Goal: Task Accomplishment & Management: Use online tool/utility

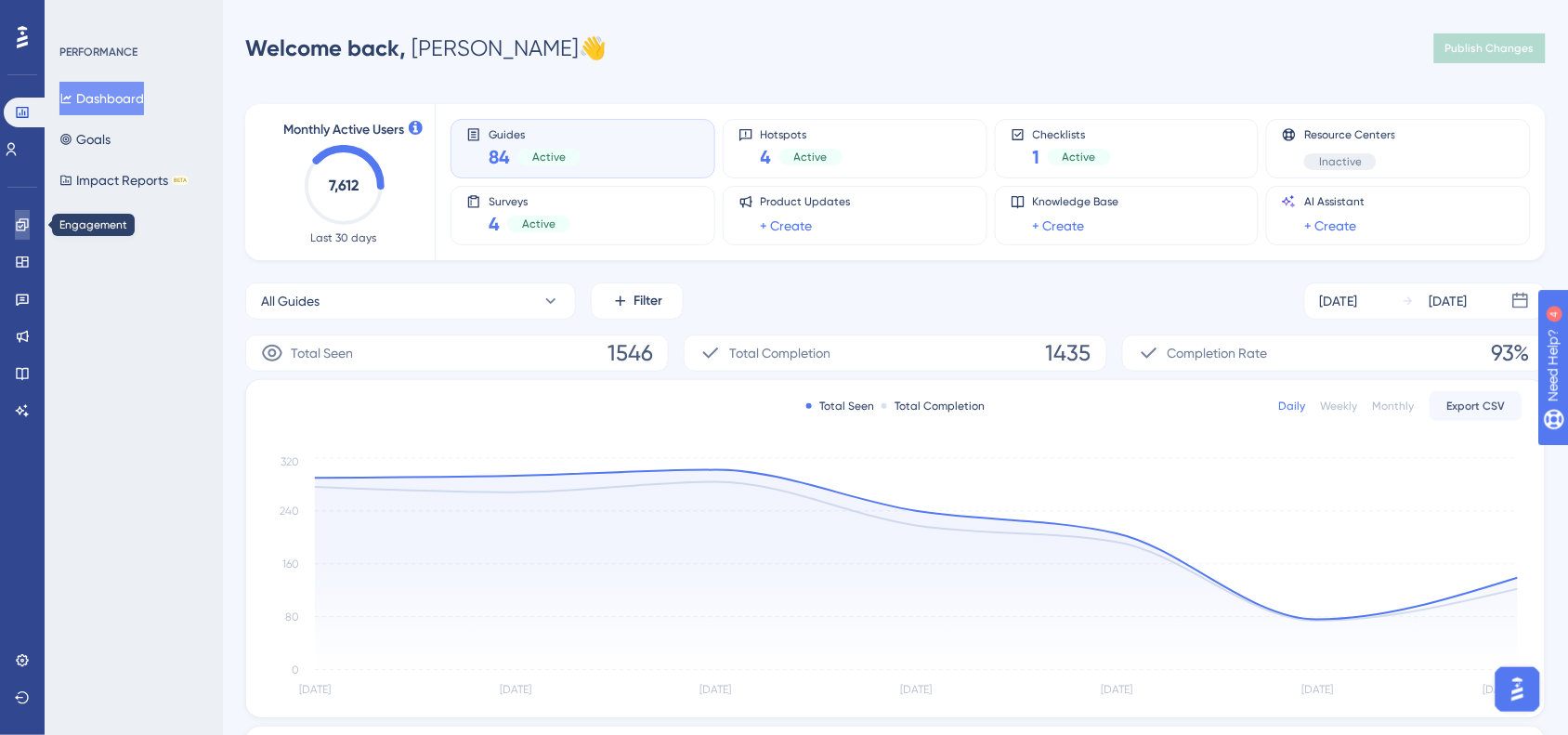
click at [14, 235] on link at bounding box center [21, 225] width 14 height 30
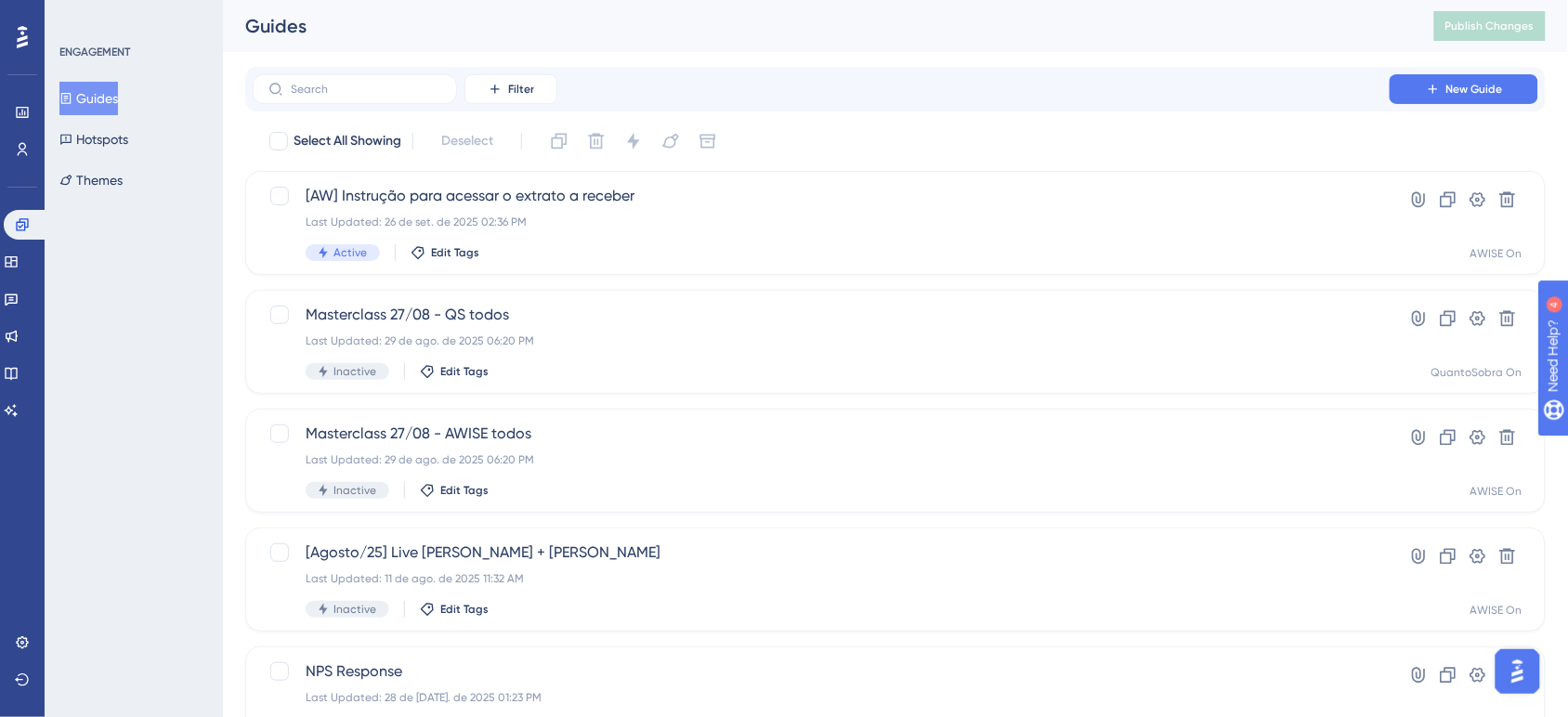
click at [1462, 0] on html "✨ INSCREVA-SE AGORA✨" at bounding box center [794, 321] width 1585 height 734
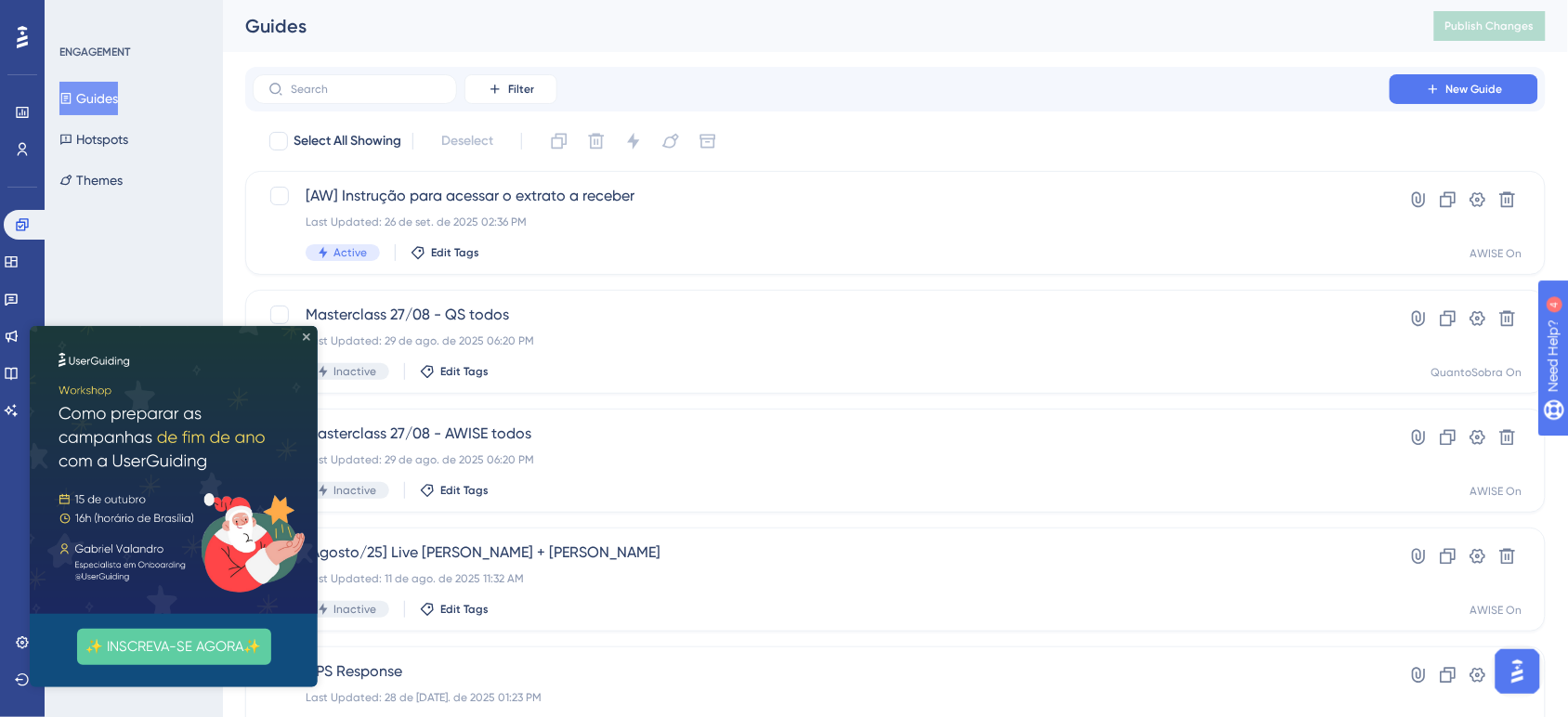
click at [307, 333] on icon "Close Preview" at bounding box center [306, 336] width 8 height 8
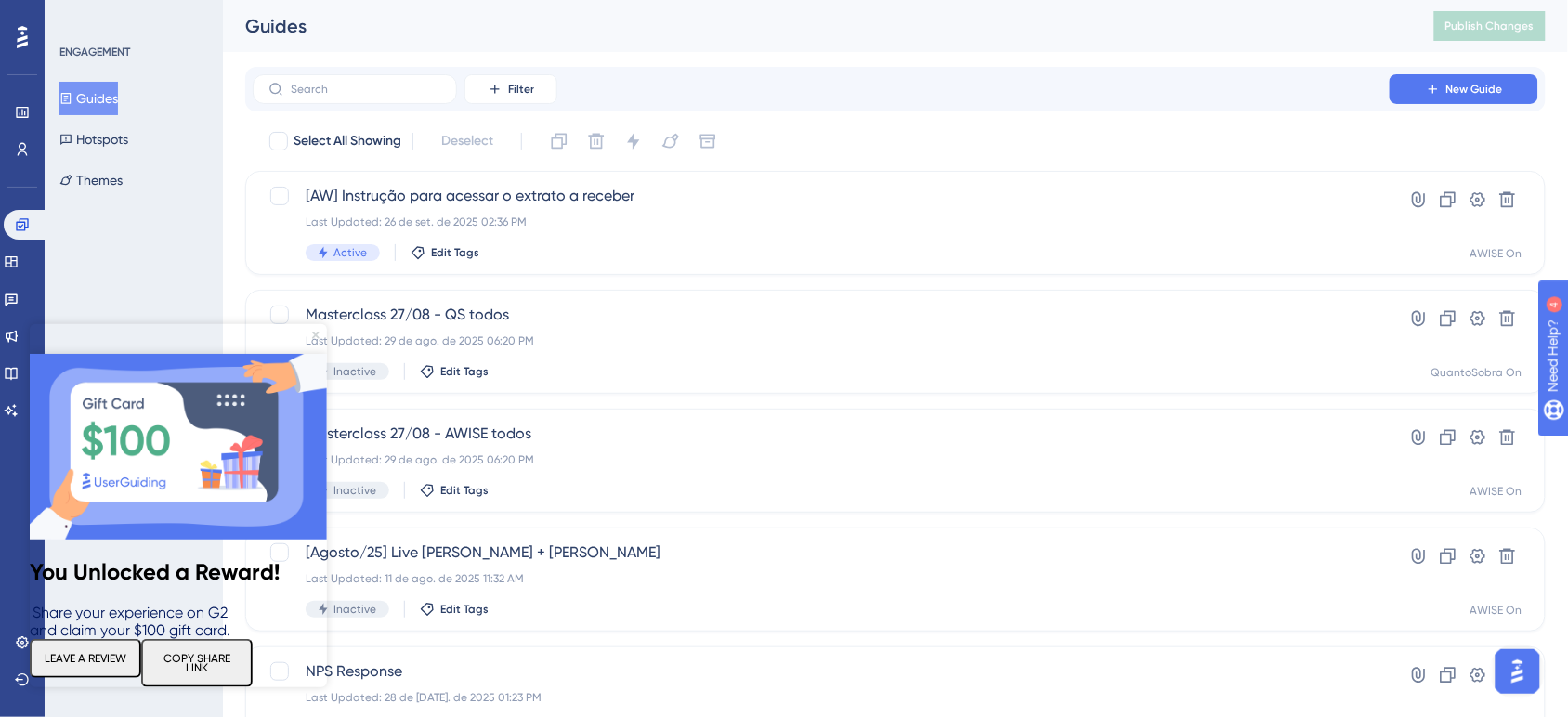
click at [311, 335] on icon "Close Preview" at bounding box center [315, 335] width 8 height 8
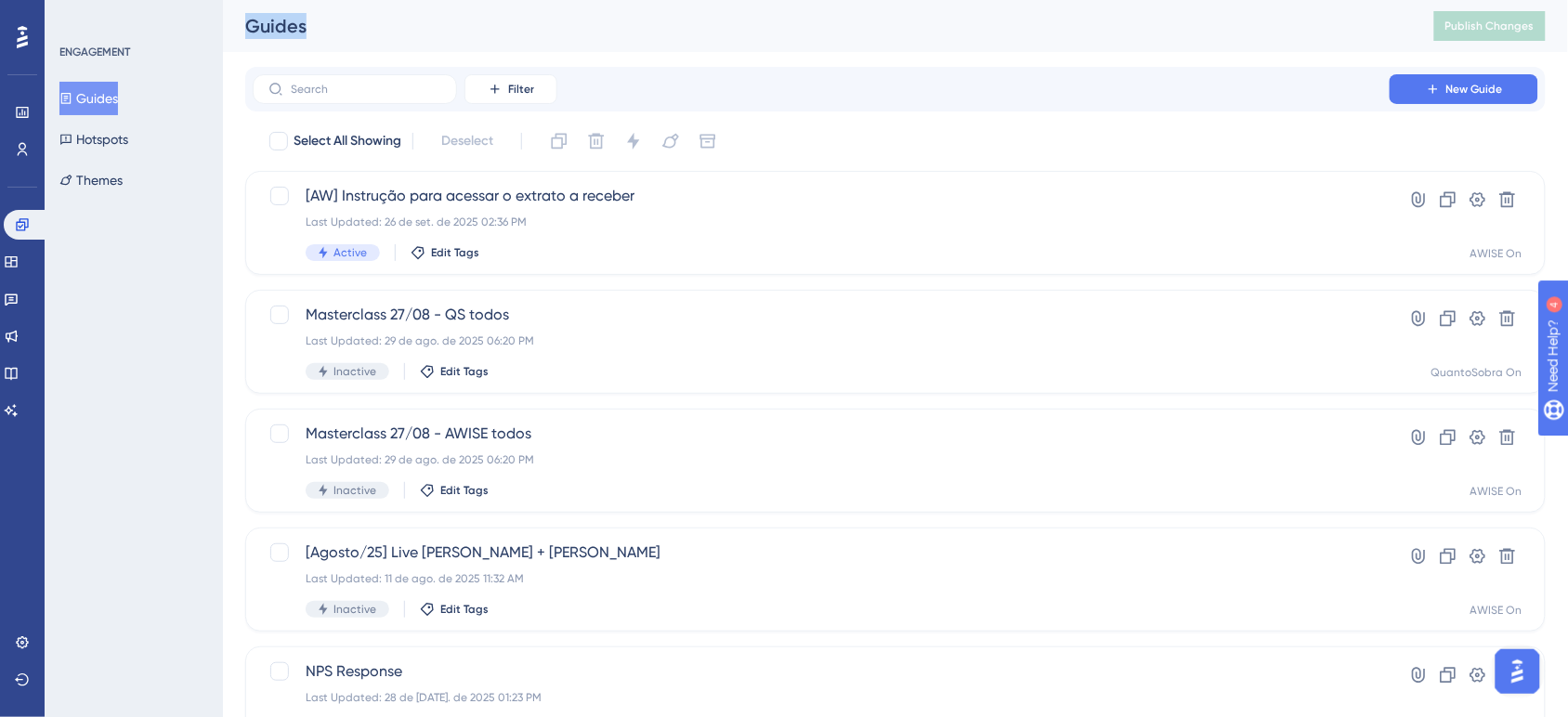
drag, startPoint x: 247, startPoint y: 33, endPoint x: 314, endPoint y: 51, distance: 69.4
click at [314, 51] on div "Guides Publish Changes" at bounding box center [895, 26] width 1345 height 52
click at [343, 44] on div "Guides Publish Changes" at bounding box center [895, 26] width 1345 height 52
click at [1417, 83] on button "New Guide" at bounding box center [1463, 88] width 149 height 30
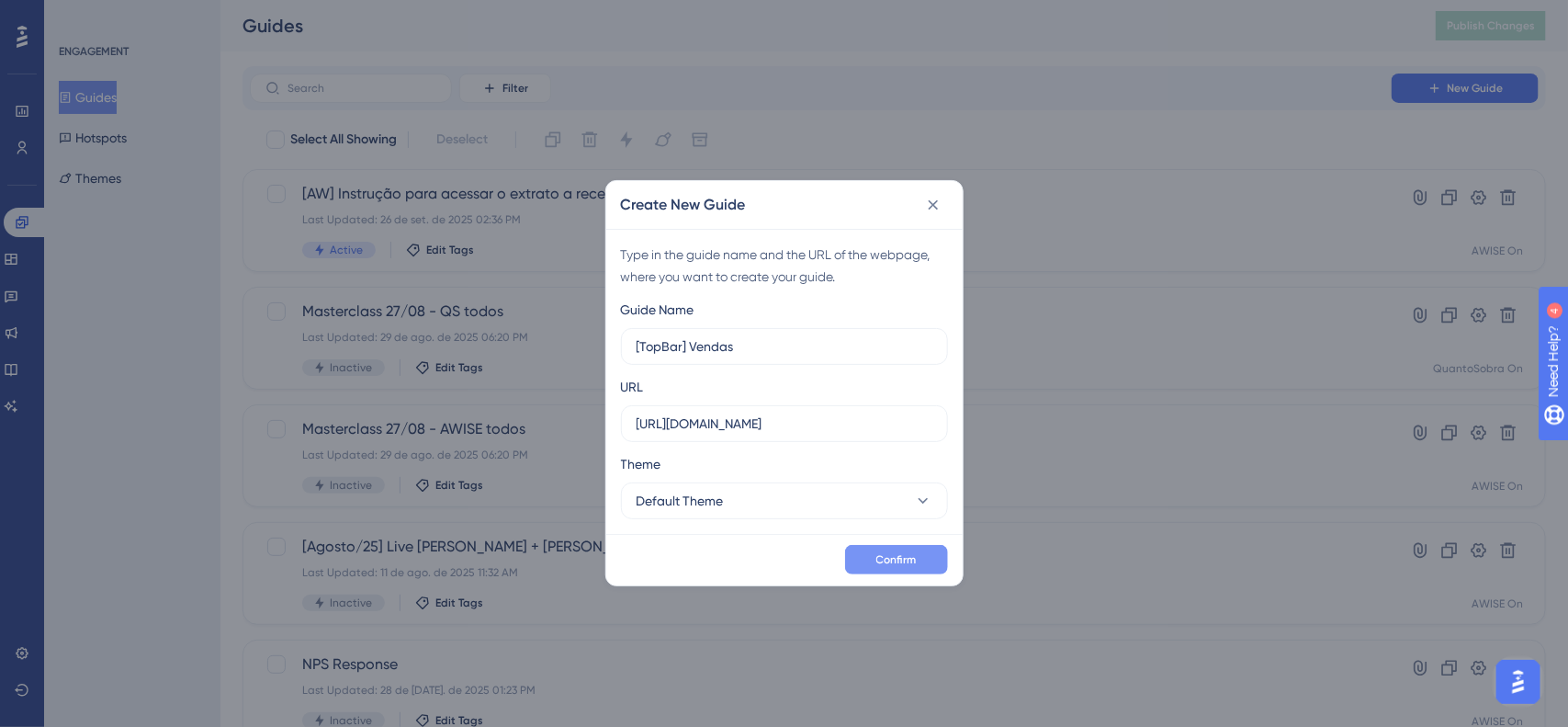
type input "[TopBar] Vendas"
click at [924, 566] on button "Confirm" at bounding box center [896, 559] width 102 height 29
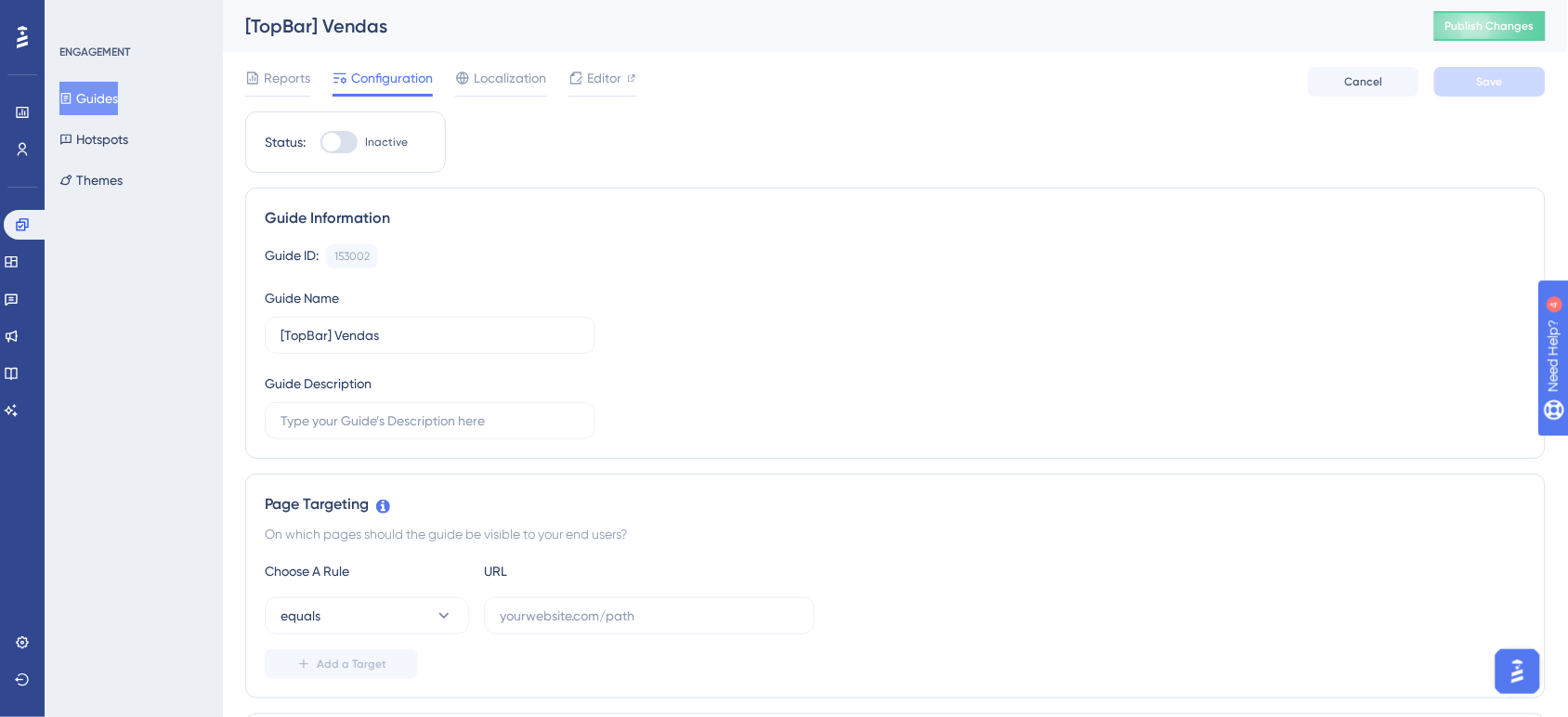
click at [109, 104] on button "Guides" at bounding box center [88, 98] width 59 height 34
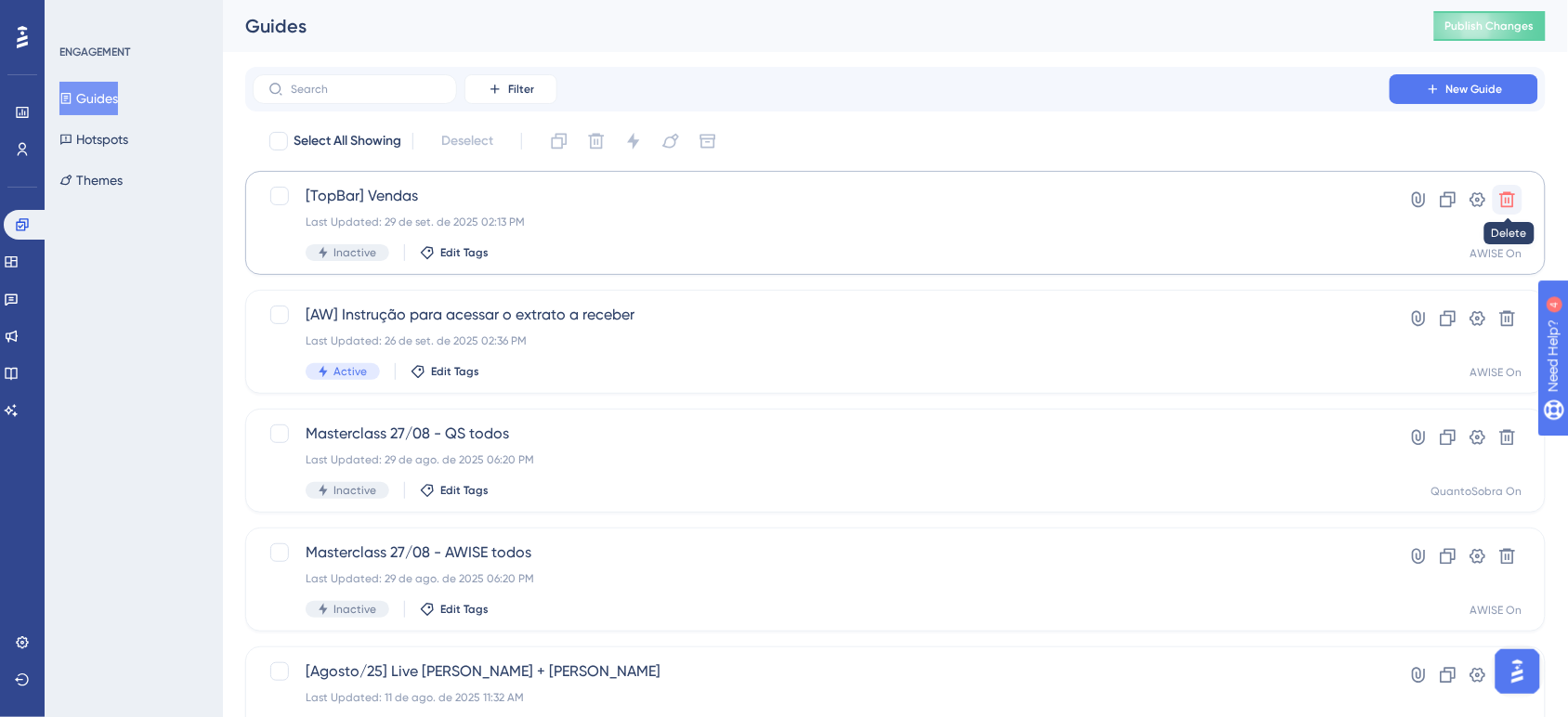
click at [1515, 204] on icon at bounding box center [1507, 199] width 18 height 18
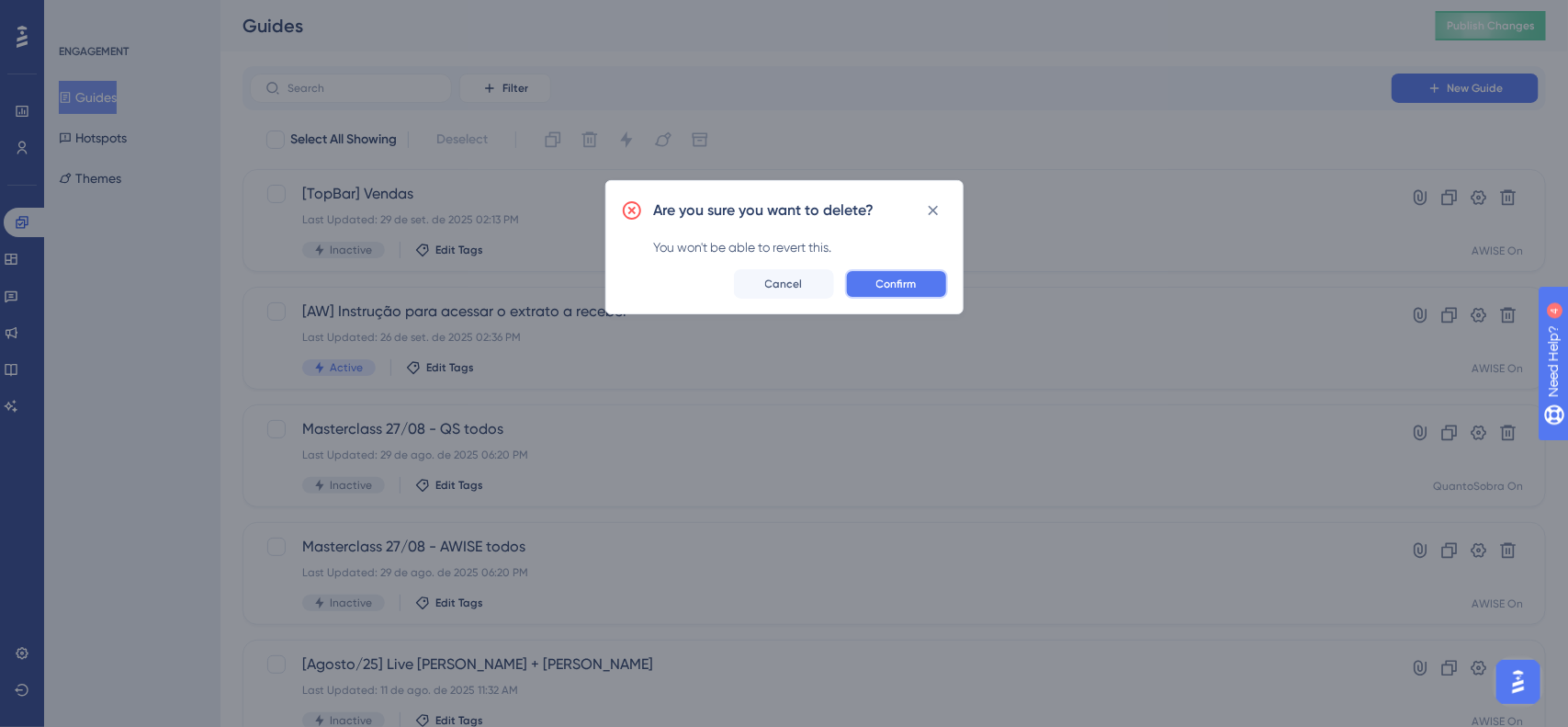
click at [897, 285] on span "Confirm" at bounding box center [896, 284] width 41 height 14
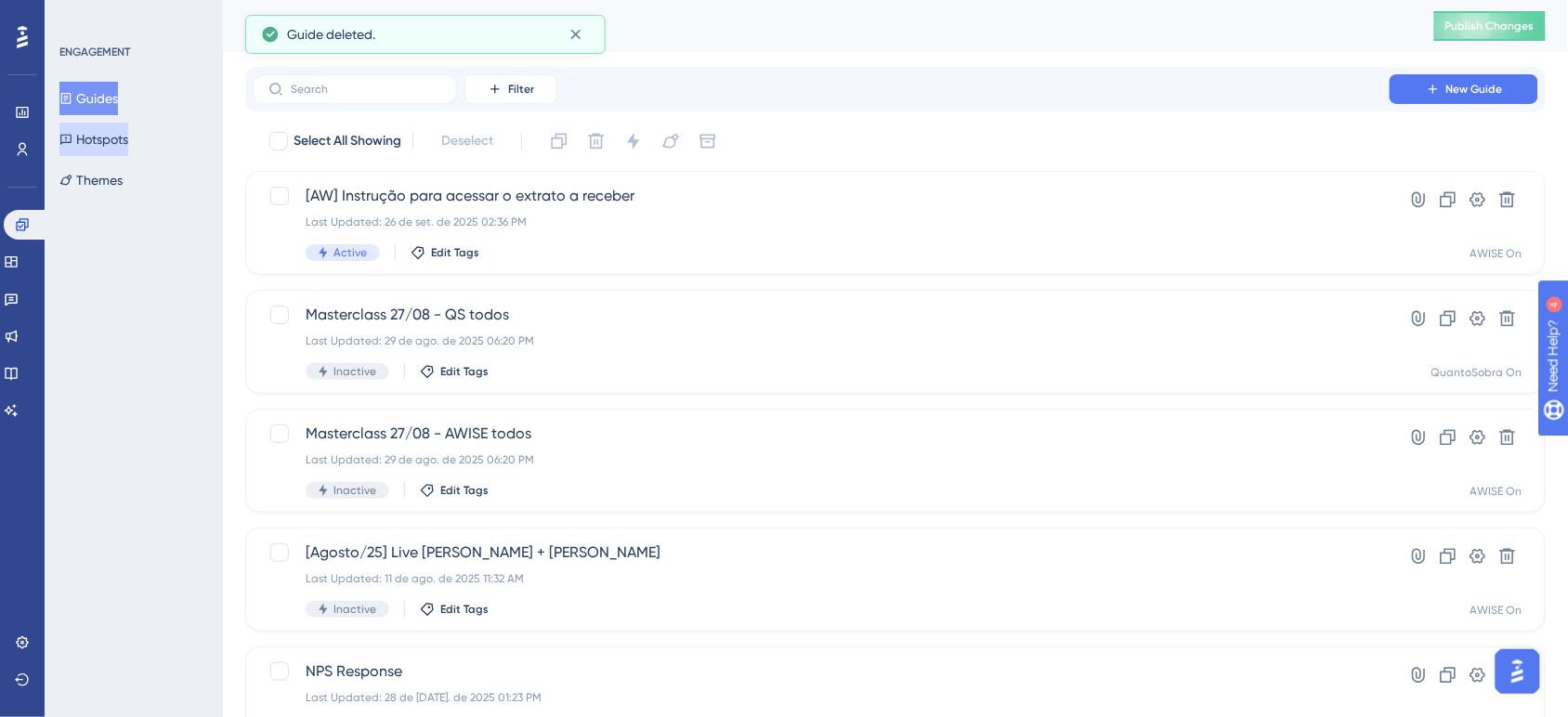
click at [129, 142] on button "Hotspots" at bounding box center [94, 139] width 69 height 34
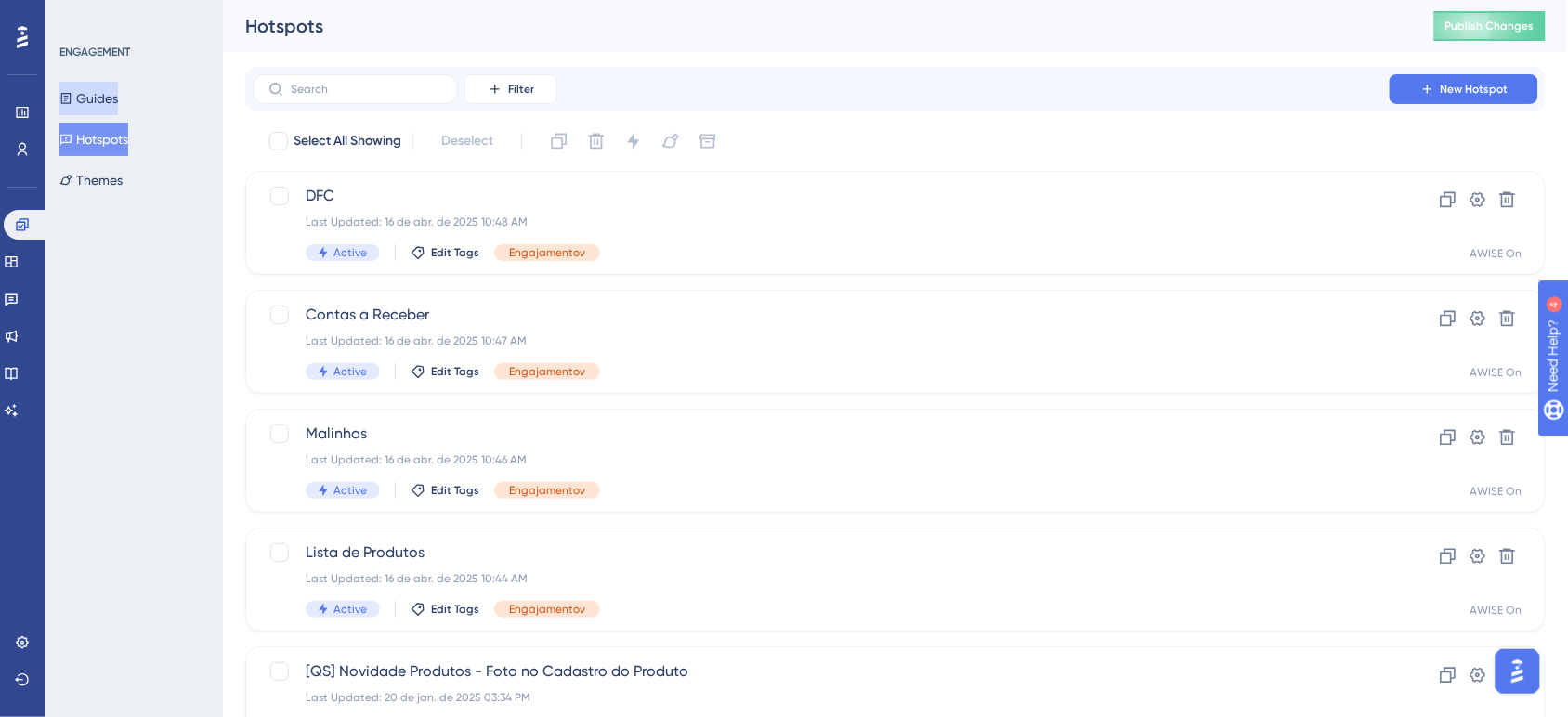
click at [117, 108] on button "Guides" at bounding box center [88, 98] width 59 height 34
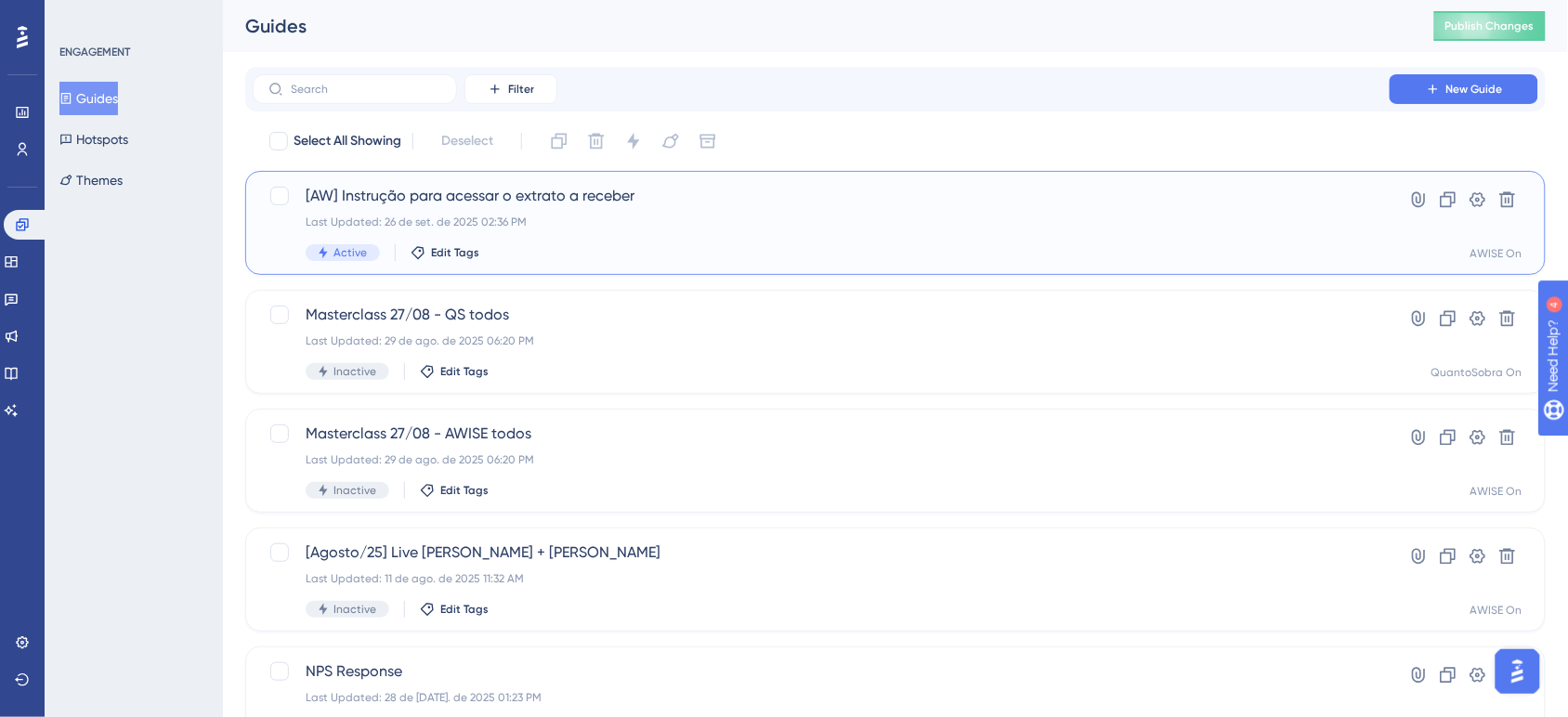
click at [554, 223] on div "Last Updated: 26 de set. de 2025 02:36 PM" at bounding box center [821, 221] width 1031 height 14
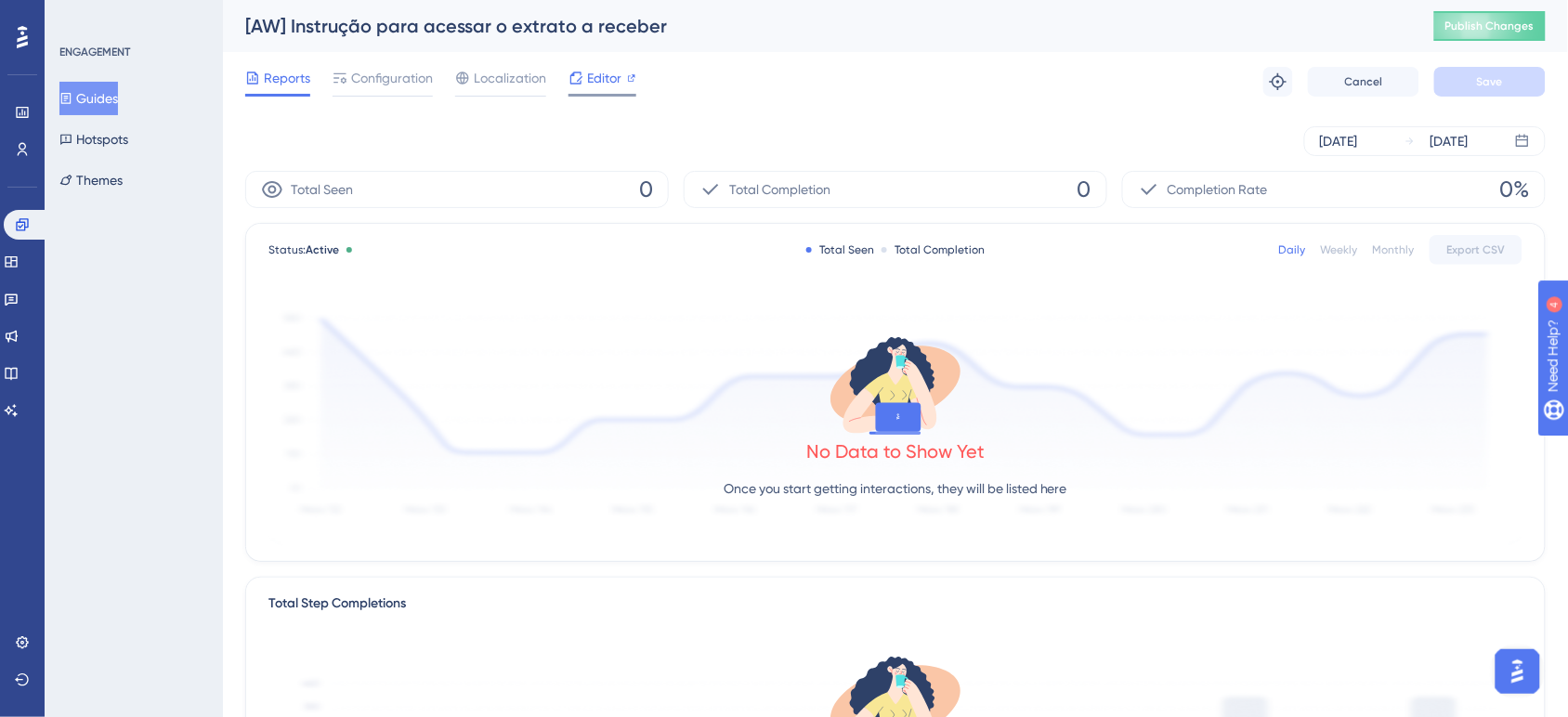
click at [578, 81] on icon at bounding box center [575, 78] width 14 height 14
click at [388, 86] on span "Configuration" at bounding box center [391, 78] width 82 height 22
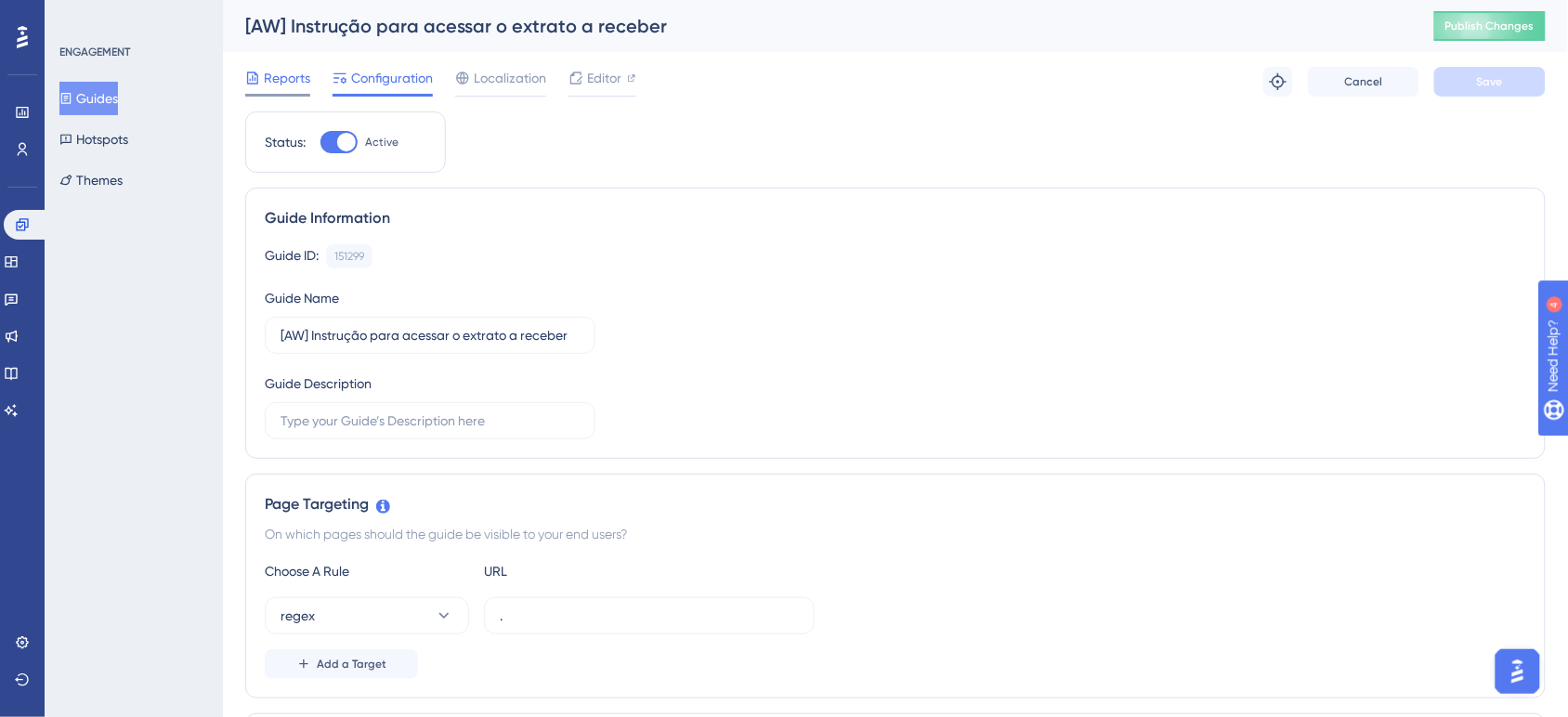
click at [294, 73] on span "Reports" at bounding box center [287, 78] width 46 height 22
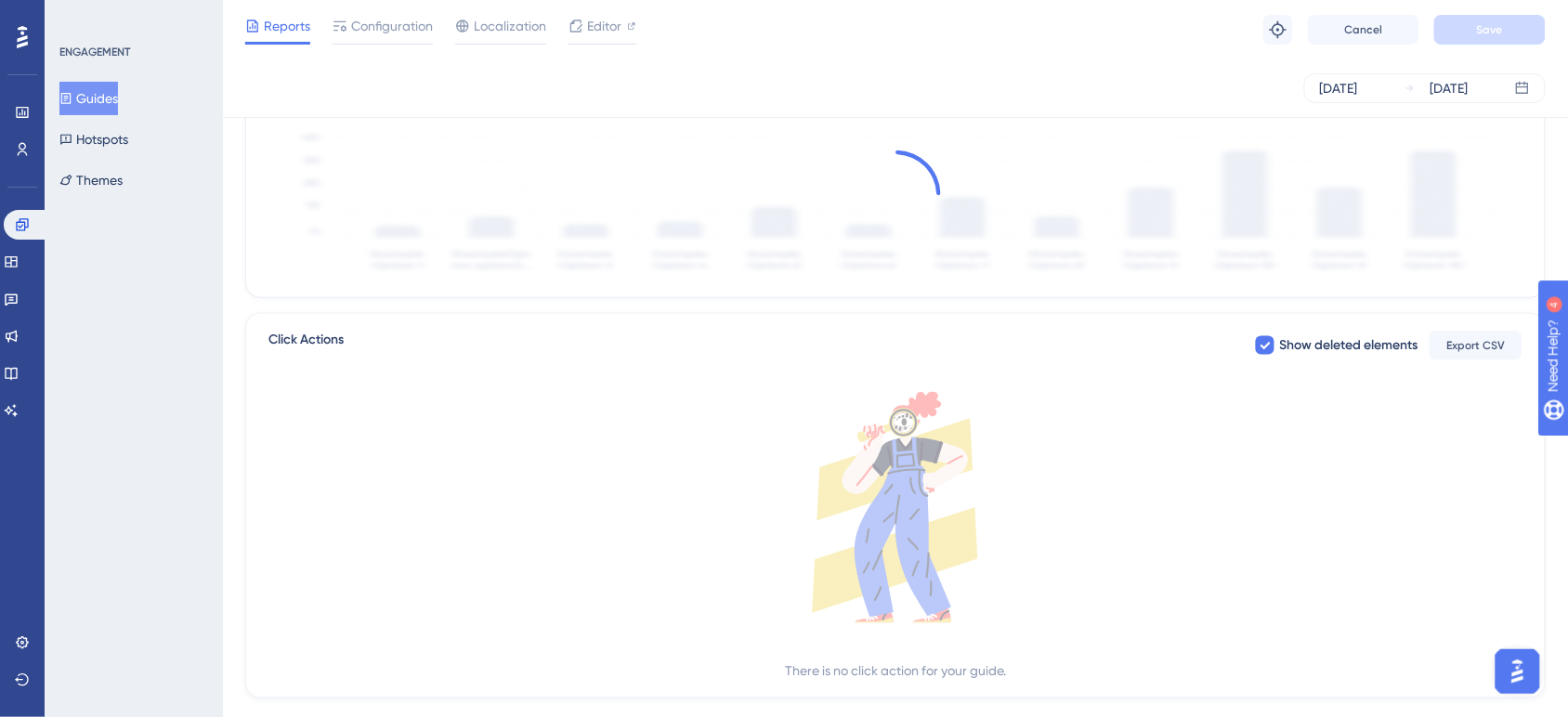
scroll to position [578, 0]
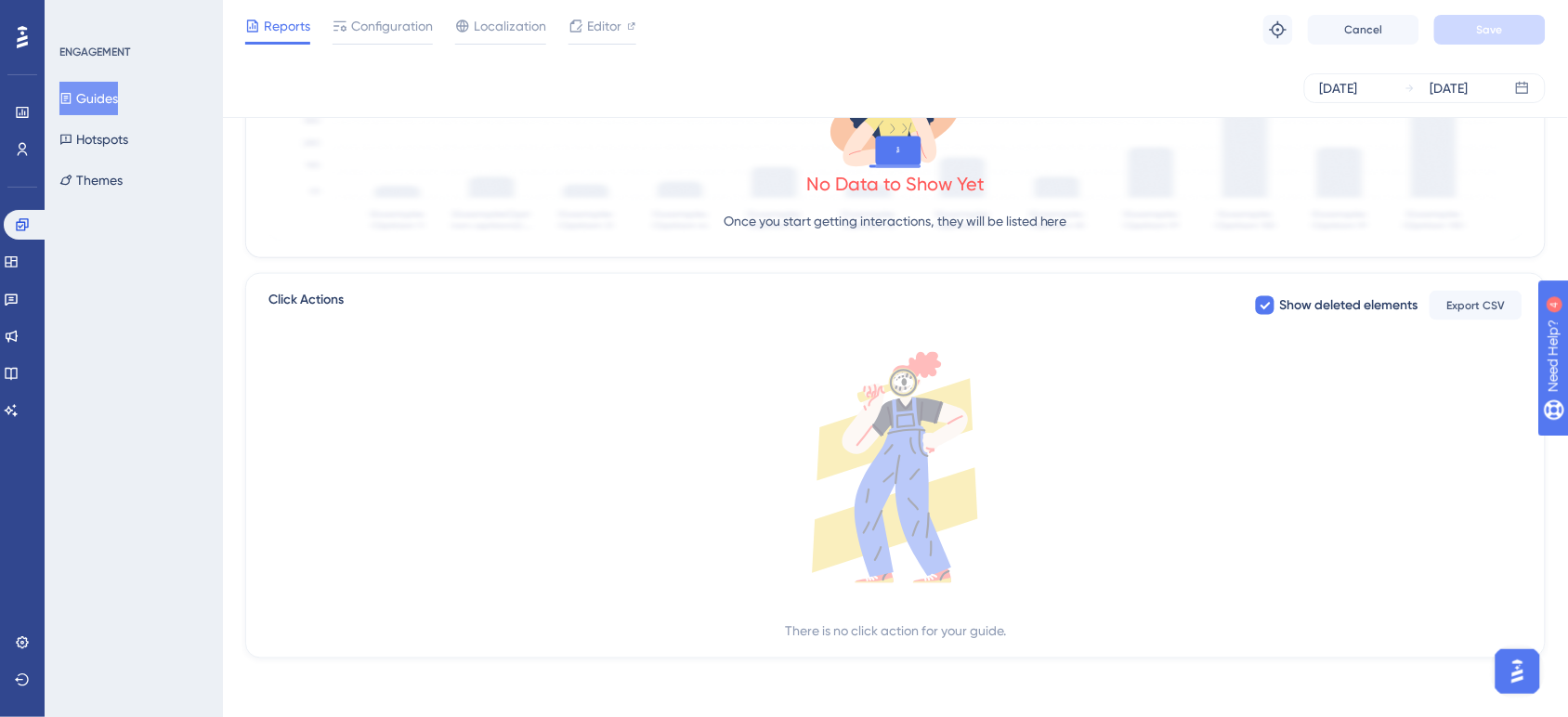
click at [108, 96] on button "Guides" at bounding box center [88, 98] width 59 height 34
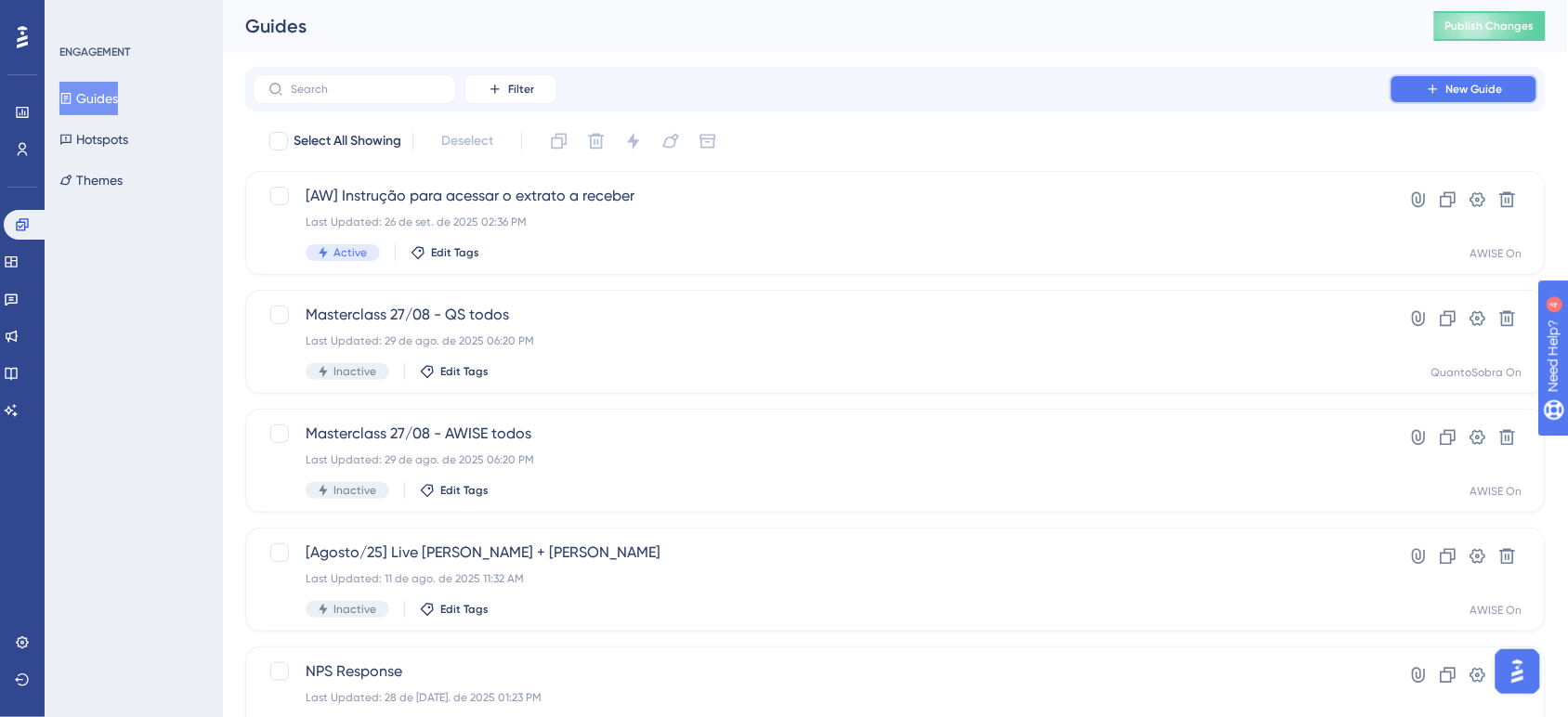
click at [1459, 86] on span "New Guide" at bounding box center [1474, 88] width 57 height 14
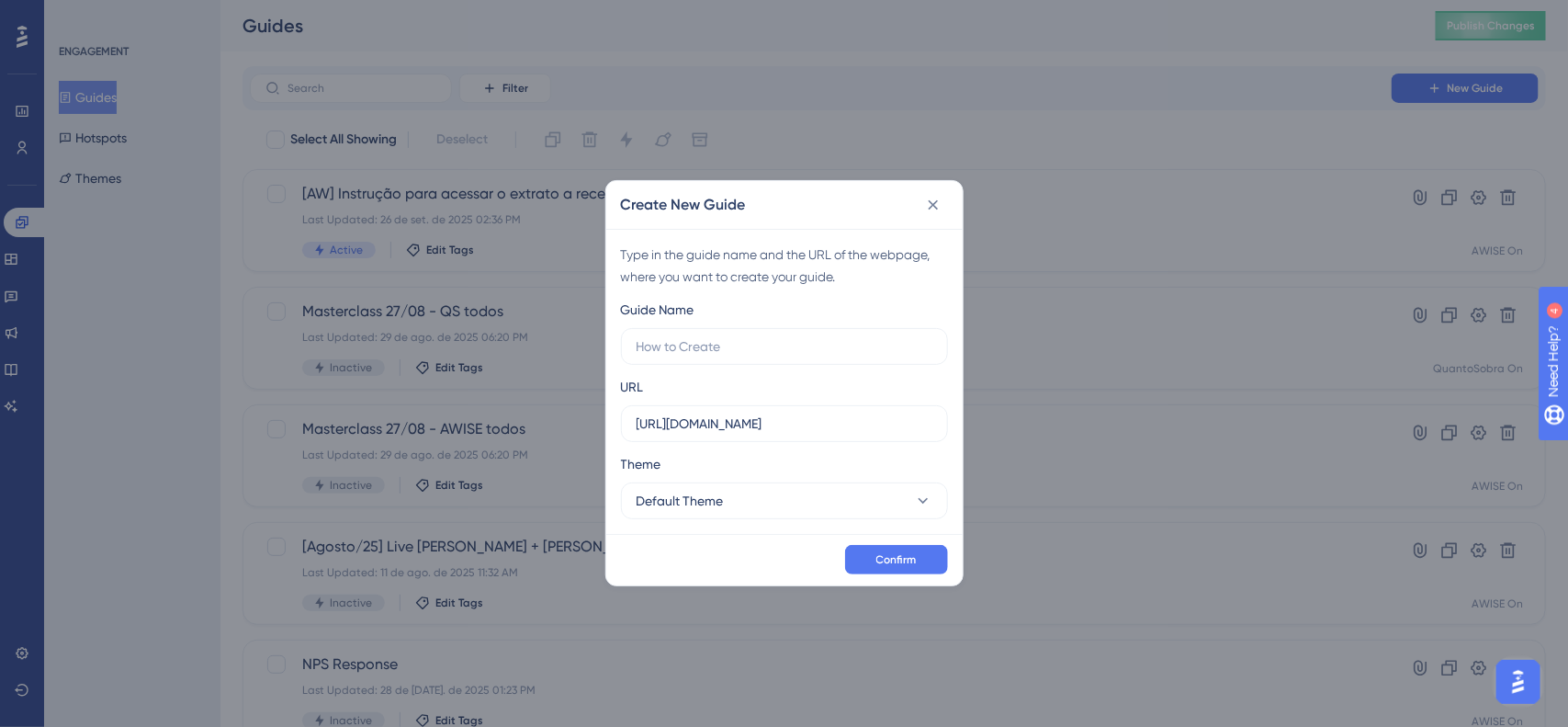
type input "]"
type input "[TopBar] Vendas"
click at [901, 506] on button "Default Theme" at bounding box center [784, 500] width 327 height 37
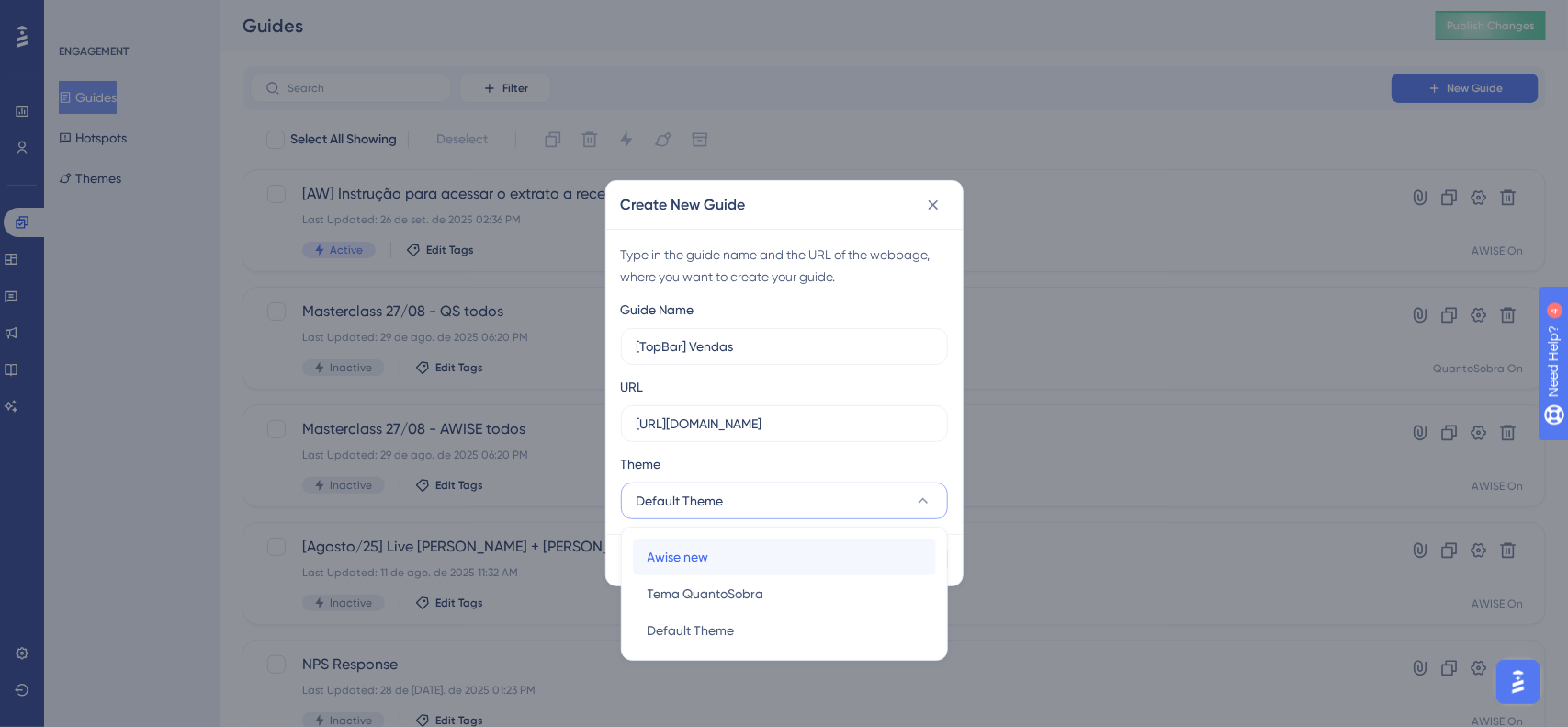
click at [845, 545] on div "Awise new Awise new" at bounding box center [784, 557] width 274 height 37
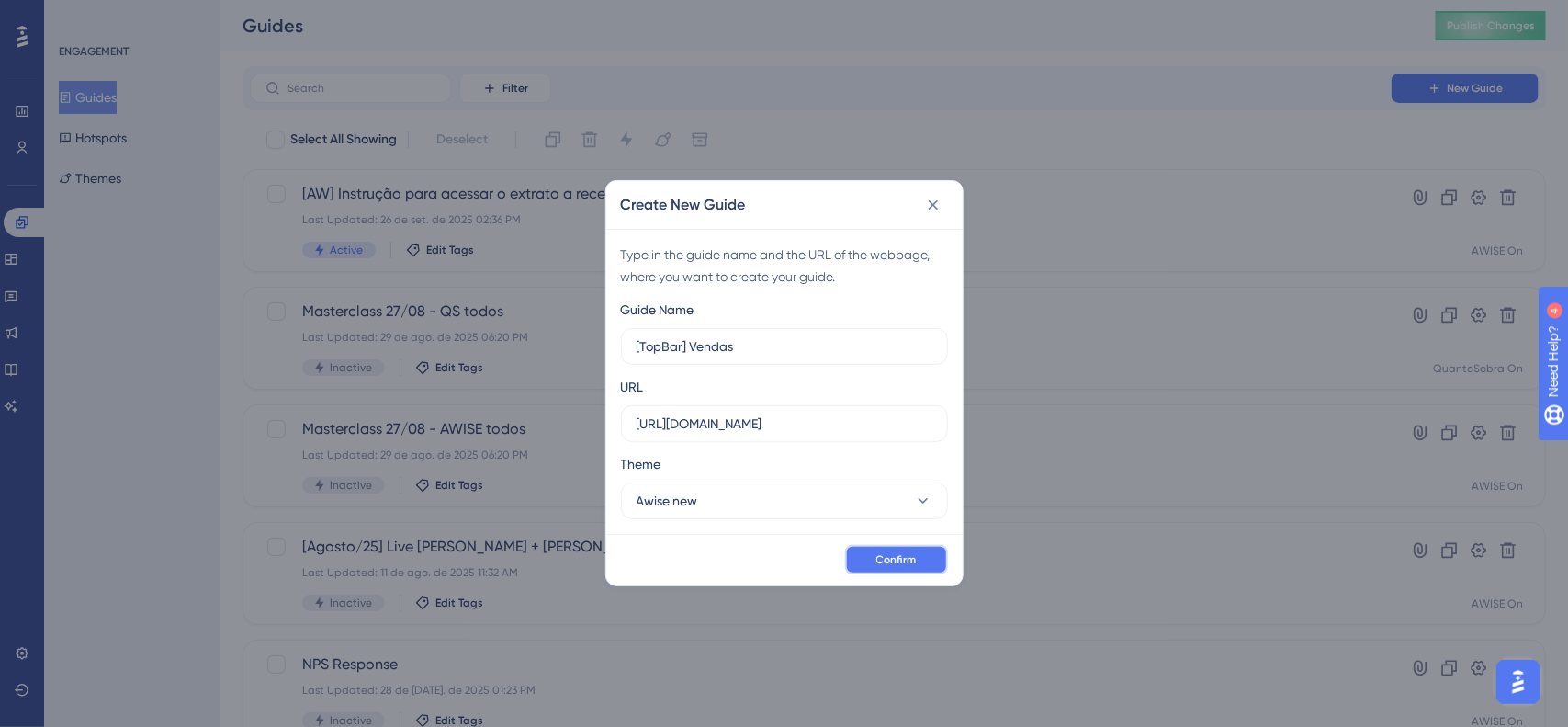
click at [934, 554] on button "Confirm" at bounding box center [896, 559] width 102 height 29
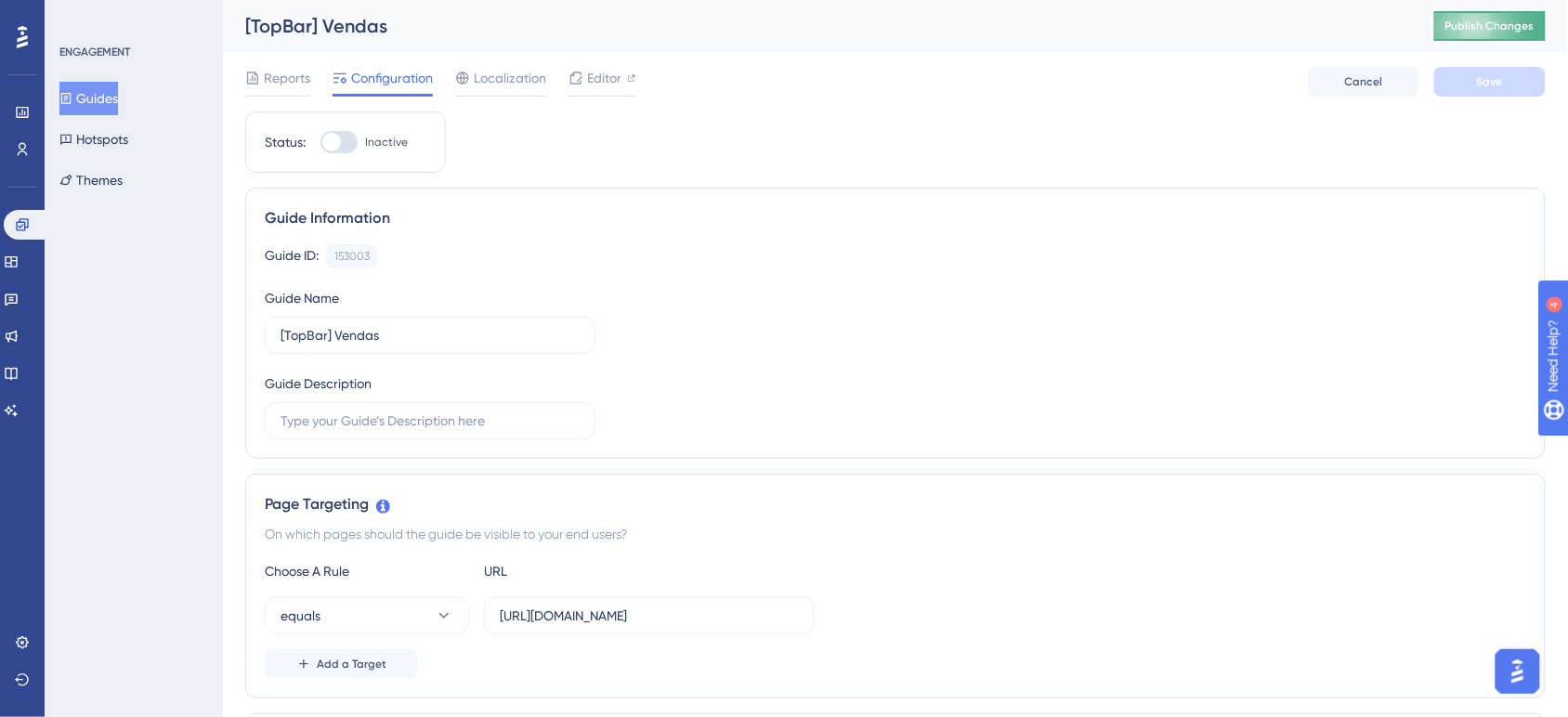
click at [1498, 26] on span "Publish Changes" at bounding box center [1489, 25] width 89 height 14
click at [493, 75] on span "Localization" at bounding box center [510, 78] width 73 height 22
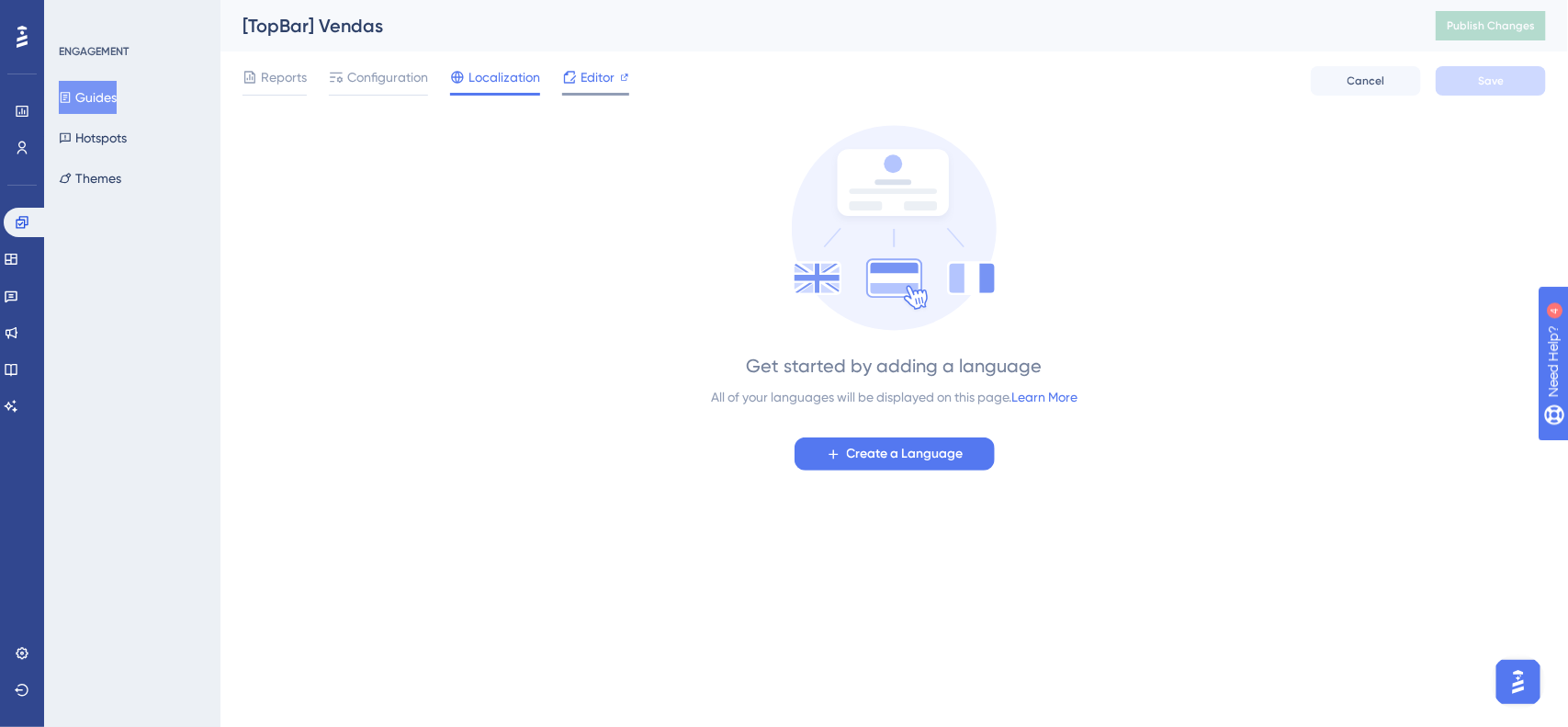
click at [600, 74] on span "Editor" at bounding box center [598, 77] width 34 height 22
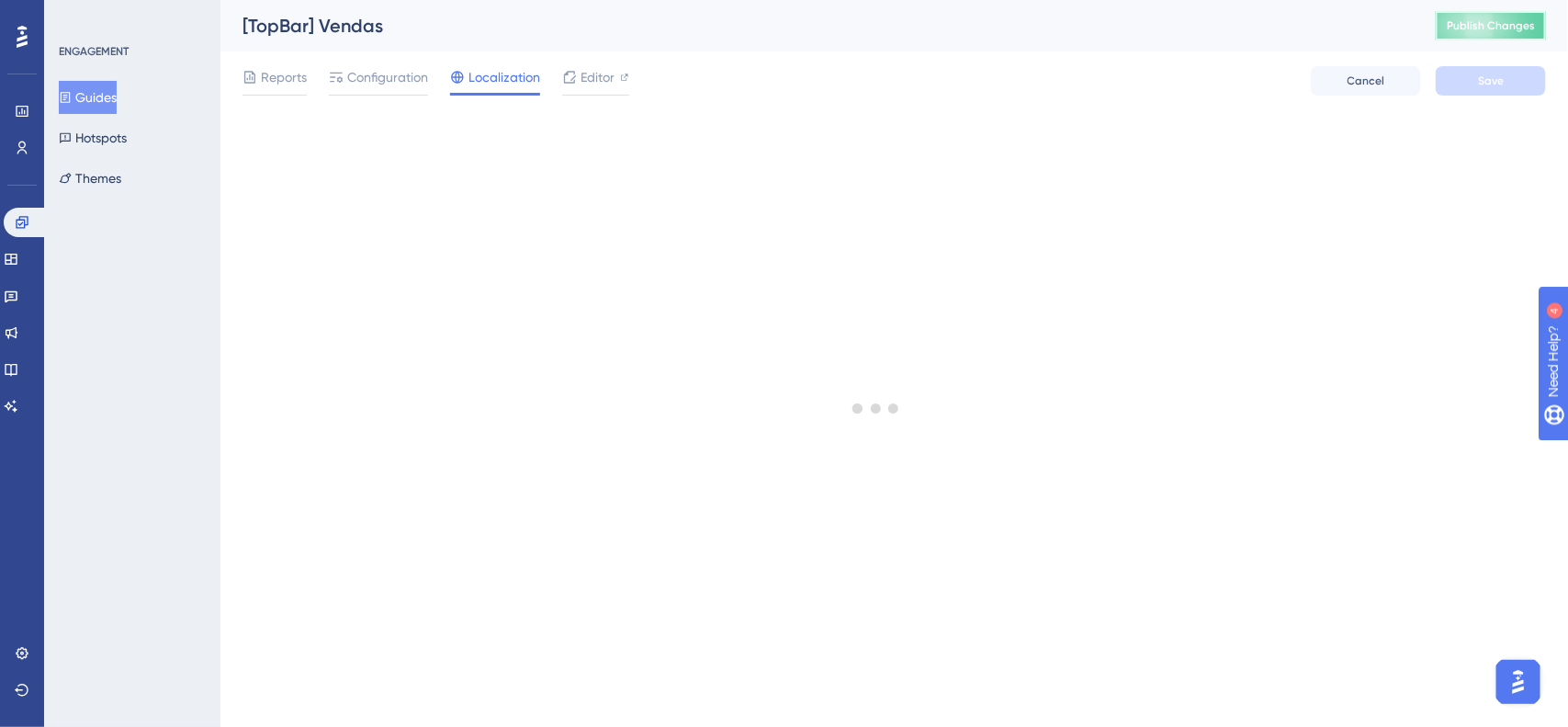
click at [1479, 32] on span "Publish Changes" at bounding box center [1490, 25] width 88 height 14
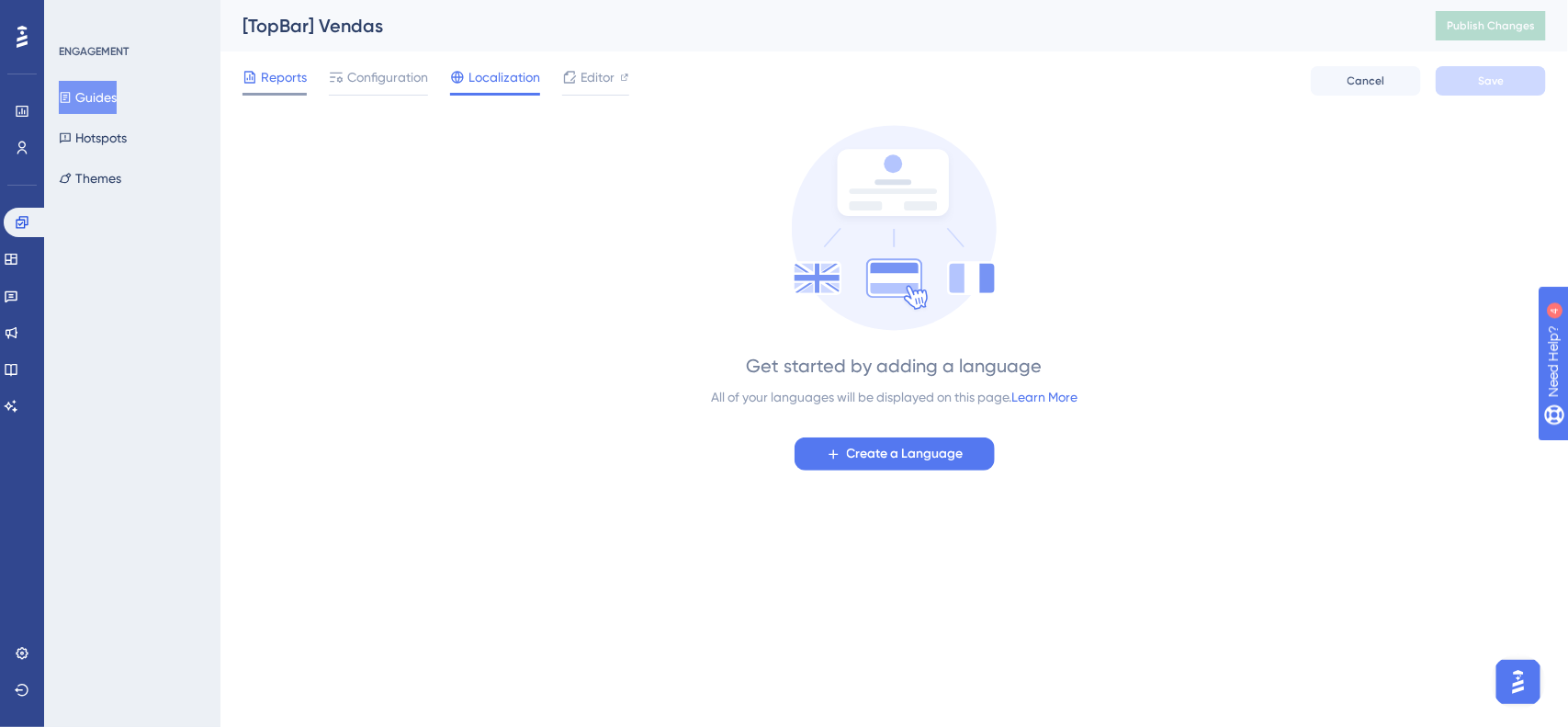
click at [259, 70] on div "Reports" at bounding box center [275, 77] width 65 height 22
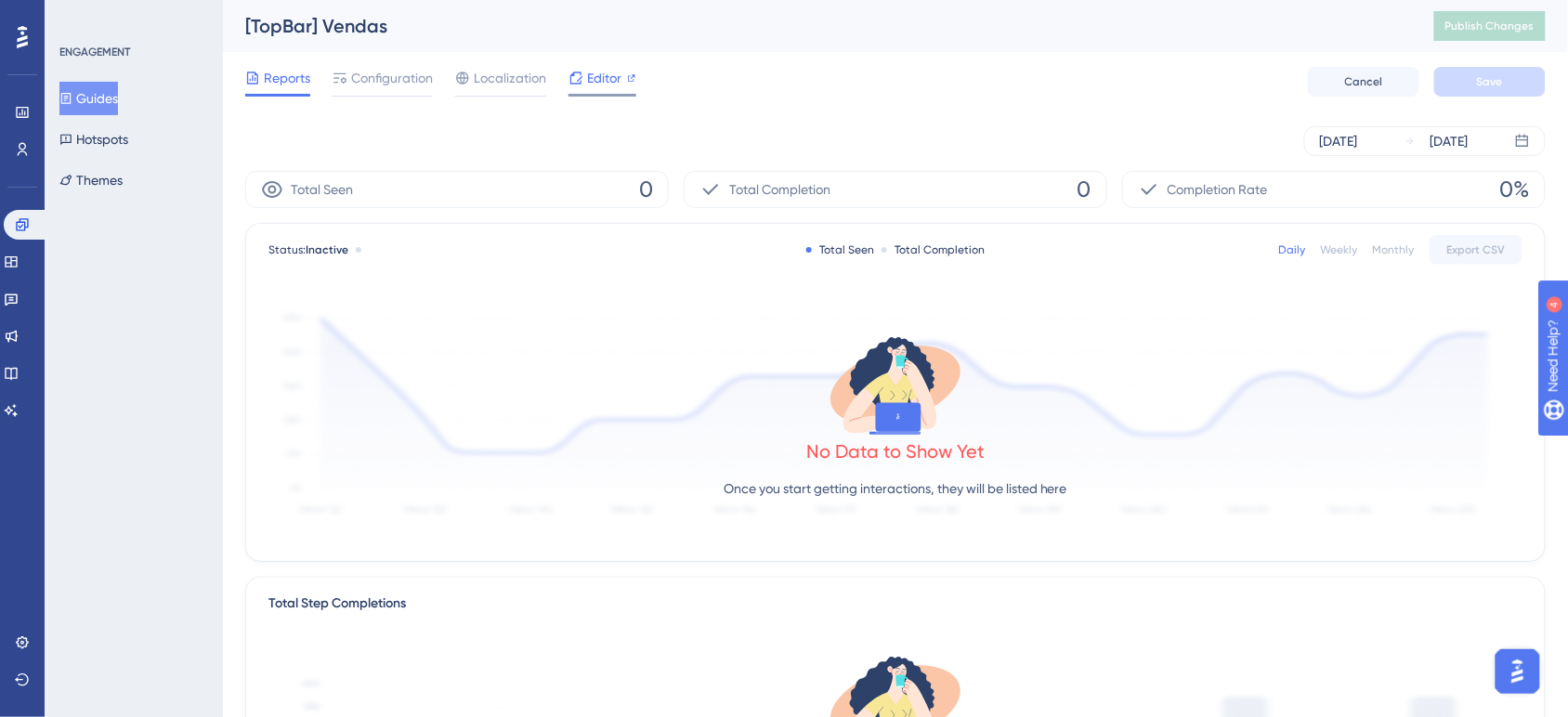
click at [590, 81] on span "Editor" at bounding box center [604, 78] width 35 height 22
click at [1484, 35] on button "Publish Changes" at bounding box center [1489, 26] width 111 height 30
click at [587, 84] on span "Editor" at bounding box center [604, 78] width 35 height 22
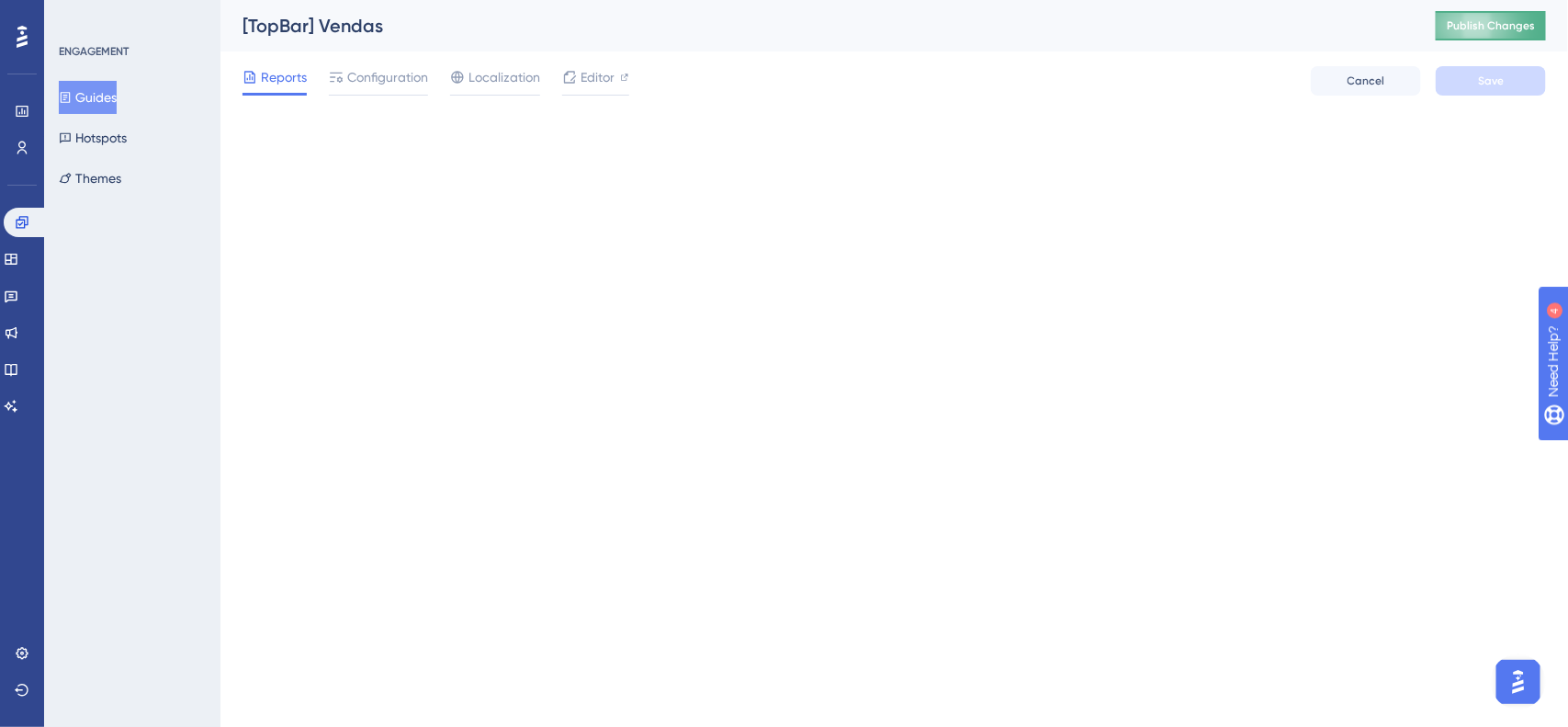
click at [1471, 18] on span "Publish Changes" at bounding box center [1490, 25] width 88 height 14
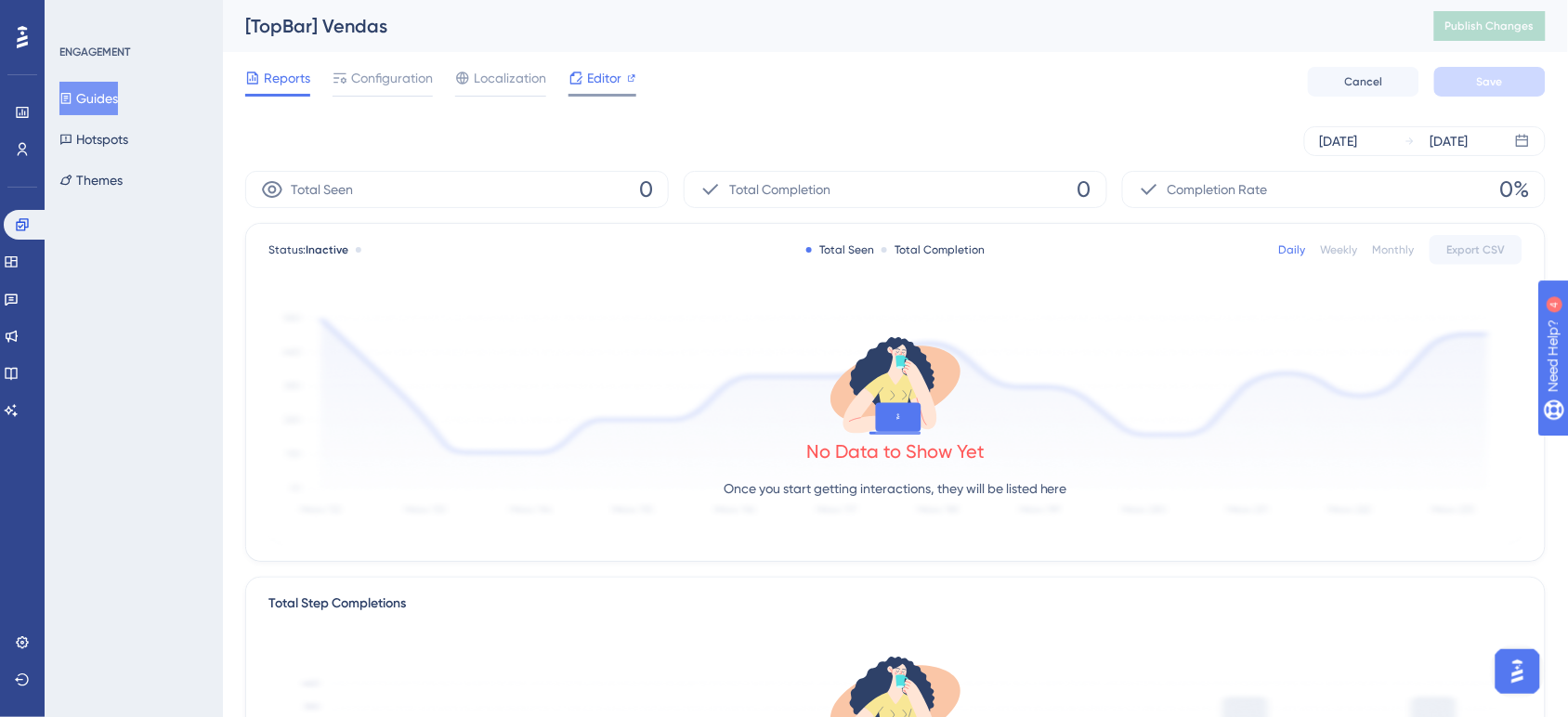
click at [570, 67] on div at bounding box center [575, 78] width 14 height 22
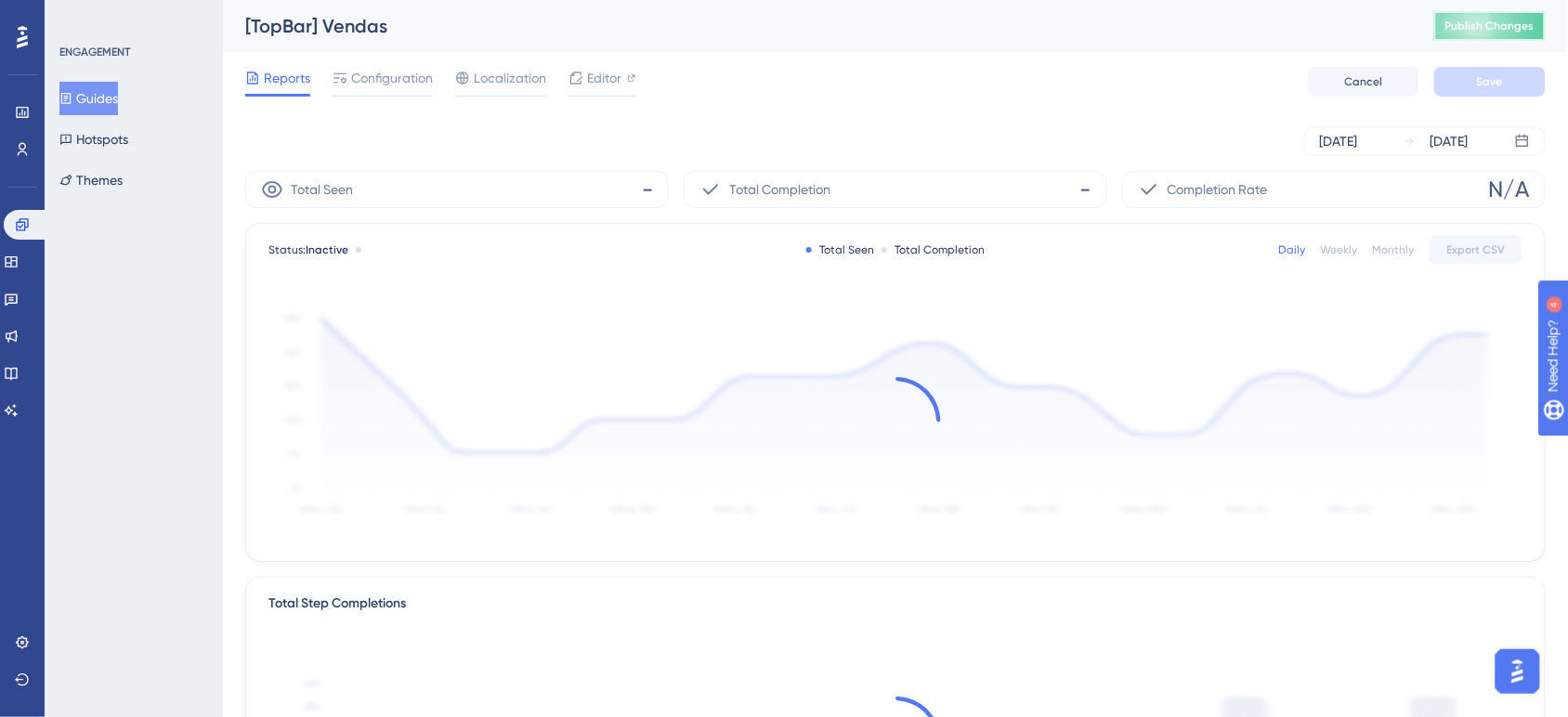
click at [1488, 35] on button "Publish Changes" at bounding box center [1489, 26] width 111 height 30
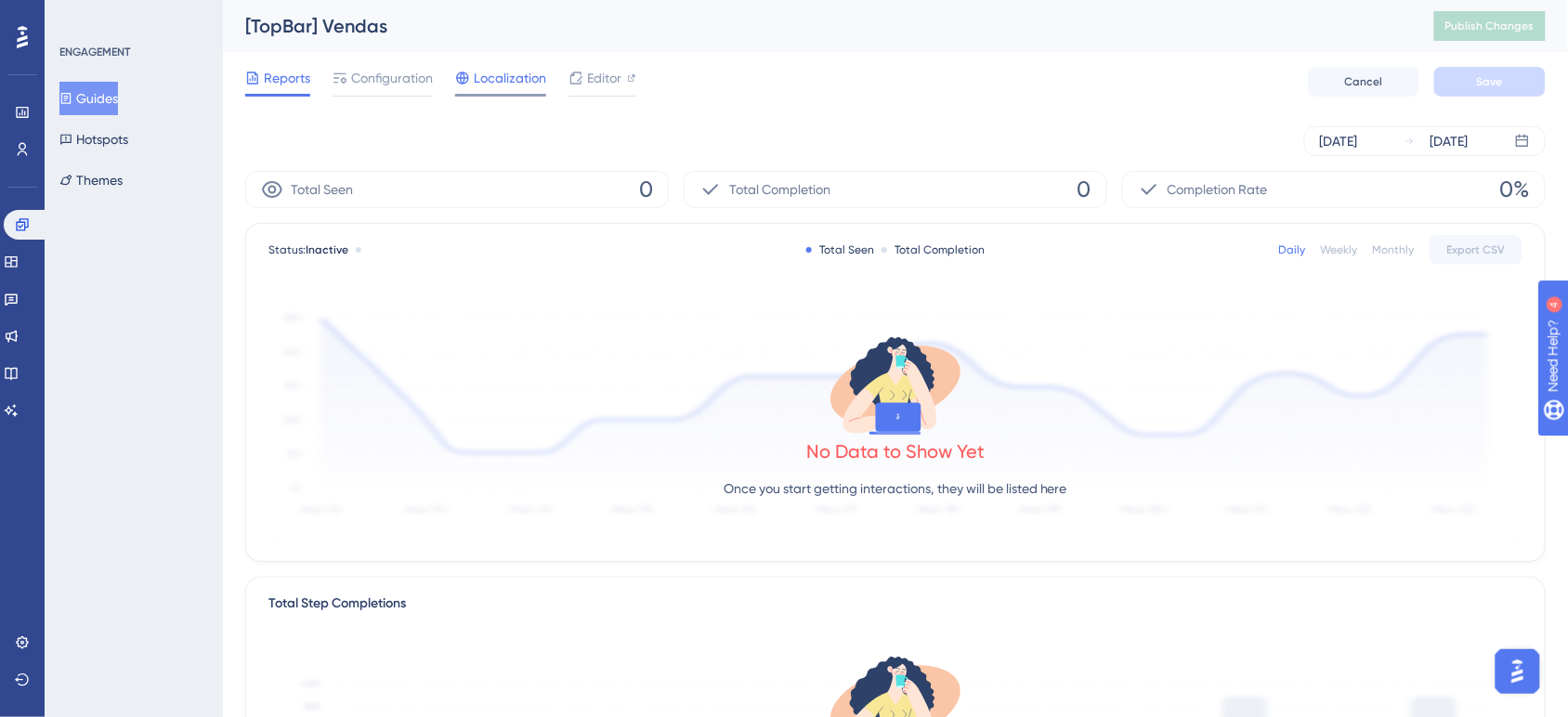
click at [516, 79] on span "Localization" at bounding box center [510, 78] width 73 height 22
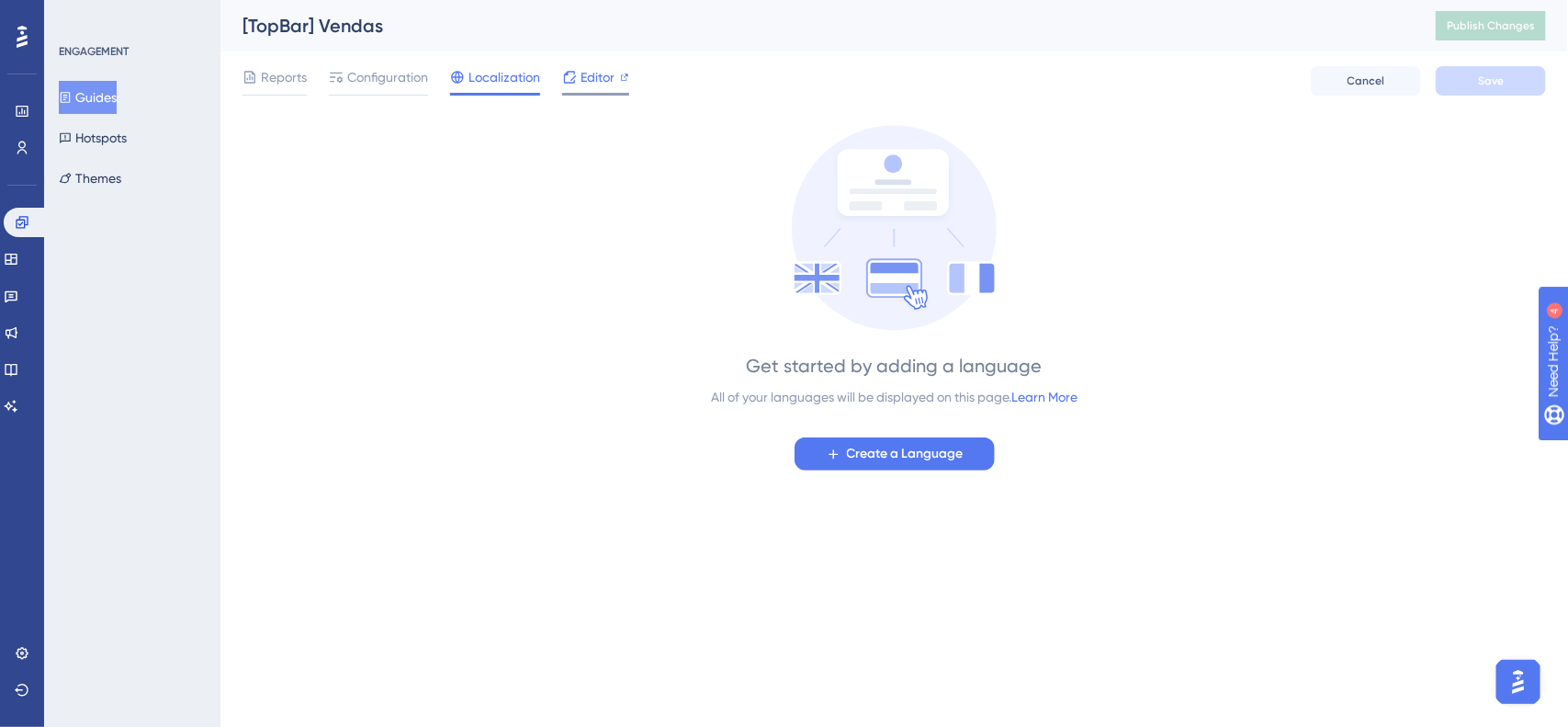
click at [602, 71] on span "Editor" at bounding box center [598, 77] width 34 height 22
click at [378, 71] on span "Configuration" at bounding box center [387, 77] width 81 height 22
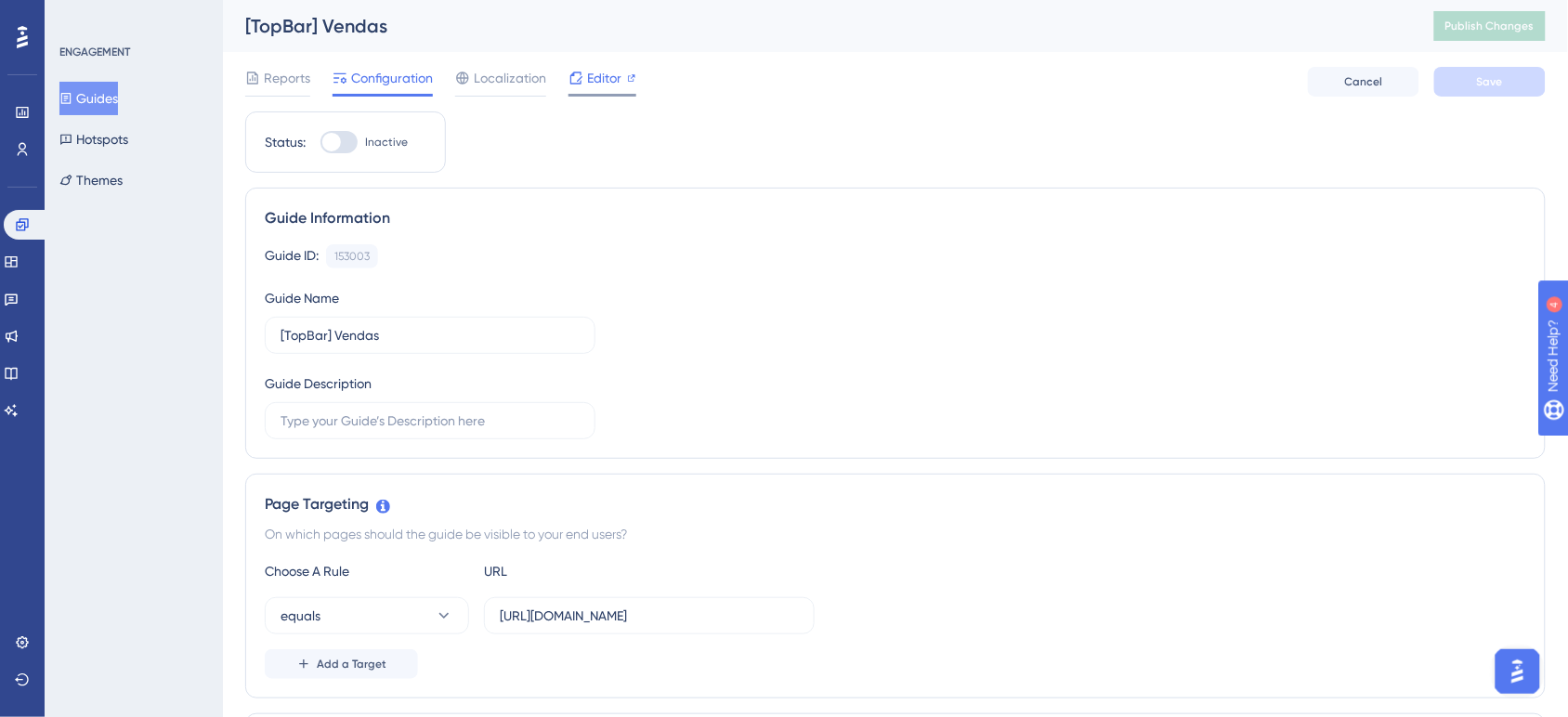
click at [606, 84] on span "Editor" at bounding box center [604, 78] width 35 height 22
click at [573, 84] on icon at bounding box center [575, 78] width 14 height 14
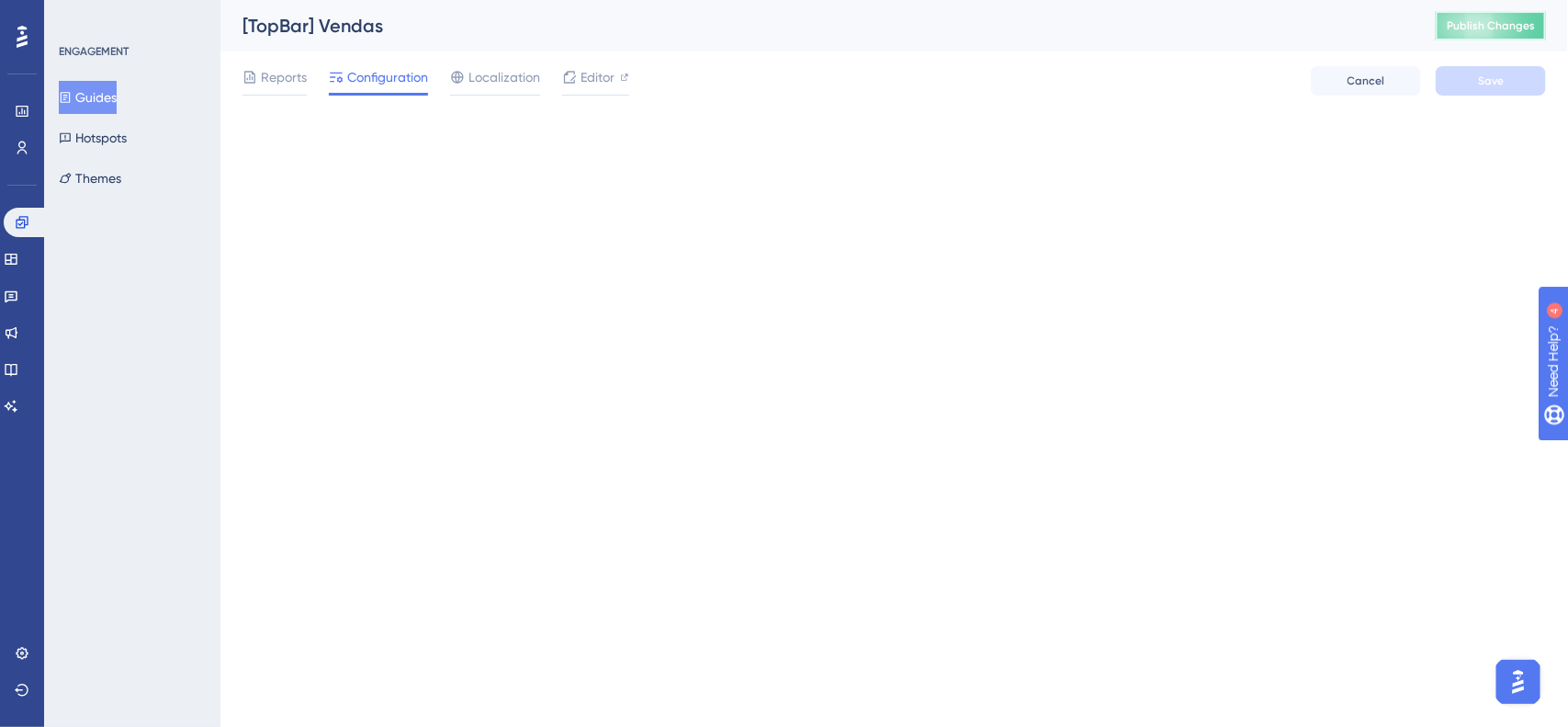
click at [1479, 30] on span "Publish Changes" at bounding box center [1490, 25] width 88 height 14
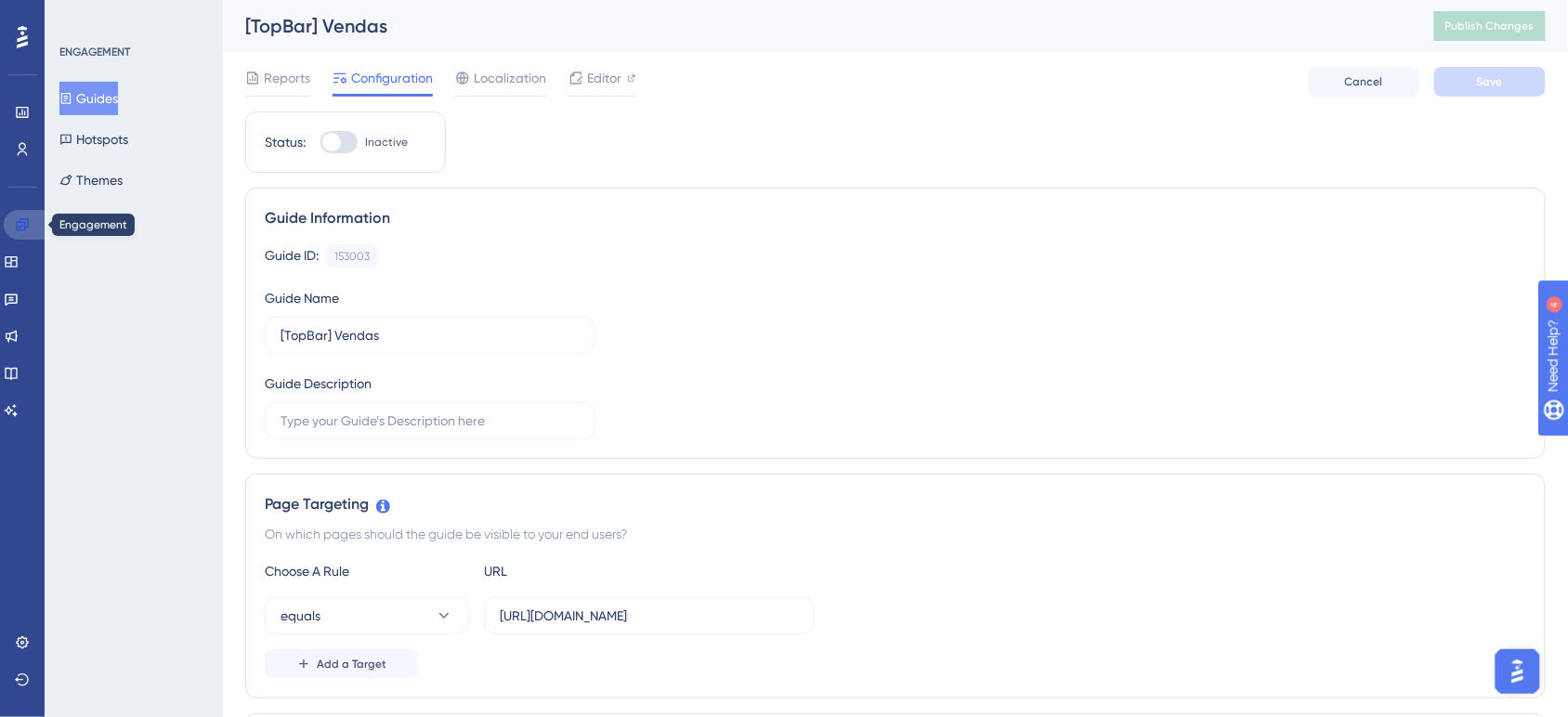
click at [35, 216] on link at bounding box center [26, 224] width 44 height 30
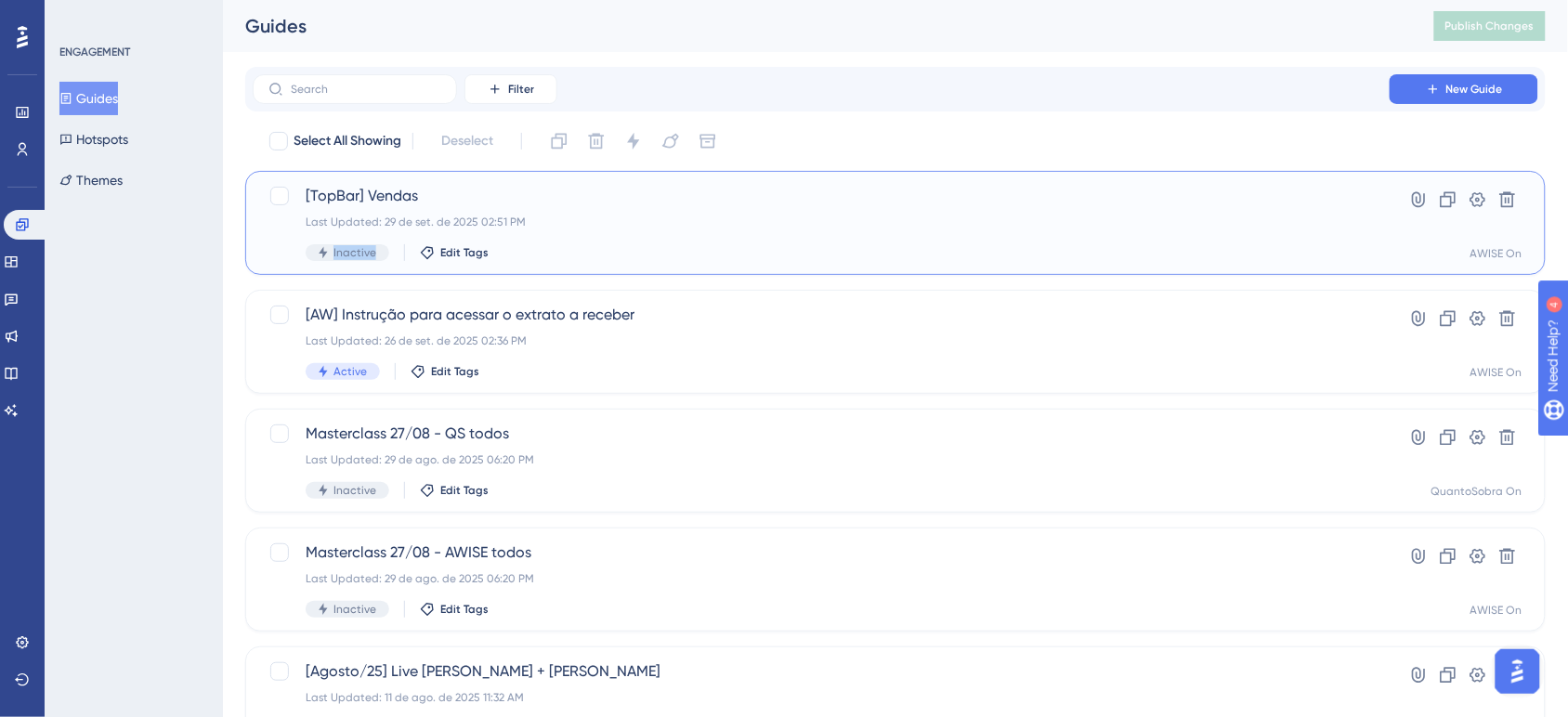
drag, startPoint x: 573, startPoint y: 272, endPoint x: 777, endPoint y: 117, distance: 256.2
click at [777, 117] on div "Filter New Guide Select All Showing Deselect [TopBar] Vendas Last Updated: 29 d…" at bounding box center [896, 724] width 1300 height 1314
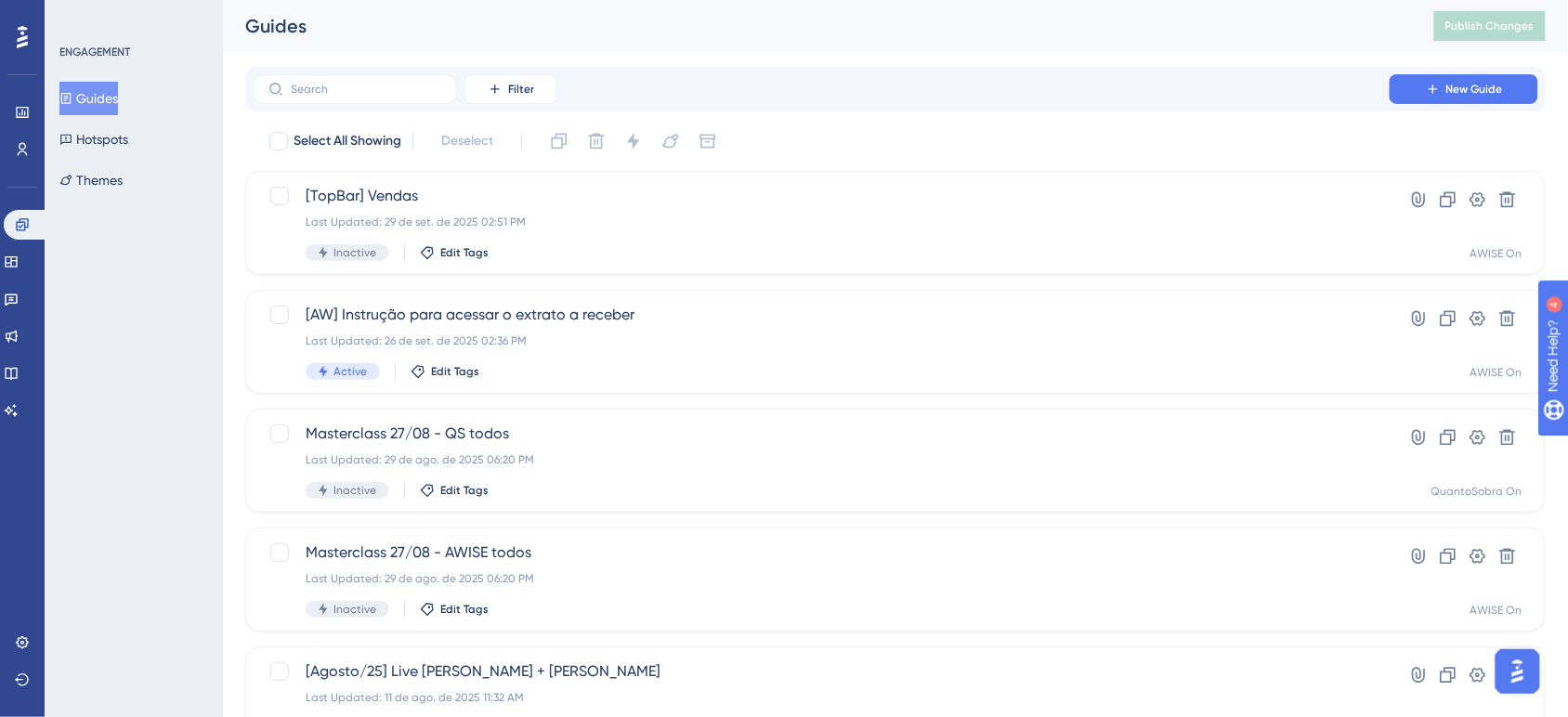
click at [874, 57] on div "Performance Users Engagement Widgets Feedback Product Updates Knowledge Base AI…" at bounding box center [895, 705] width 1345 height 1411
click at [1452, 201] on icon at bounding box center [1448, 199] width 15 height 15
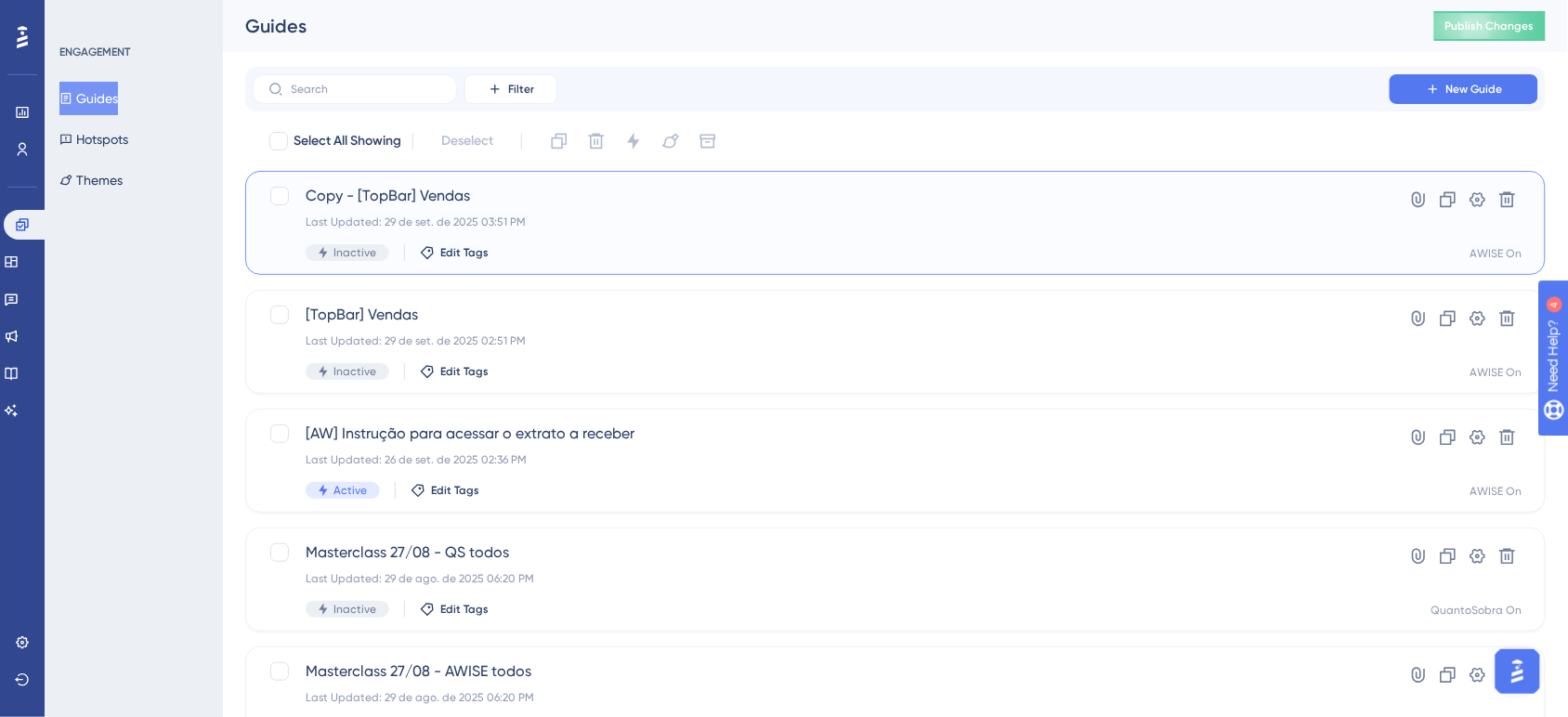
click at [1098, 243] on div "Copy - [TopBar] Vendas Last Updated: 29 de set. de 2025 03:51 PM Inactive Edit …" at bounding box center [821, 222] width 1031 height 76
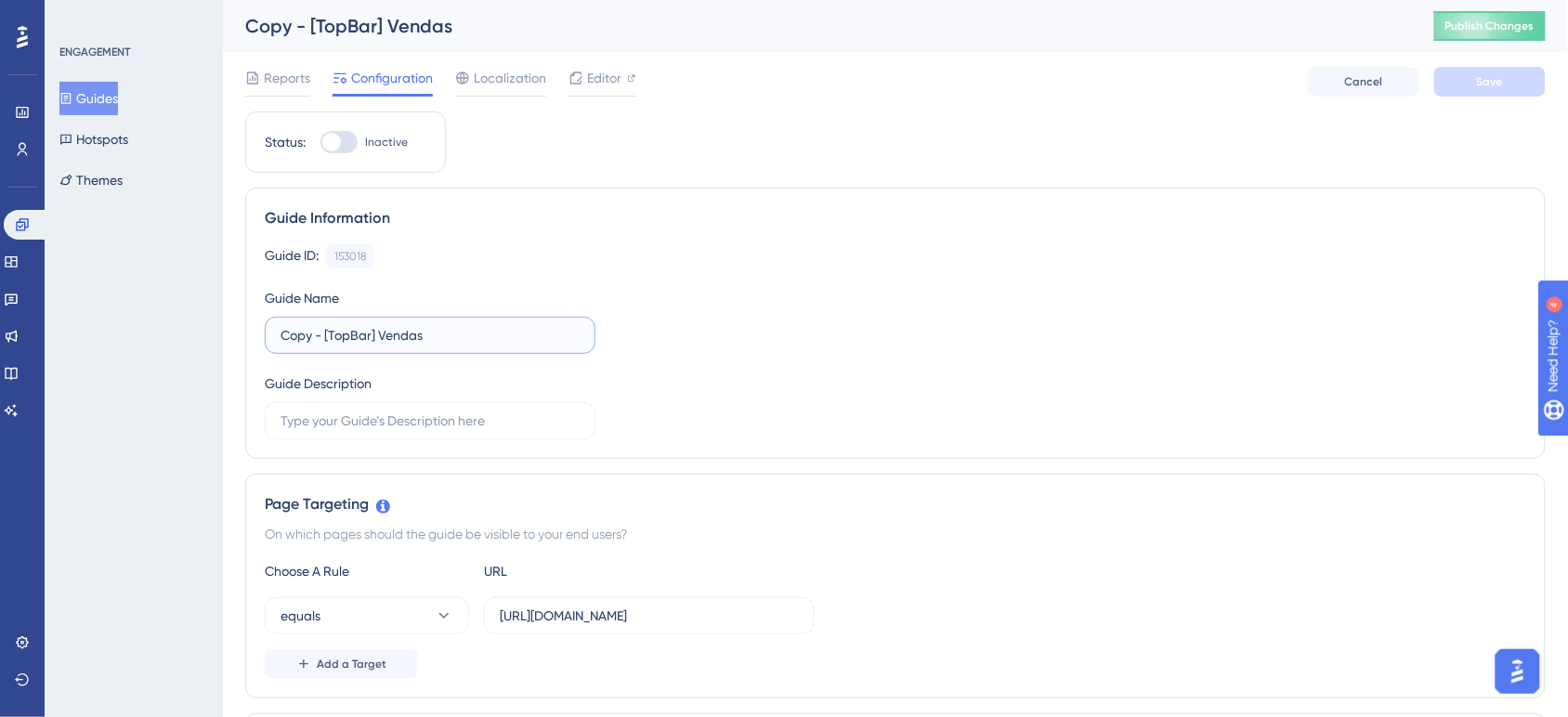
drag, startPoint x: 323, startPoint y: 340, endPoint x: 232, endPoint y: 344, distance: 91.1
drag, startPoint x: 433, startPoint y: 335, endPoint x: 337, endPoint y: 336, distance: 96.0
click at [337, 336] on input "[TopBar] Vendas" at bounding box center [431, 335] width 299 height 20
type input "[TopBar] Financeiro"
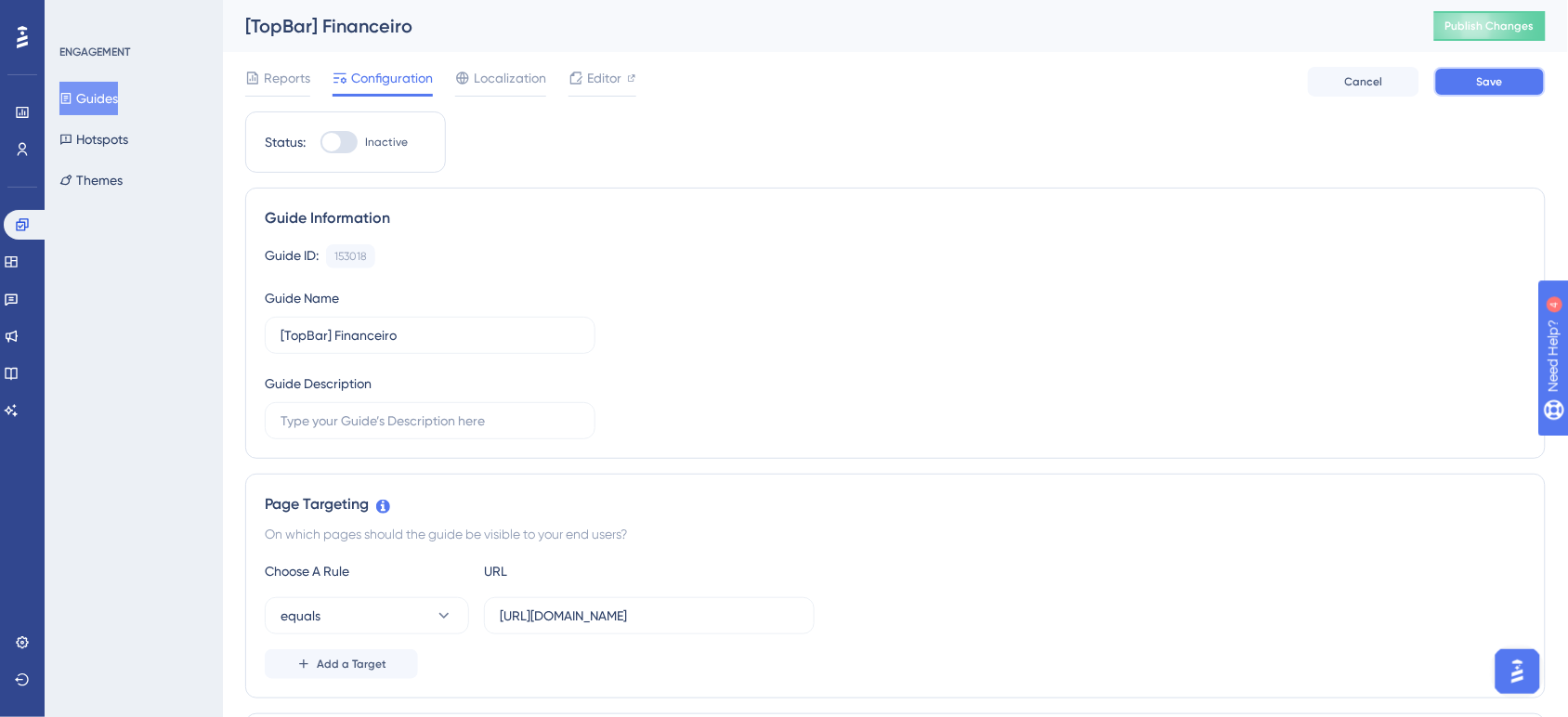
click at [1479, 85] on span "Save" at bounding box center [1489, 81] width 26 height 14
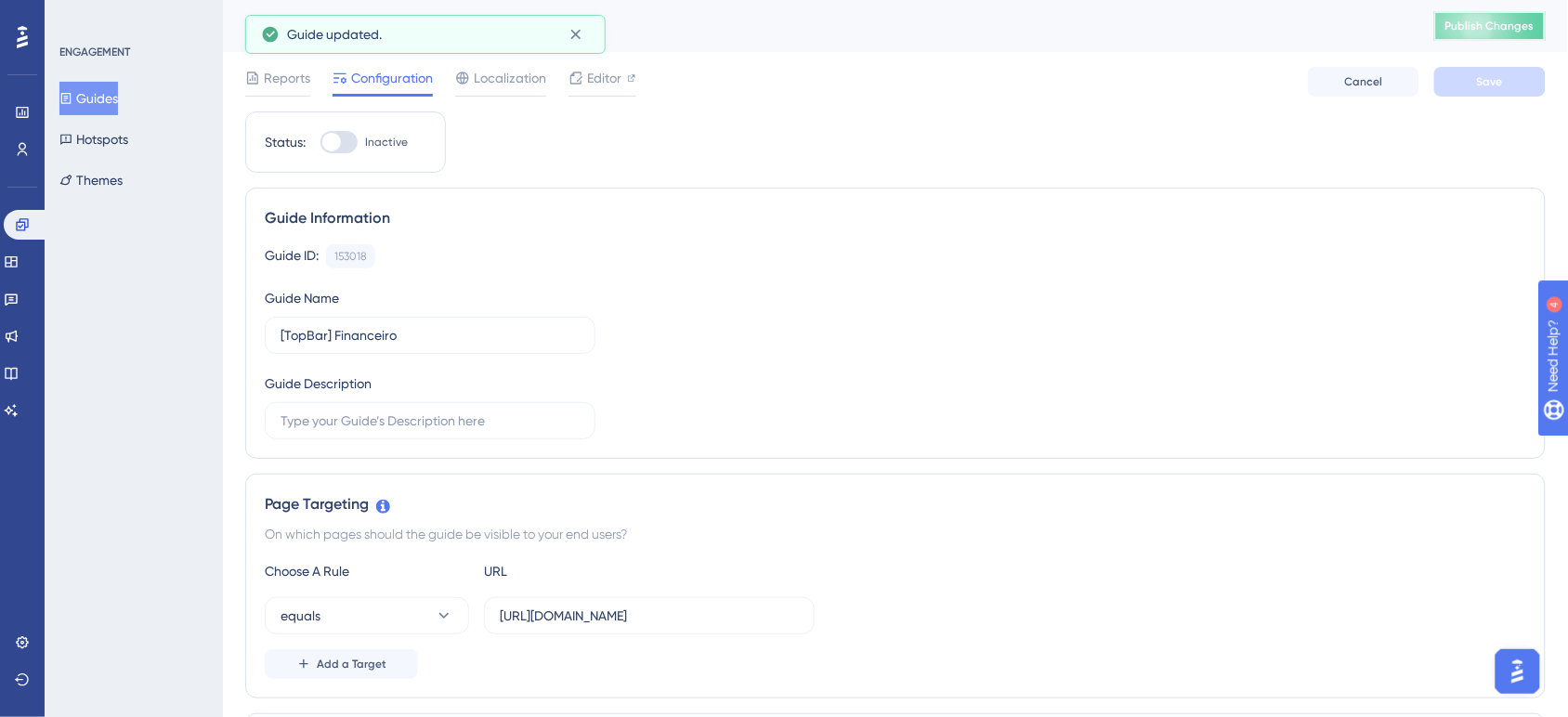
click at [1491, 35] on button "Publish Changes" at bounding box center [1489, 26] width 111 height 30
click at [580, 35] on icon at bounding box center [575, 34] width 18 height 18
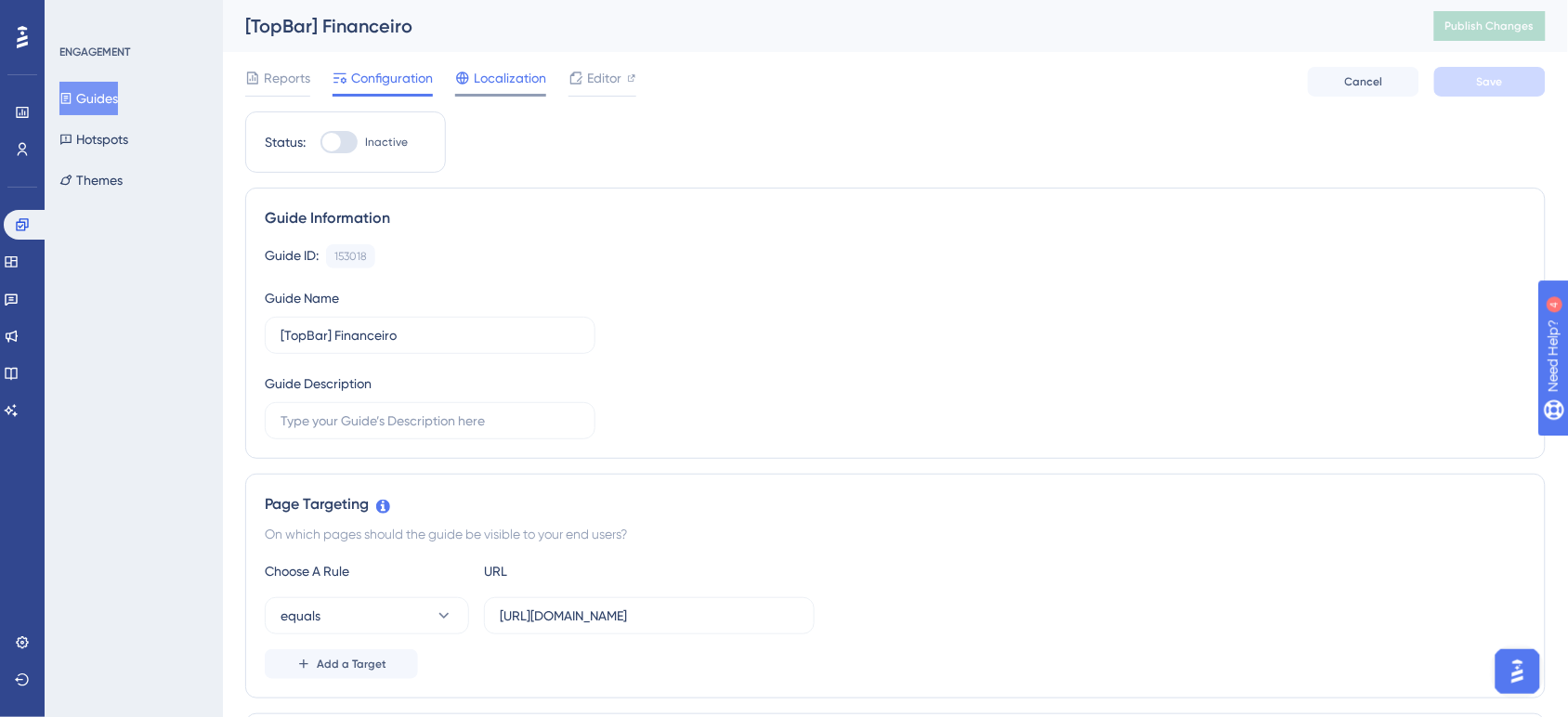
click at [513, 85] on span "Localization" at bounding box center [510, 78] width 73 height 22
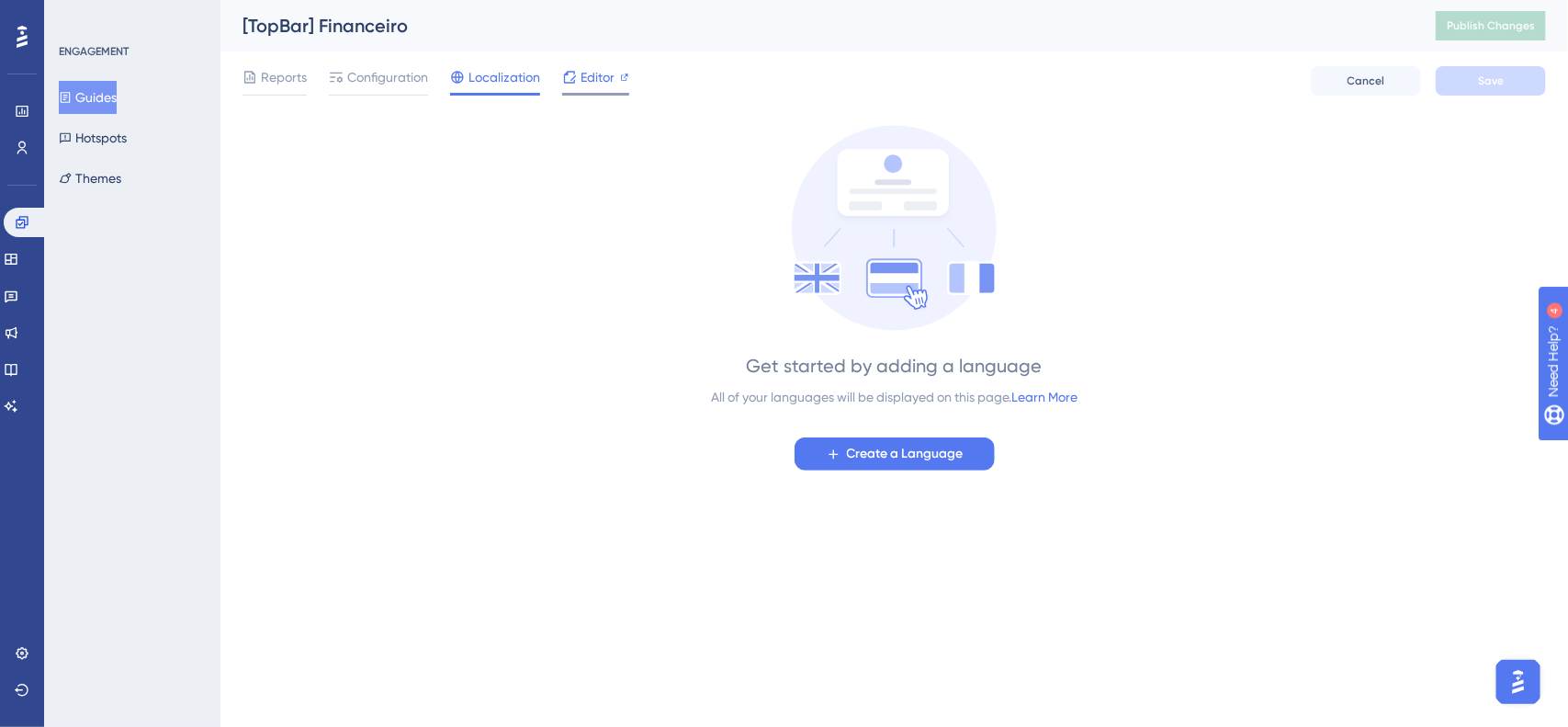
click at [588, 75] on span "Editor" at bounding box center [598, 77] width 34 height 22
click at [29, 221] on link at bounding box center [26, 222] width 44 height 29
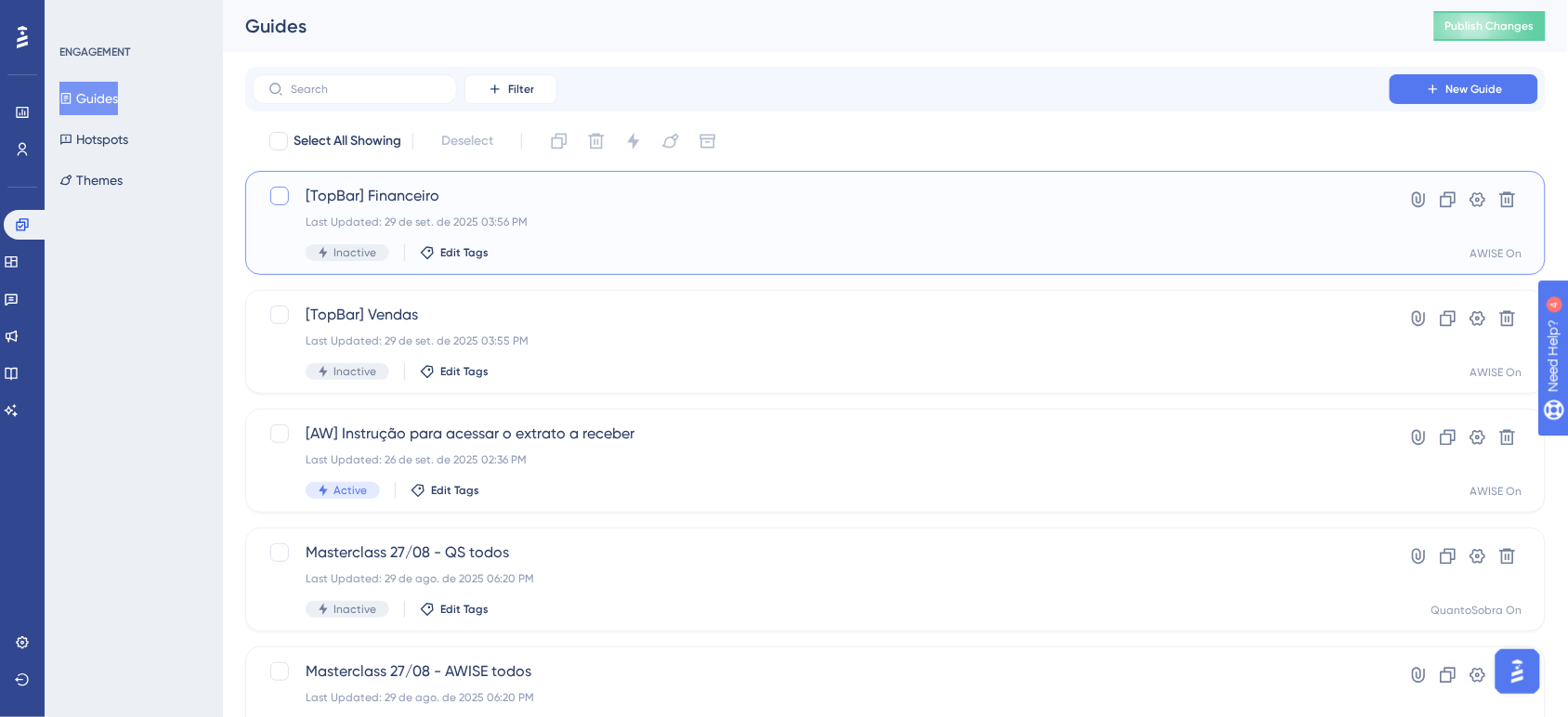
drag, startPoint x: 462, startPoint y: 192, endPoint x: 274, endPoint y: 193, distance: 188.0
click at [274, 193] on div "[TopBar] Financeiro Last Updated: 29 de set. de 2025 03:56 PM Inactive Edit Tags" at bounding box center [803, 222] width 1068 height 76
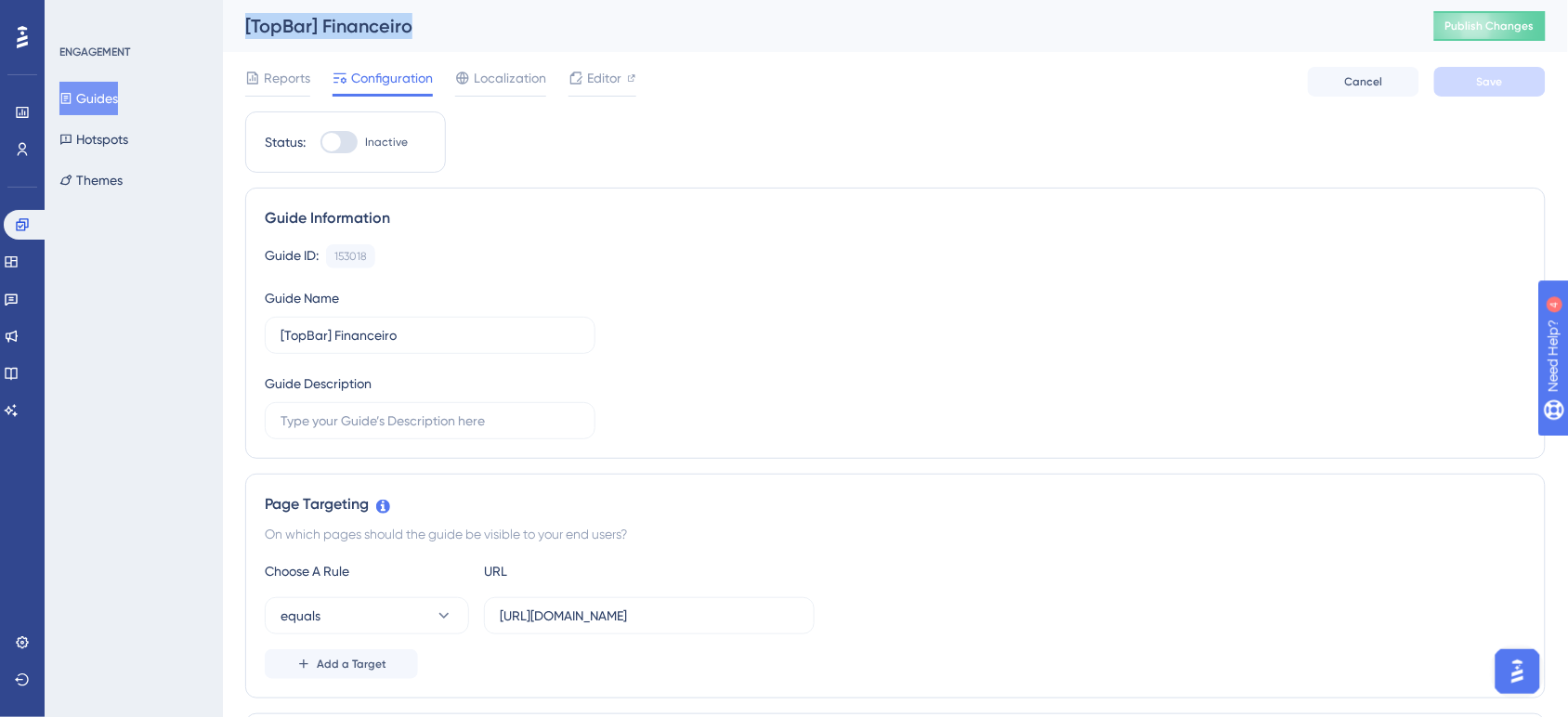
drag, startPoint x: 238, startPoint y: 25, endPoint x: 421, endPoint y: 28, distance: 183.0
click at [421, 28] on div "[TopBar] Financeiro Publish Changes" at bounding box center [895, 26] width 1345 height 52
copy div "[TopBar] Financeiro"
drag, startPoint x: 717, startPoint y: 613, endPoint x: 843, endPoint y: 613, distance: 126.0
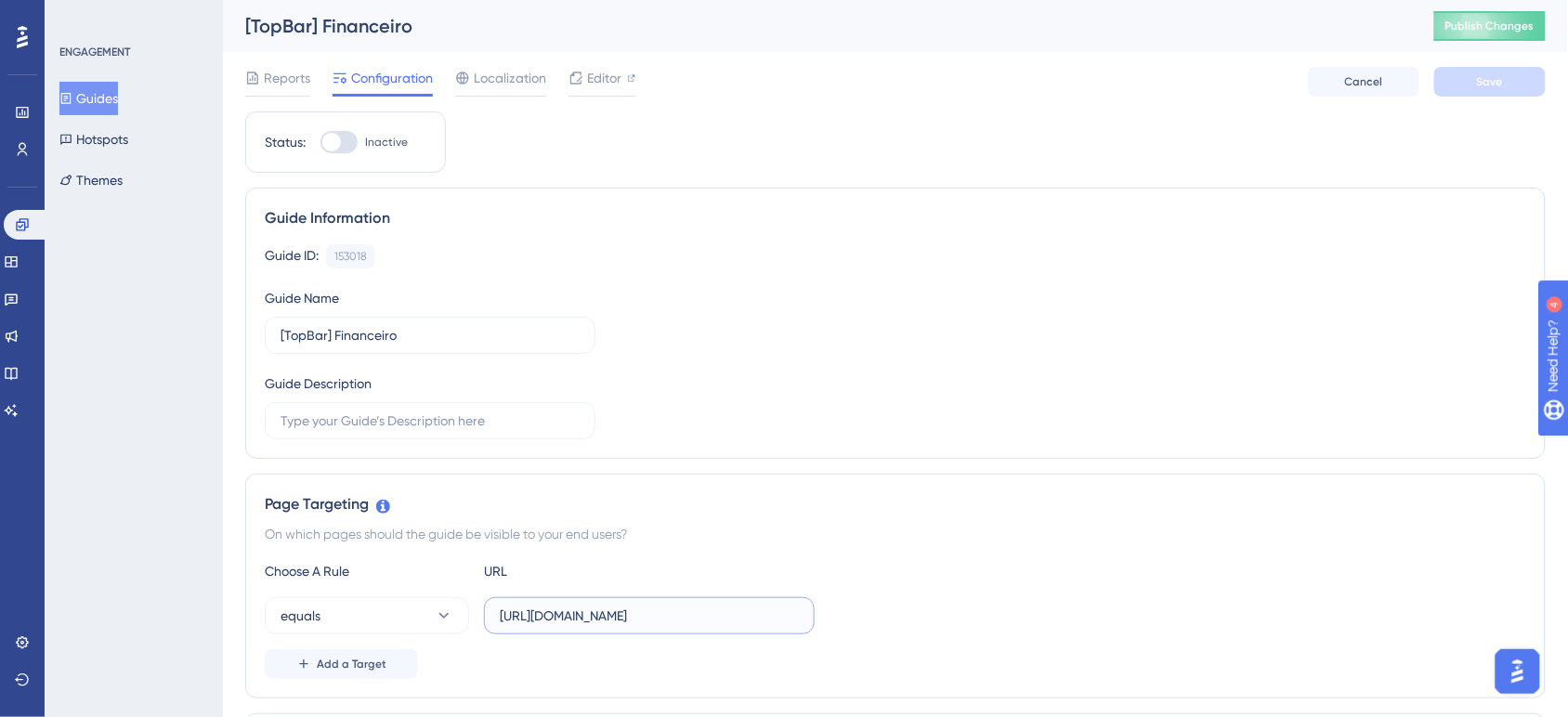
click at [843, 613] on div "equals https://app.useawise.com/a/50CD34A2/749A93AC/central/sales" at bounding box center [895, 615] width 1261 height 37
click at [743, 635] on label "https://app.useawise.com/a/50CD34A2/749A93AC/central/sales" at bounding box center [649, 615] width 331 height 37
click at [743, 626] on input "https://app.useawise.com/a/50CD34A2/749A93AC/central/sales" at bounding box center [649, 614] width 299 height 20
click at [350, 611] on button "equals" at bounding box center [366, 615] width 204 height 37
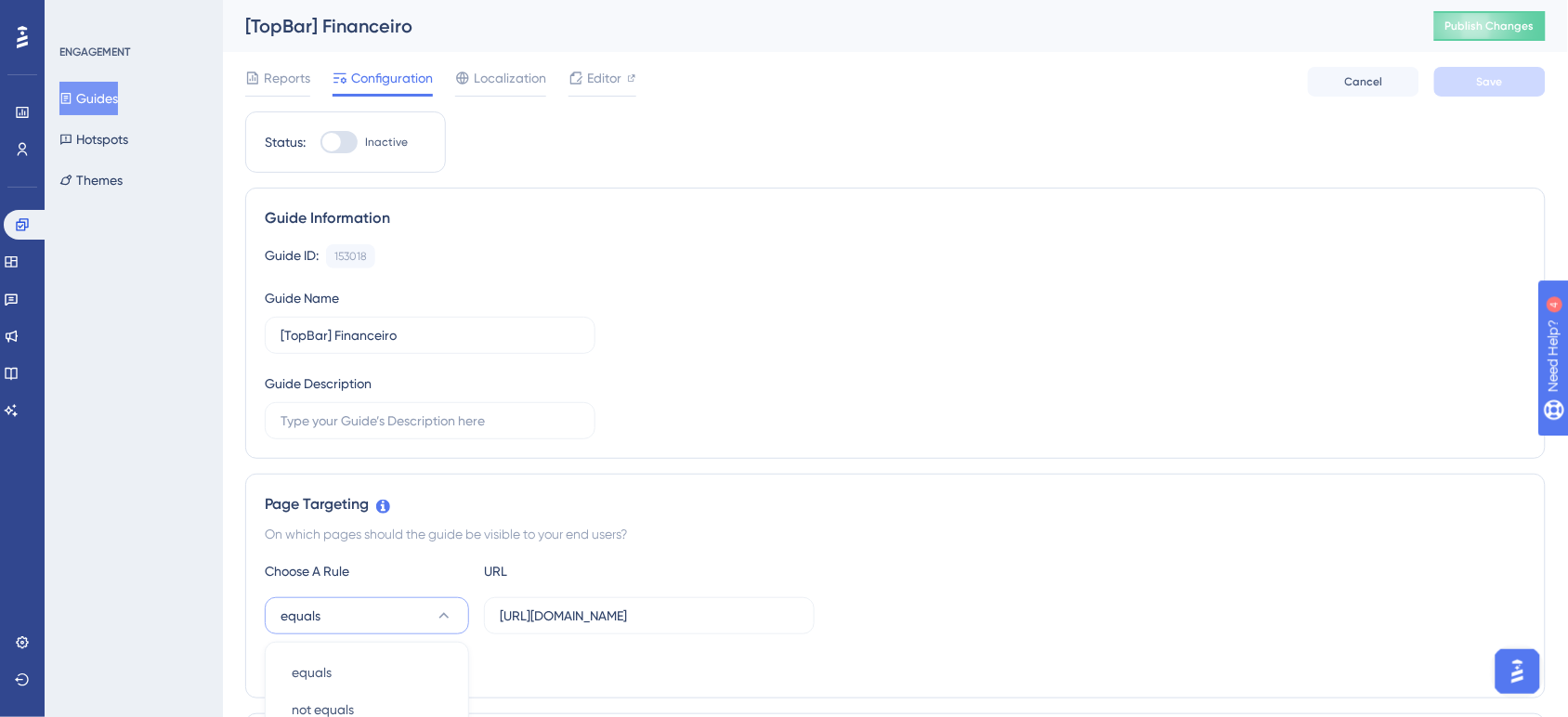
scroll to position [433, 0]
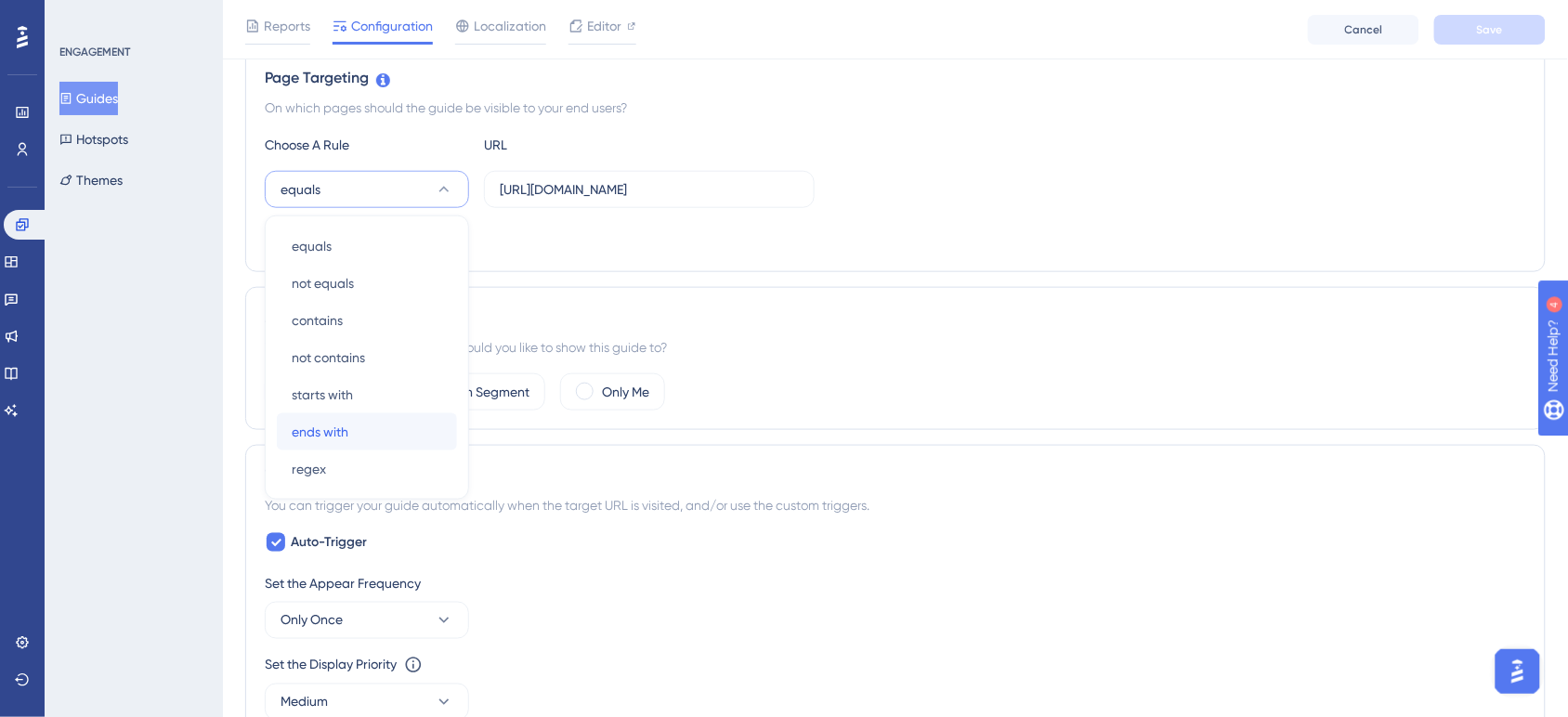
click at [390, 443] on div "ends with ends with" at bounding box center [366, 431] width 151 height 37
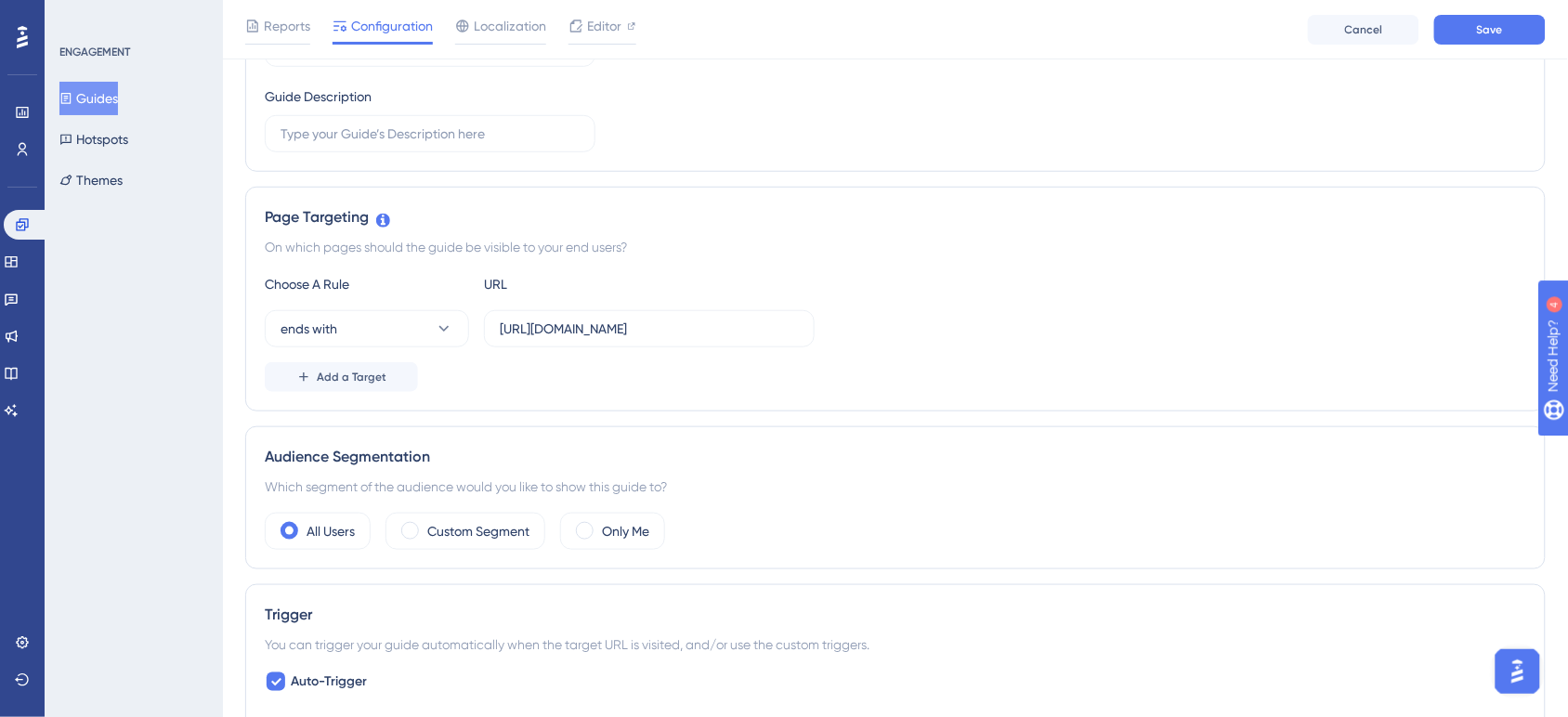
scroll to position [201, 0]
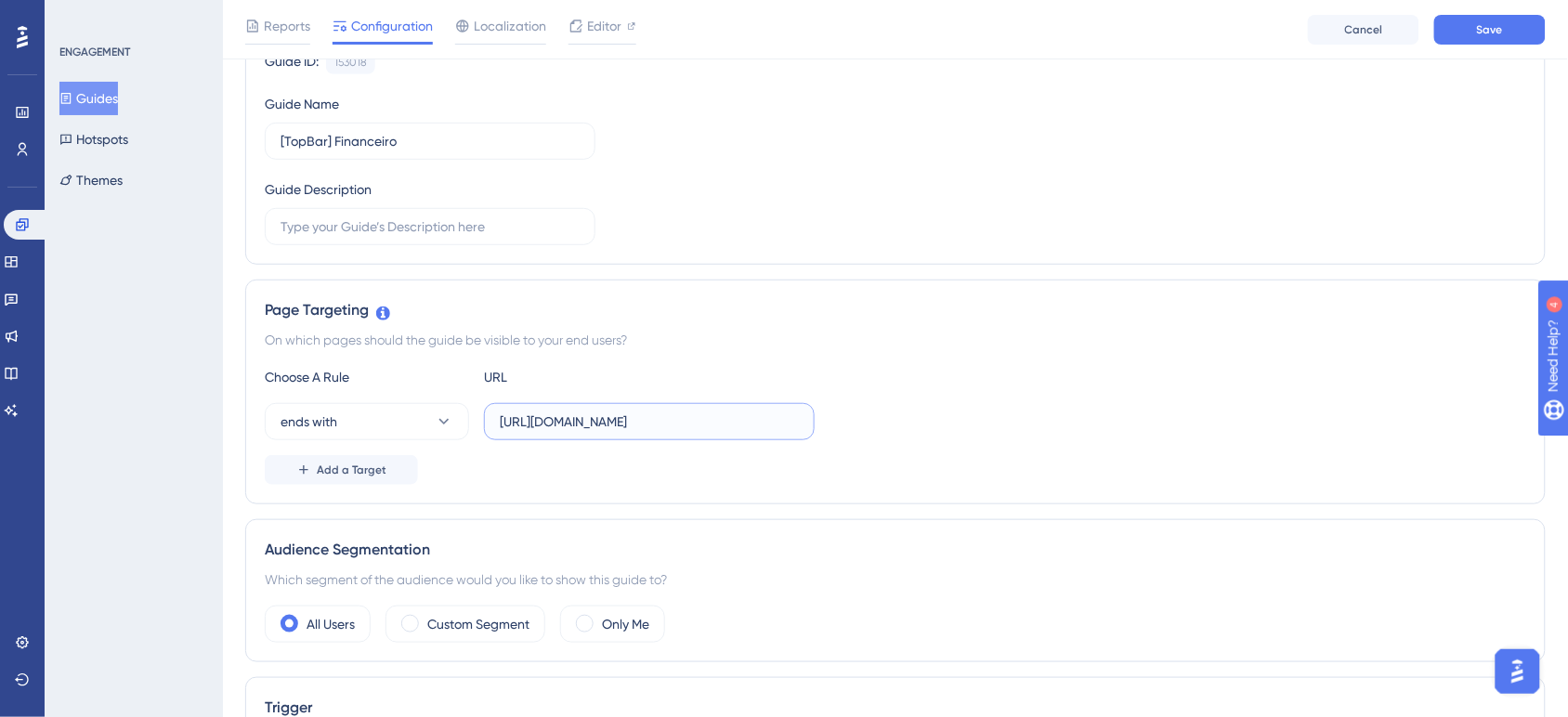
click at [604, 421] on input "https://app.useawise.com/a/50CD34A2/749A93AC/central/sales" at bounding box center [649, 421] width 299 height 20
paste input "central/financial"
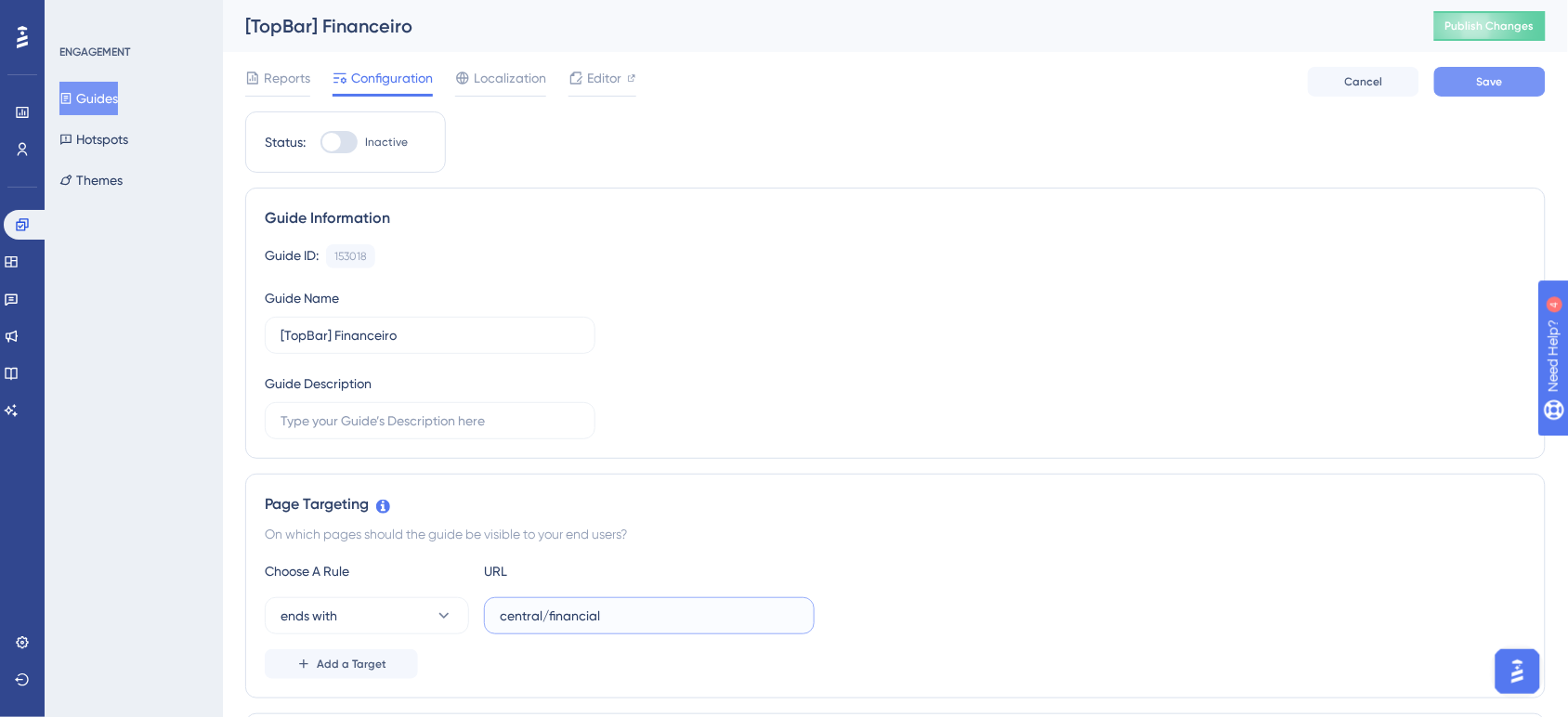
type input "central/financial"
click at [1482, 83] on span "Save" at bounding box center [1489, 81] width 26 height 14
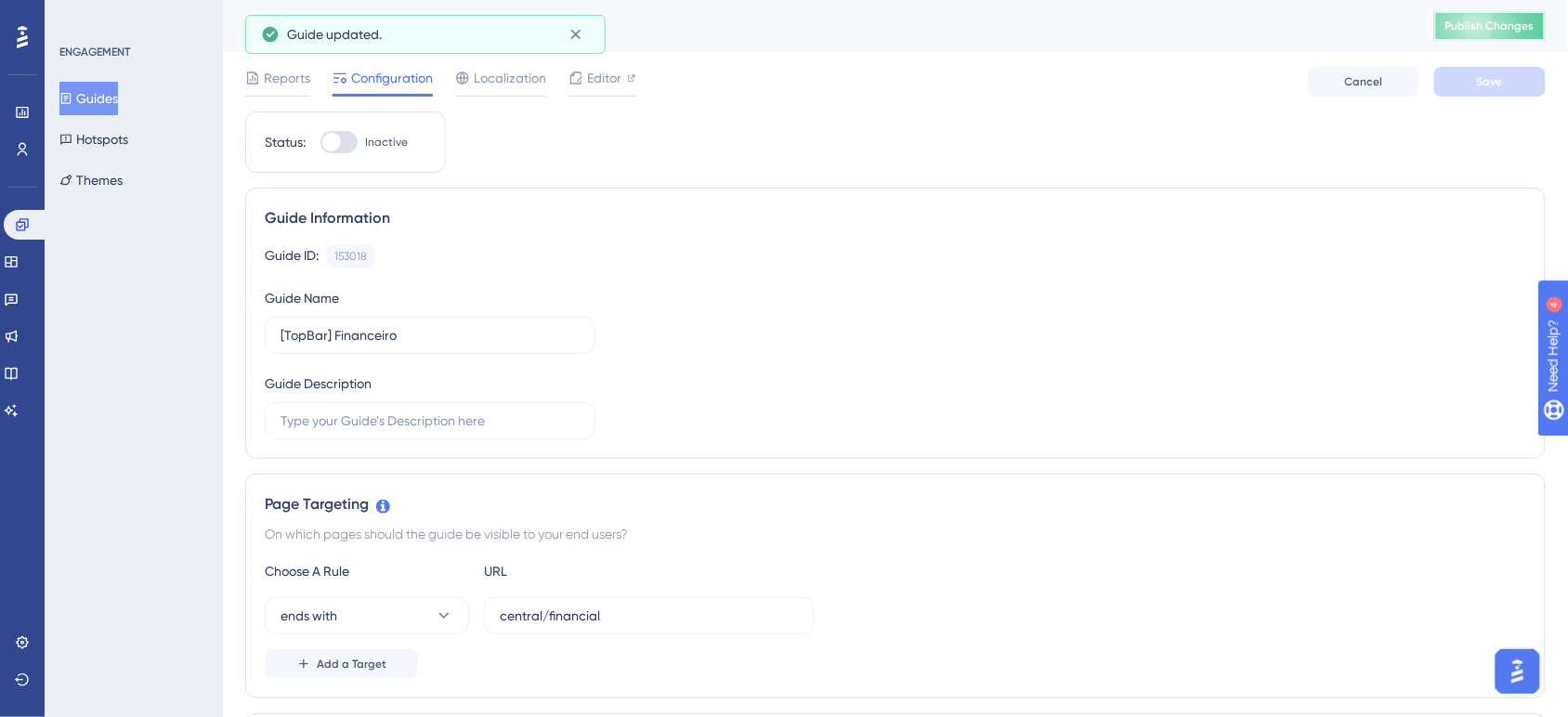
click at [1492, 30] on span "Publish Changes" at bounding box center [1489, 25] width 89 height 14
click at [578, 40] on icon at bounding box center [575, 34] width 18 height 18
click at [576, 80] on icon at bounding box center [575, 78] width 14 height 14
click at [1502, 35] on button "Publish Changes" at bounding box center [1489, 26] width 111 height 30
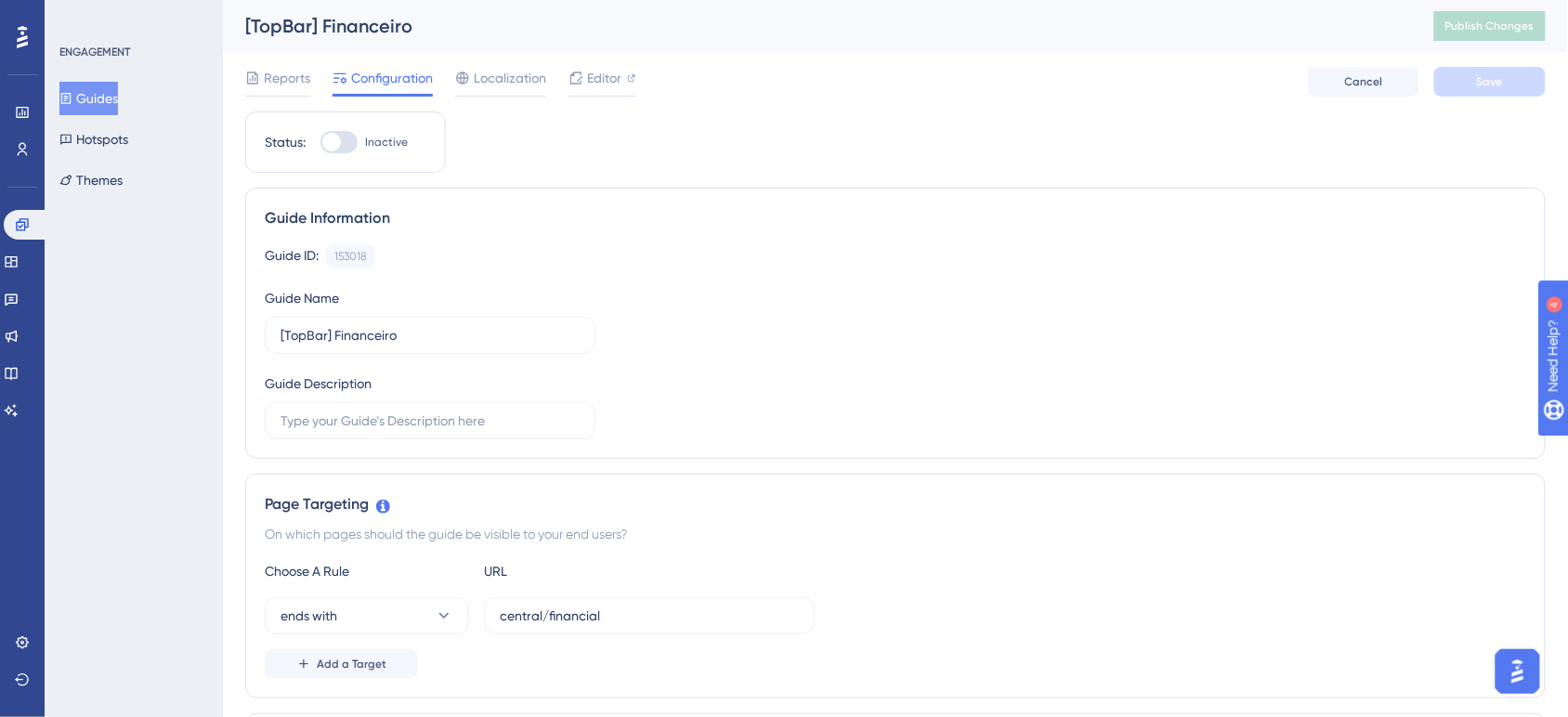
click at [98, 98] on button "Guides" at bounding box center [88, 98] width 59 height 34
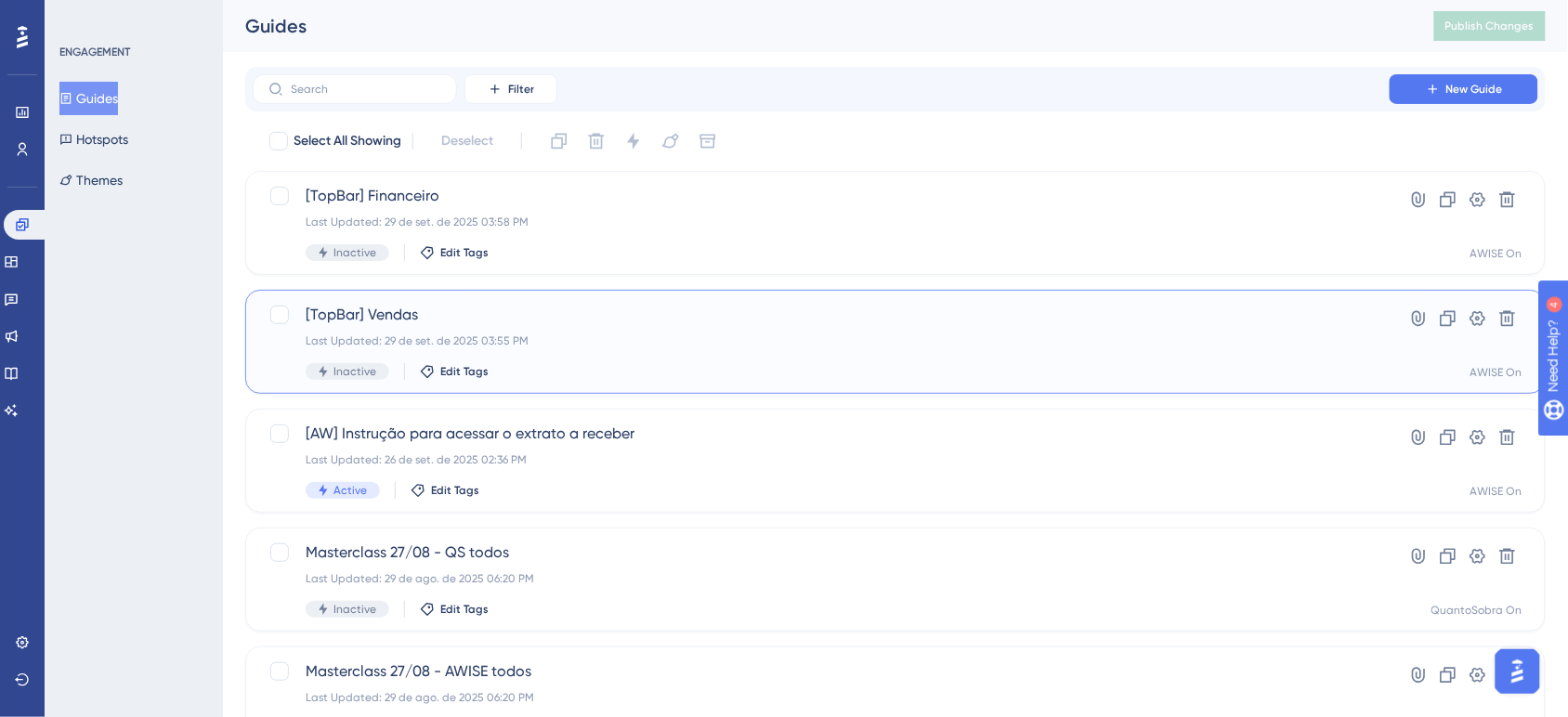
click at [567, 315] on span "[TopBar] Vendas" at bounding box center [821, 314] width 1031 height 22
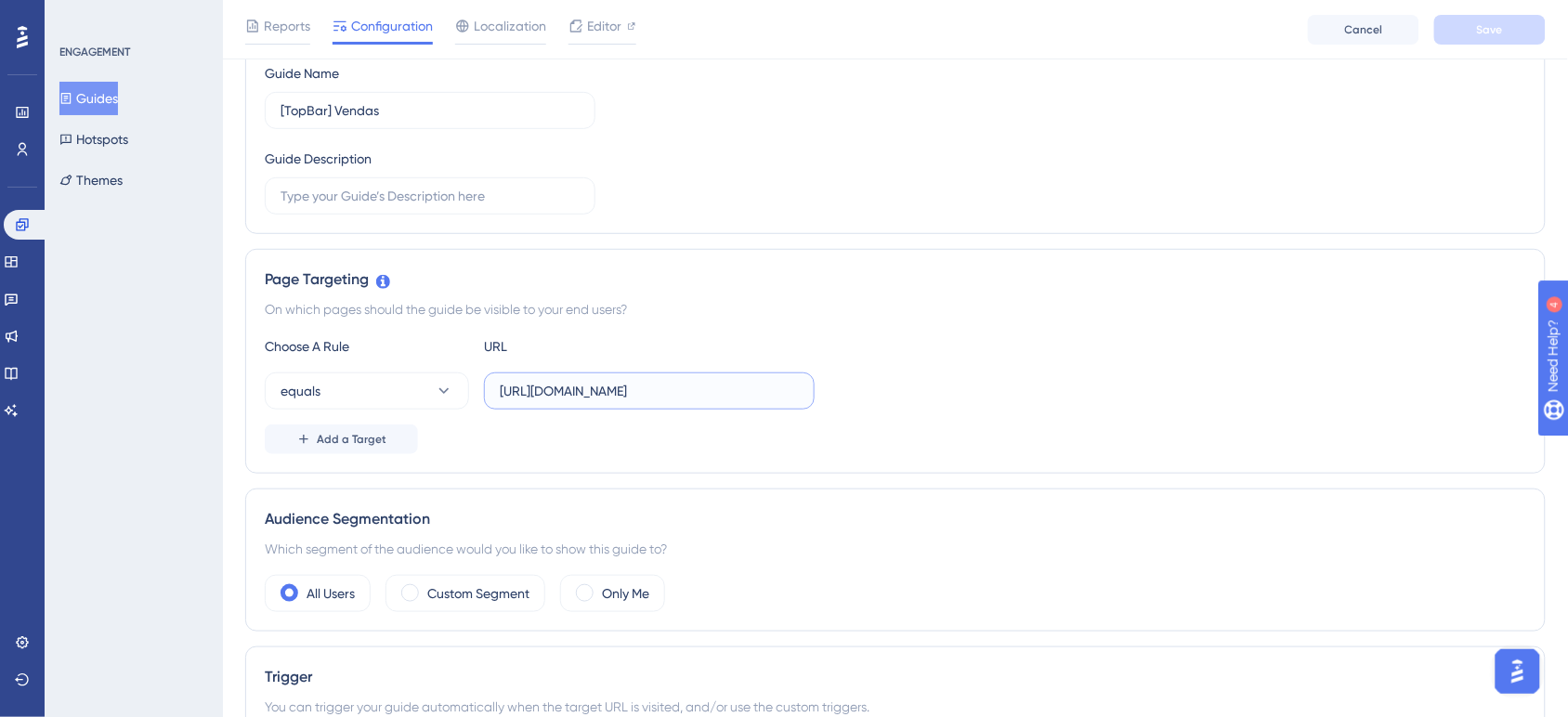
scroll to position [0, 96]
drag, startPoint x: 750, startPoint y: 400, endPoint x: 898, endPoint y: 399, distance: 148.0
click at [898, 399] on div "equals https://app.useawise.com/a/50CD34A2/749A93AC/central/sales" at bounding box center [895, 390] width 1261 height 37
drag, startPoint x: 767, startPoint y: 397, endPoint x: 715, endPoint y: 387, distance: 53.0
click at [766, 397] on input "https://app.useawise.com/a/50CD34A2/749A93AC/central/sales" at bounding box center [649, 390] width 299 height 20
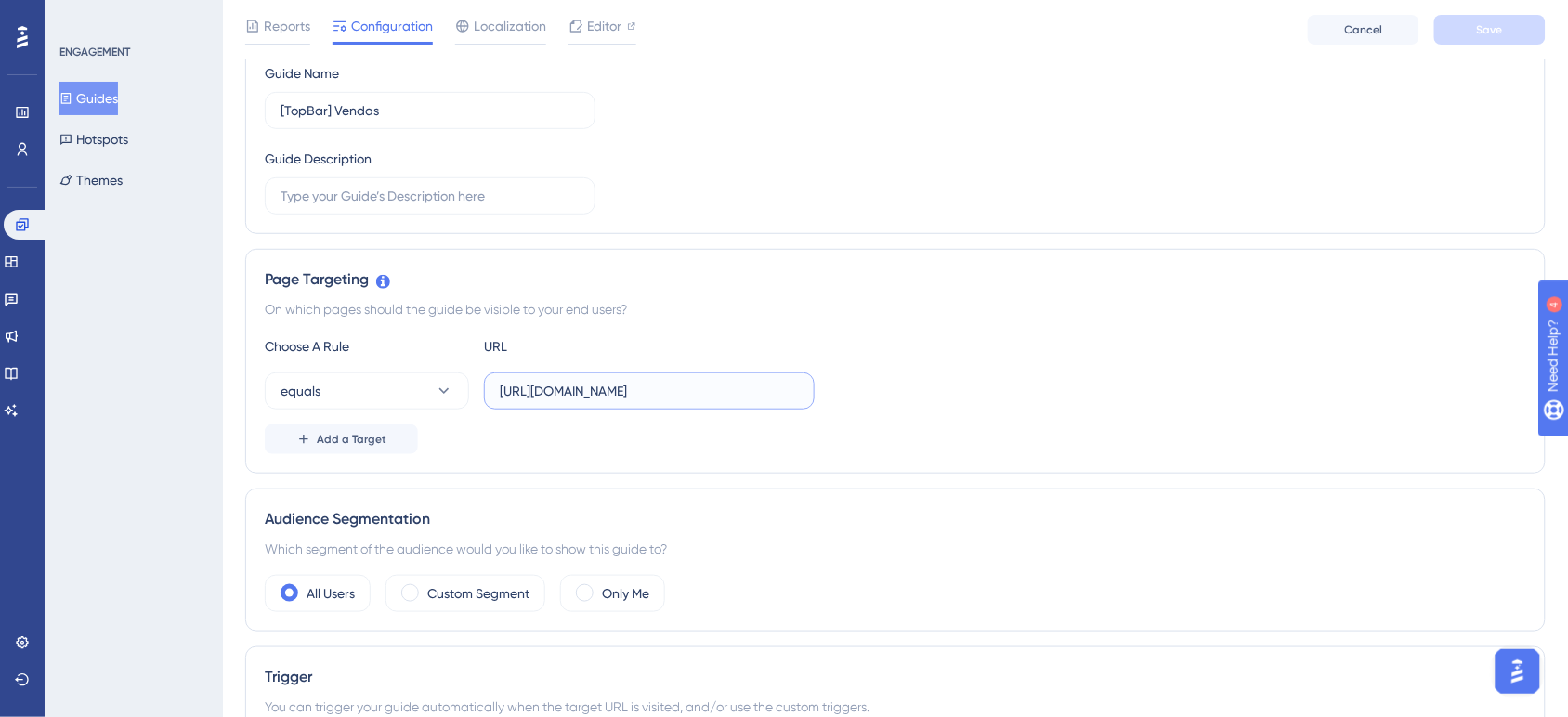
click at [714, 395] on input "https://app.useawise.com/a/50CD34A2/749A93AC/central/sales" at bounding box center [649, 390] width 299 height 20
click at [725, 398] on input "https://app.useawise.com/a/50CD34A2/749A93AC/central/sales" at bounding box center [649, 390] width 299 height 20
drag, startPoint x: 717, startPoint y: 398, endPoint x: 480, endPoint y: 382, distance: 237.5
click at [480, 382] on div "equals https://app.useawise.com/a/50CD34A2/749A93AC/central/sales" at bounding box center [539, 390] width 550 height 37
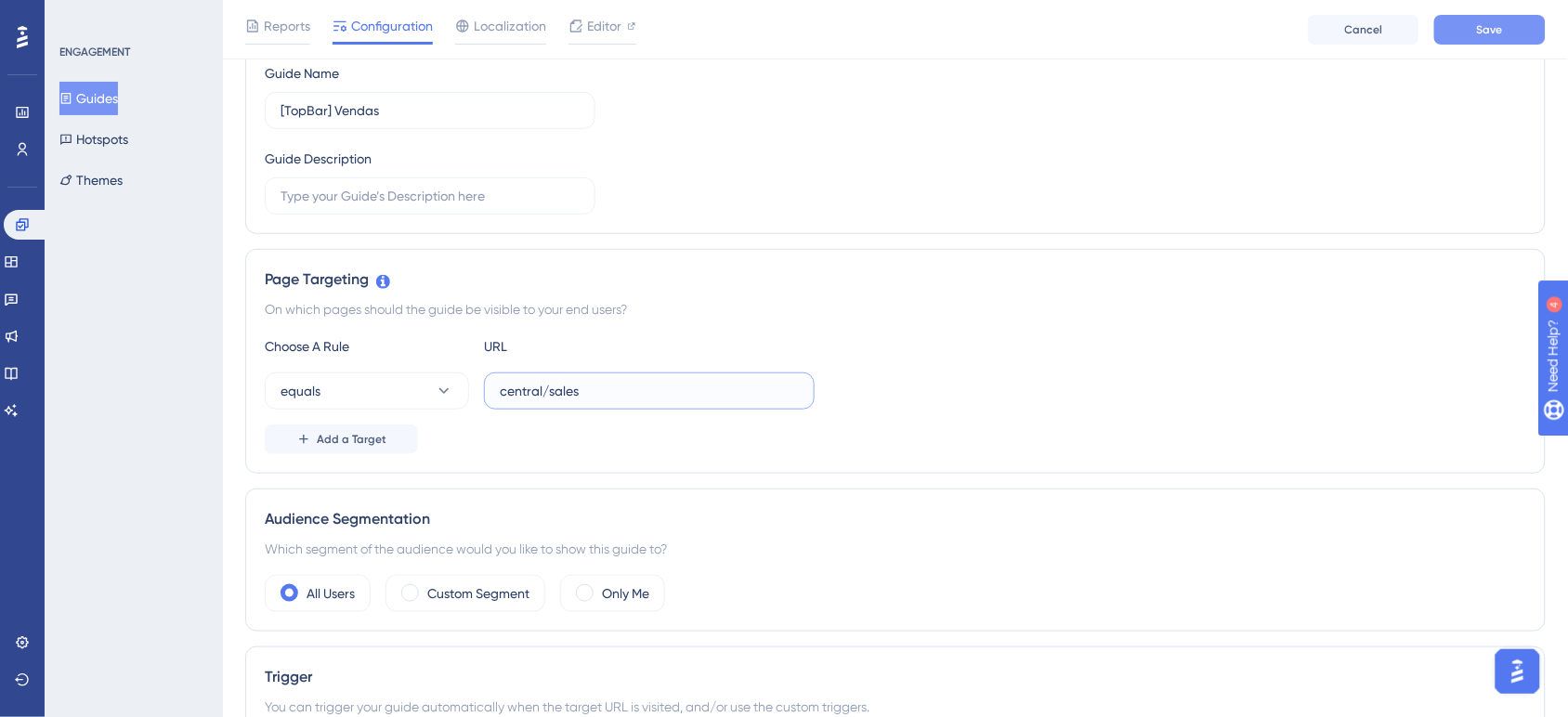
type input "central/sales"
click at [1495, 33] on span "Save" at bounding box center [1489, 29] width 26 height 14
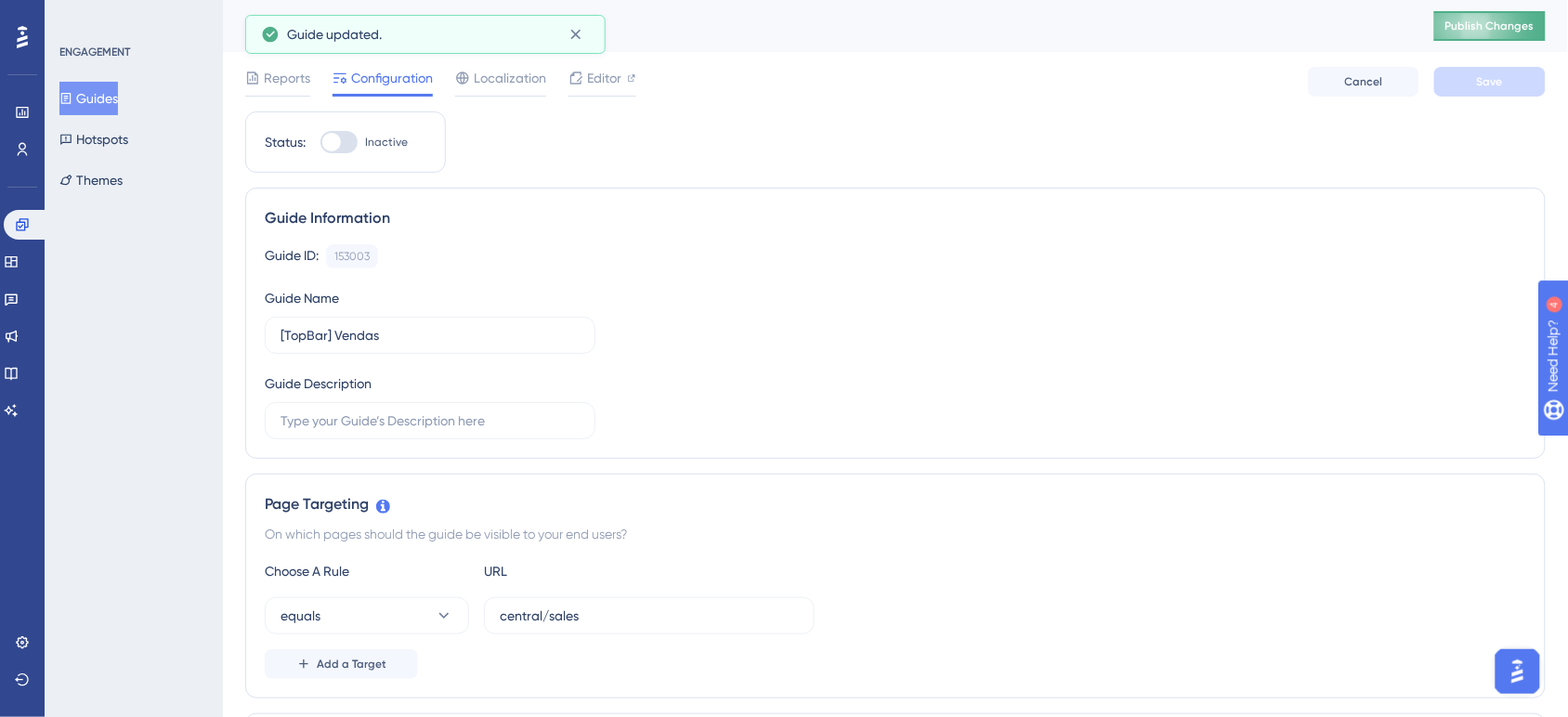
click at [1475, 15] on button "Publish Changes" at bounding box center [1489, 26] width 111 height 30
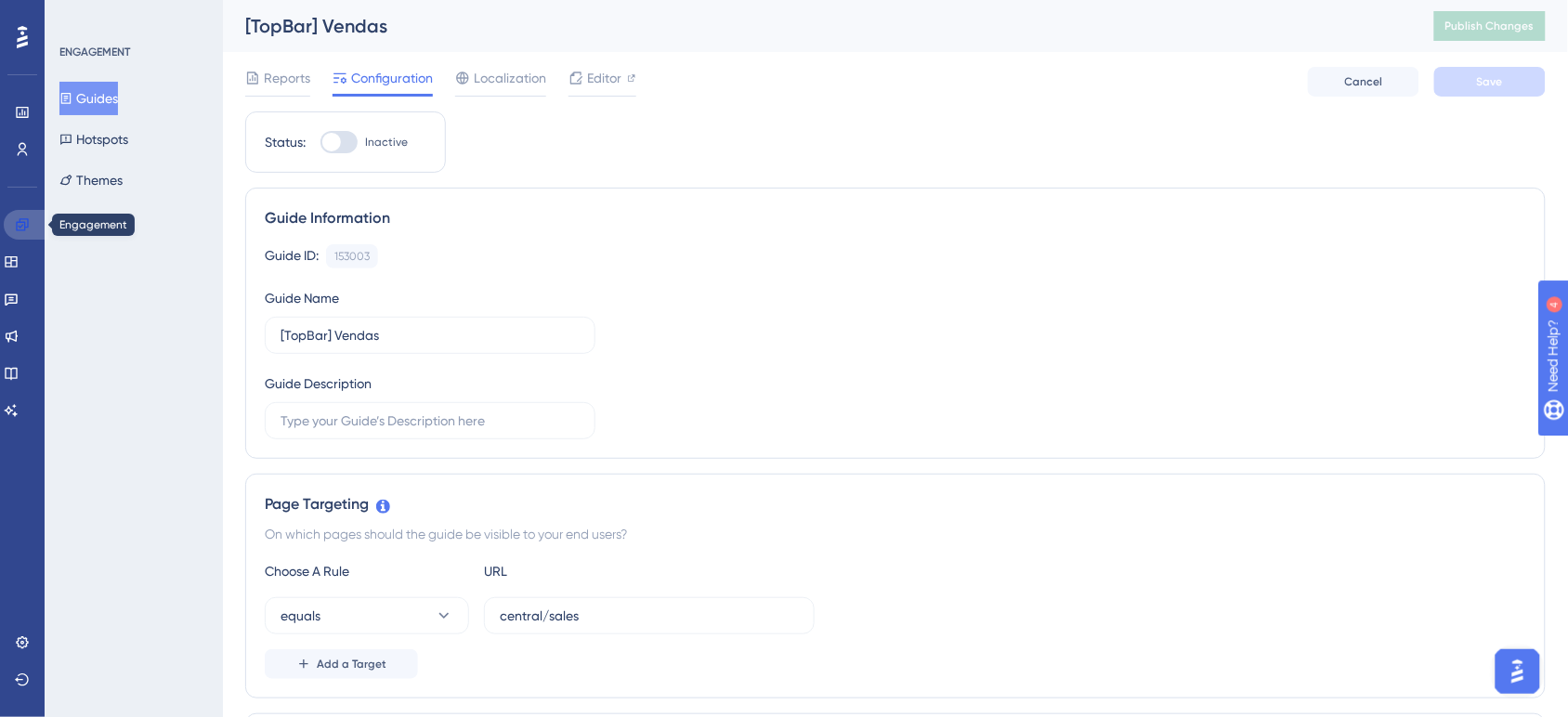
click at [11, 220] on link at bounding box center [26, 224] width 44 height 30
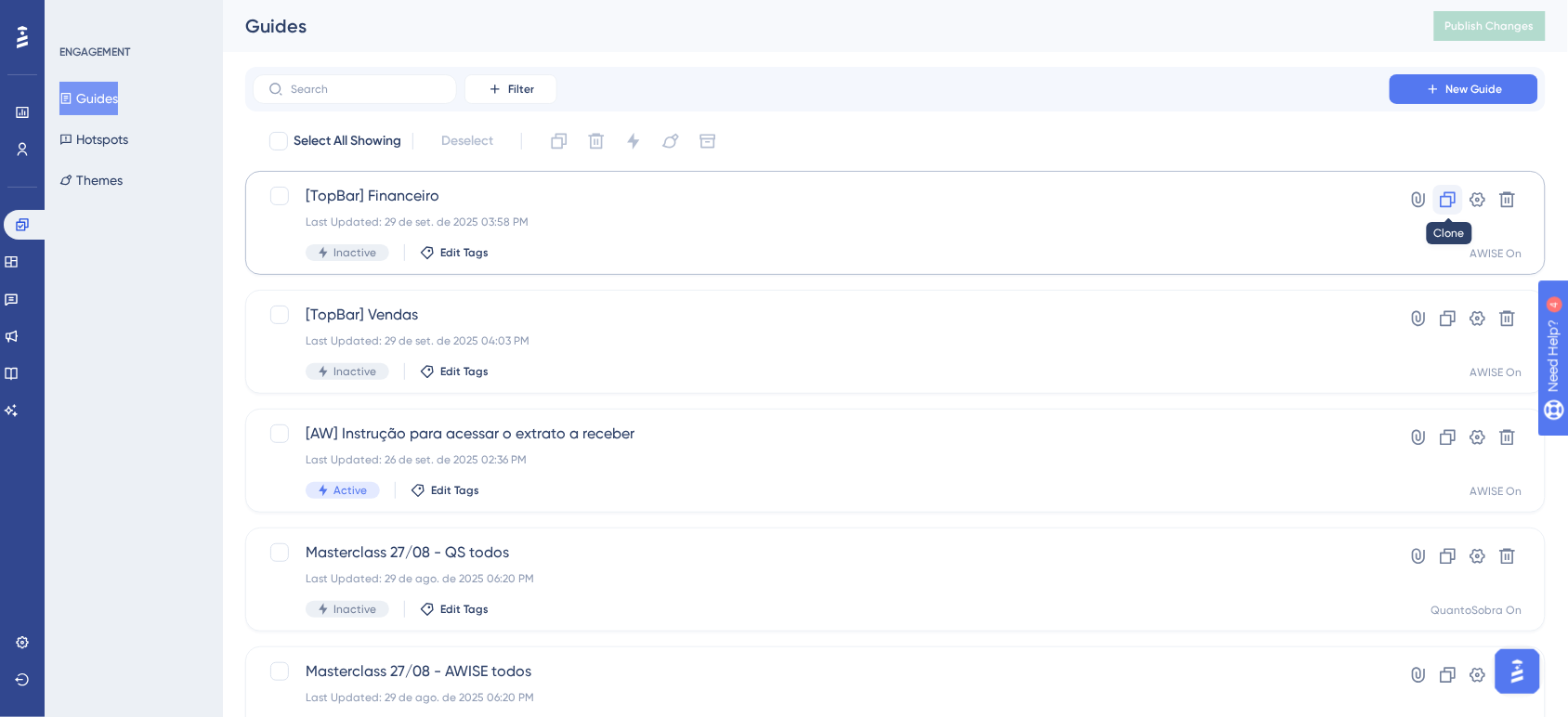
click at [1436, 200] on button at bounding box center [1447, 199] width 30 height 30
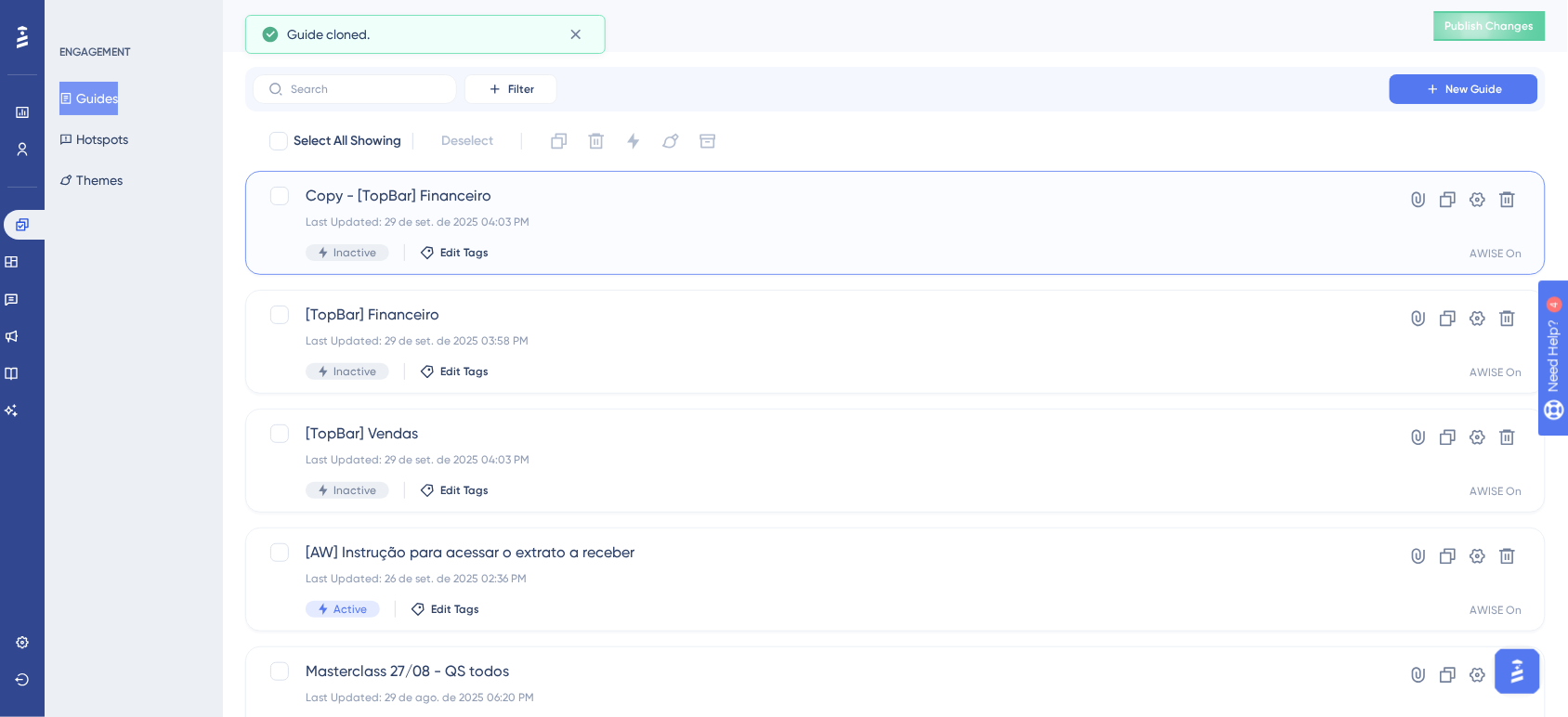
click at [730, 230] on div "Copy - [TopBar] Financeiro Last Updated: 29 de set. de 2025 04:03 PM Inactive E…" at bounding box center [821, 222] width 1031 height 76
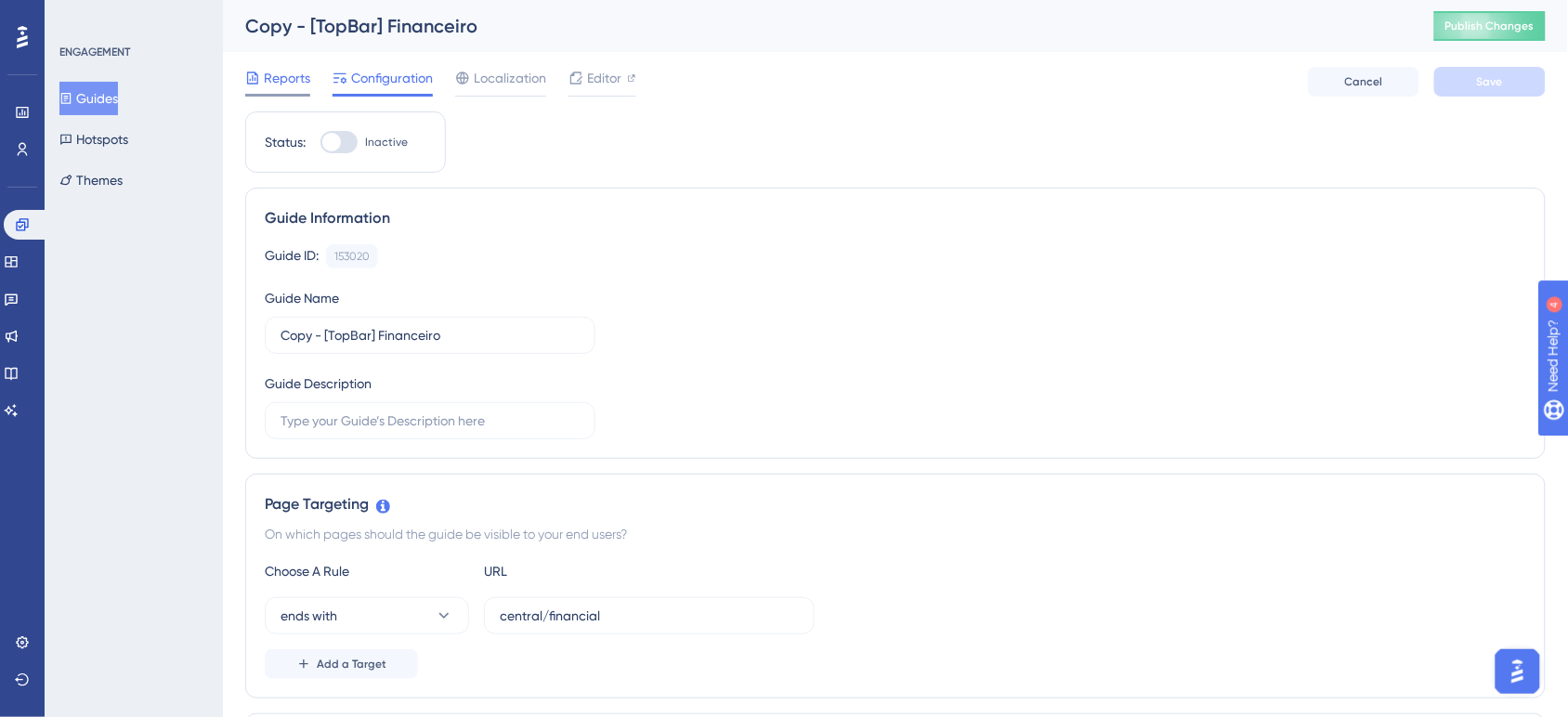
click at [275, 85] on span "Reports" at bounding box center [287, 78] width 46 height 22
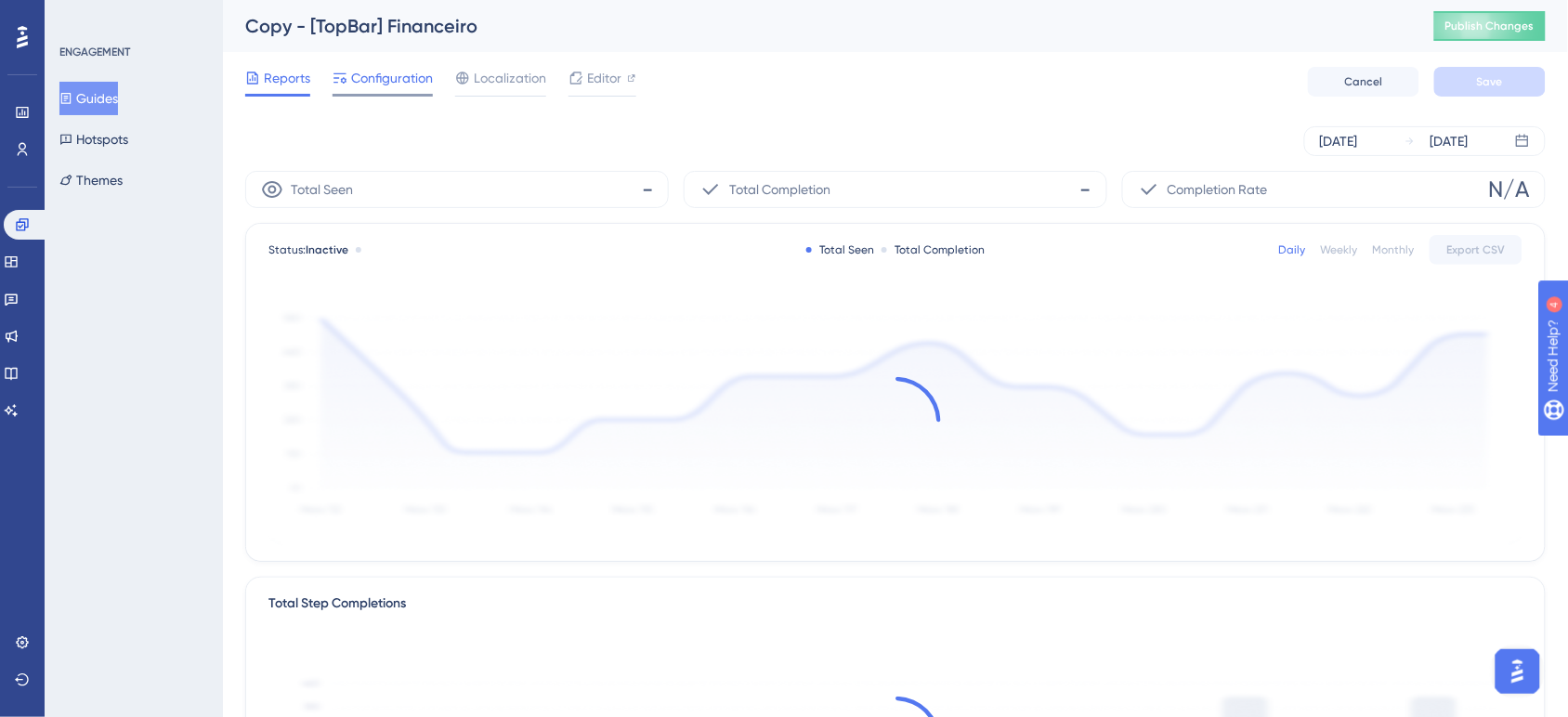
click at [392, 88] on span "Configuration" at bounding box center [391, 78] width 82 height 22
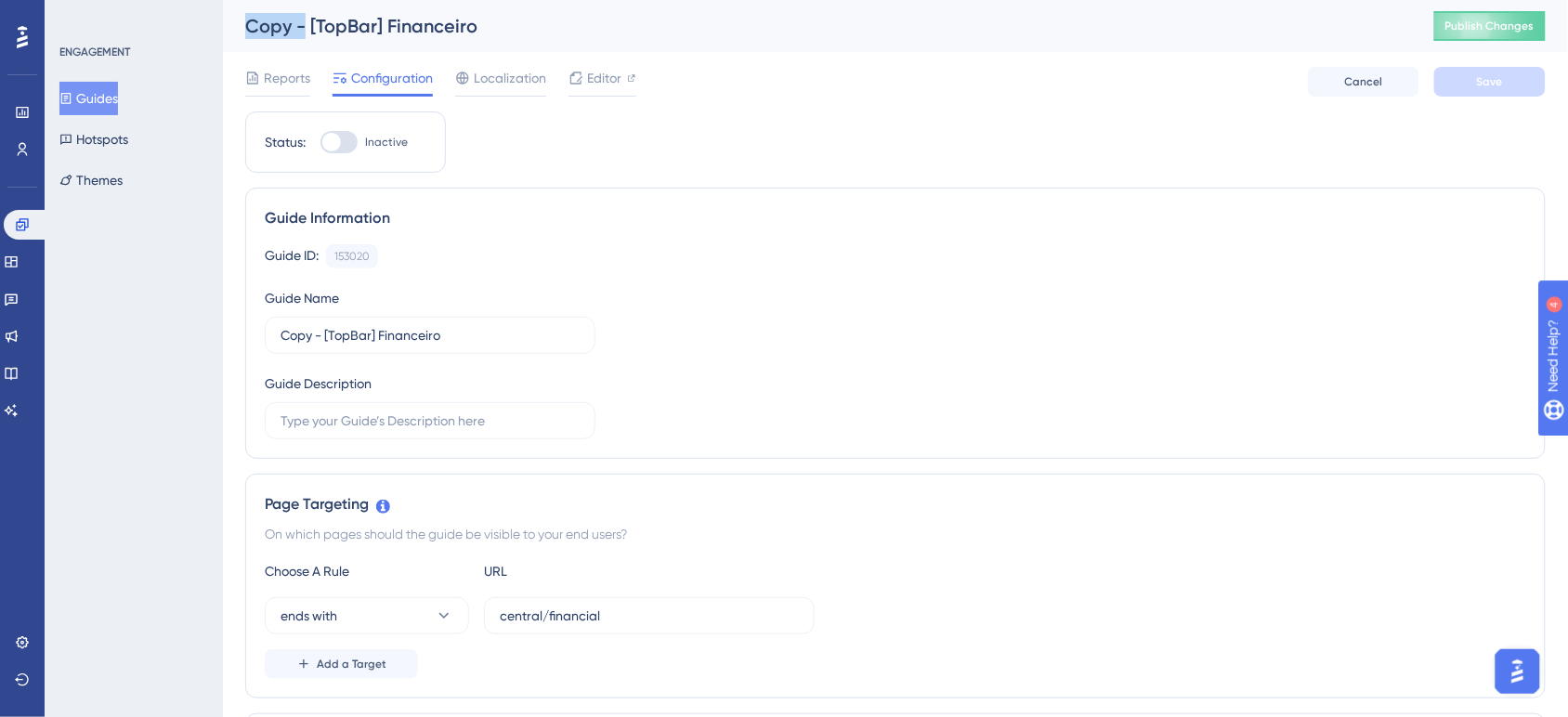
drag, startPoint x: 307, startPoint y: 20, endPoint x: 222, endPoint y: 38, distance: 86.9
click at [378, 343] on input "Copy - [TopBar] Financeiro" at bounding box center [431, 335] width 299 height 20
drag, startPoint x: 325, startPoint y: 336, endPoint x: 257, endPoint y: 336, distance: 68.0
click at [257, 336] on div "Guide Information Guide ID: 153020 Copy Guide Name Copy - [TopBar] Financeiro G…" at bounding box center [896, 323] width 1300 height 271
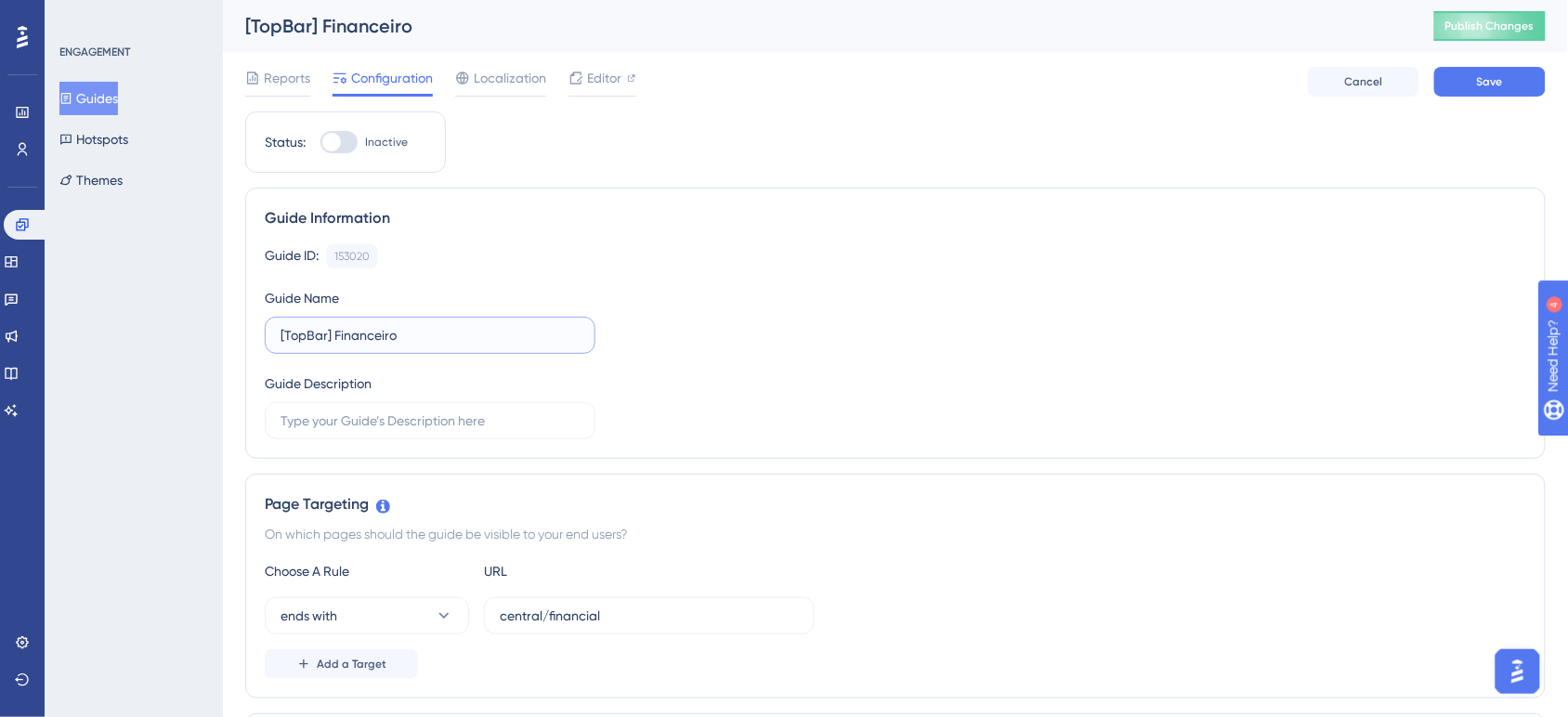
drag, startPoint x: 433, startPoint y: 339, endPoint x: 338, endPoint y: 346, distance: 95.3
click at [338, 346] on label "[TopBar] Financeiro" at bounding box center [430, 335] width 331 height 37
type input "[TopBar] Produtos"
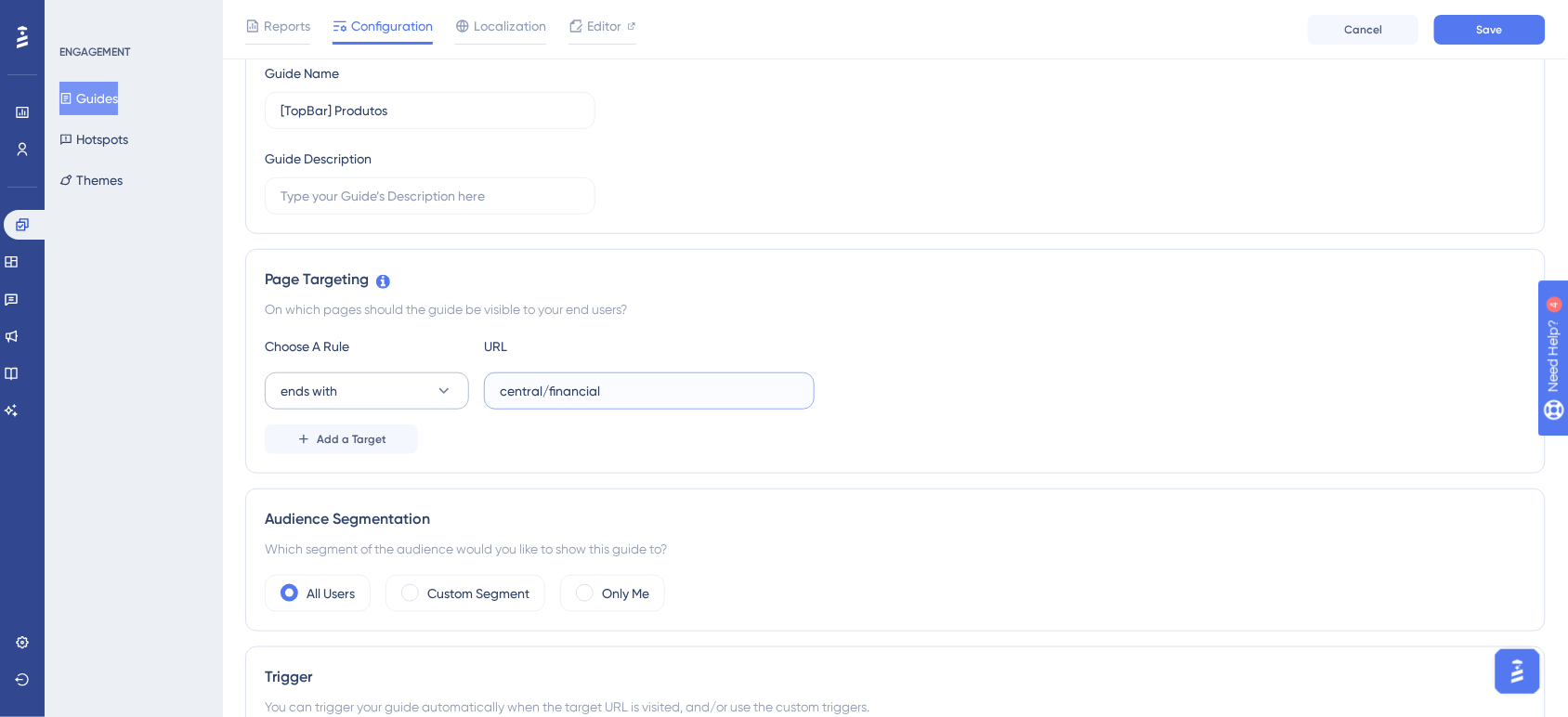
drag, startPoint x: 679, startPoint y: 388, endPoint x: 353, endPoint y: 388, distance: 326.0
click at [353, 388] on div "ends with central/financial" at bounding box center [539, 390] width 550 height 37
paste input "stock"
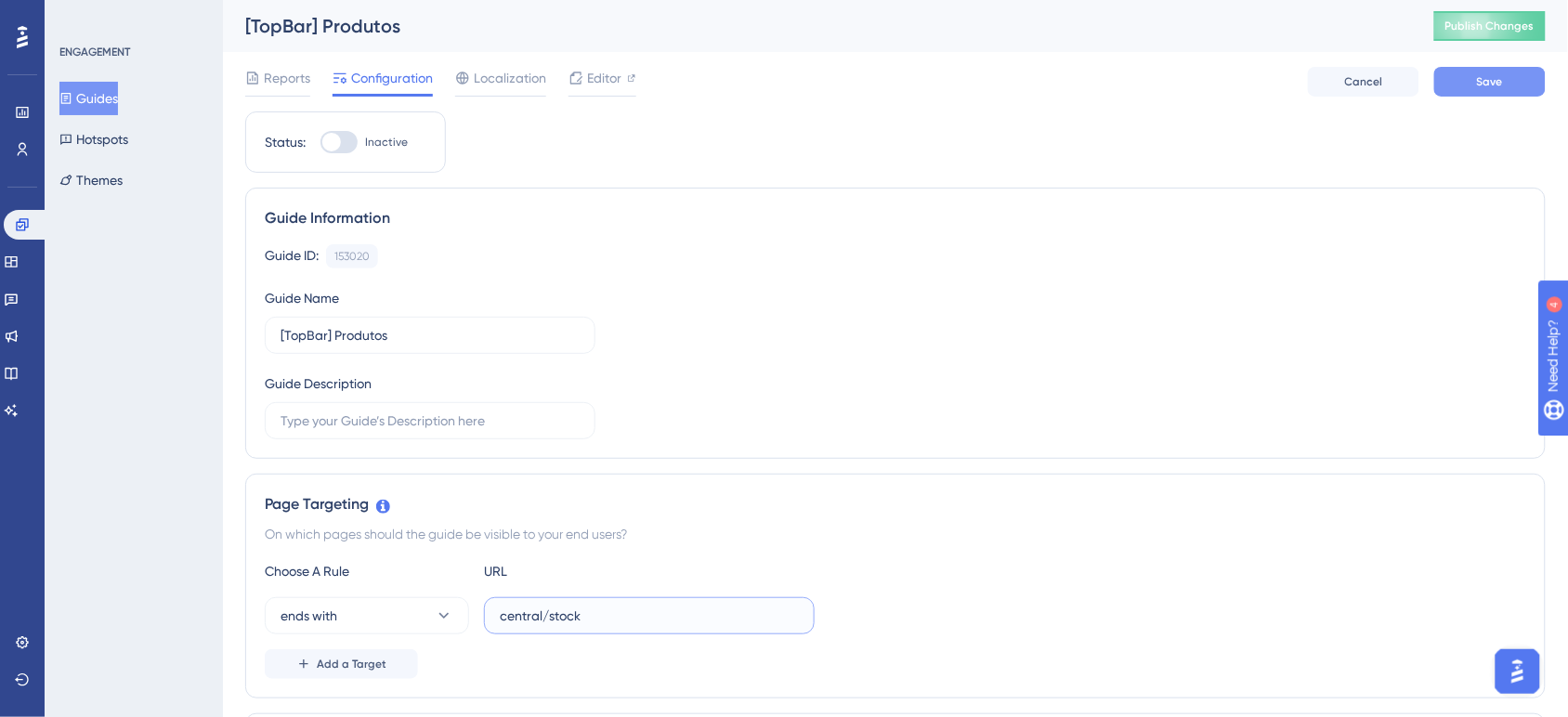
type input "central/stock"
click at [1479, 81] on span "Save" at bounding box center [1489, 81] width 26 height 14
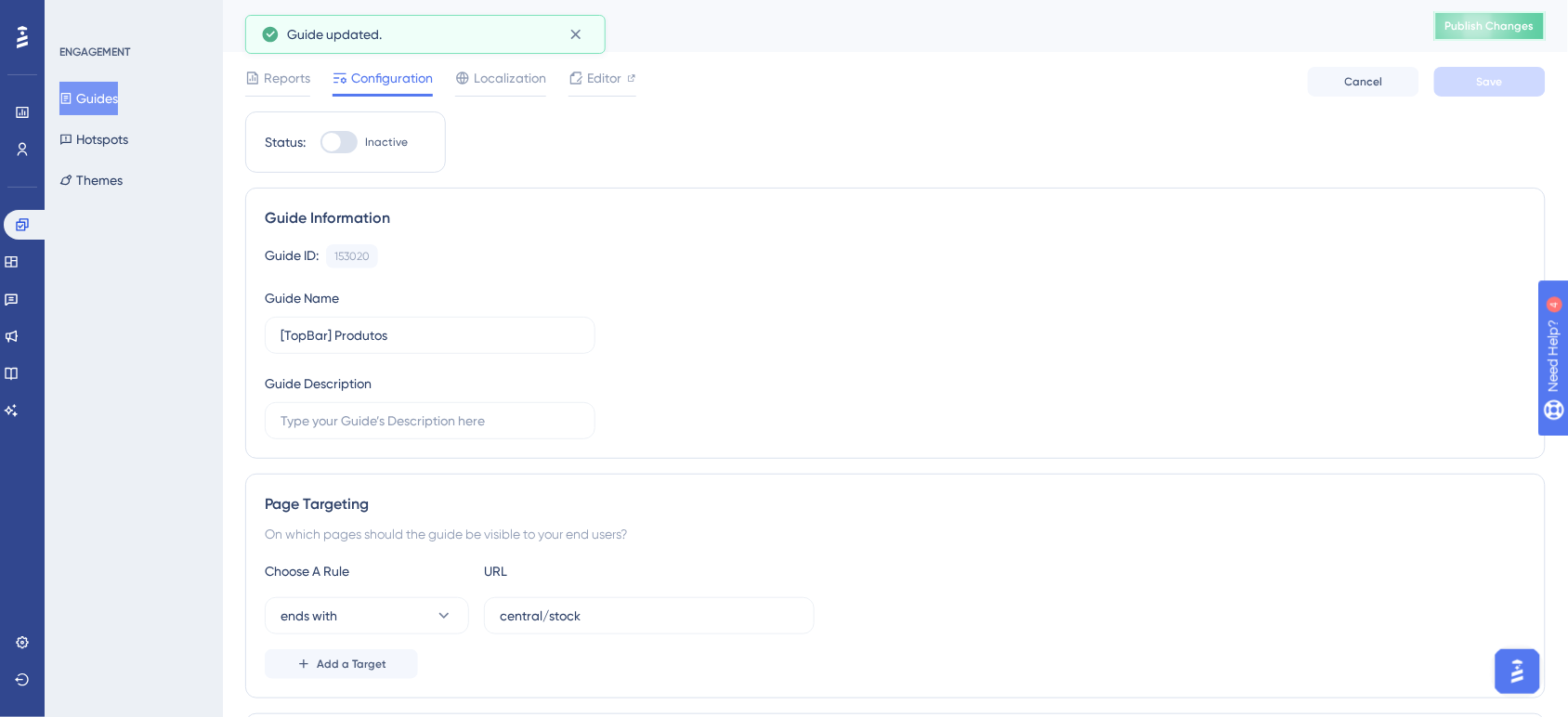
click at [1492, 31] on span "Publish Changes" at bounding box center [1489, 25] width 89 height 14
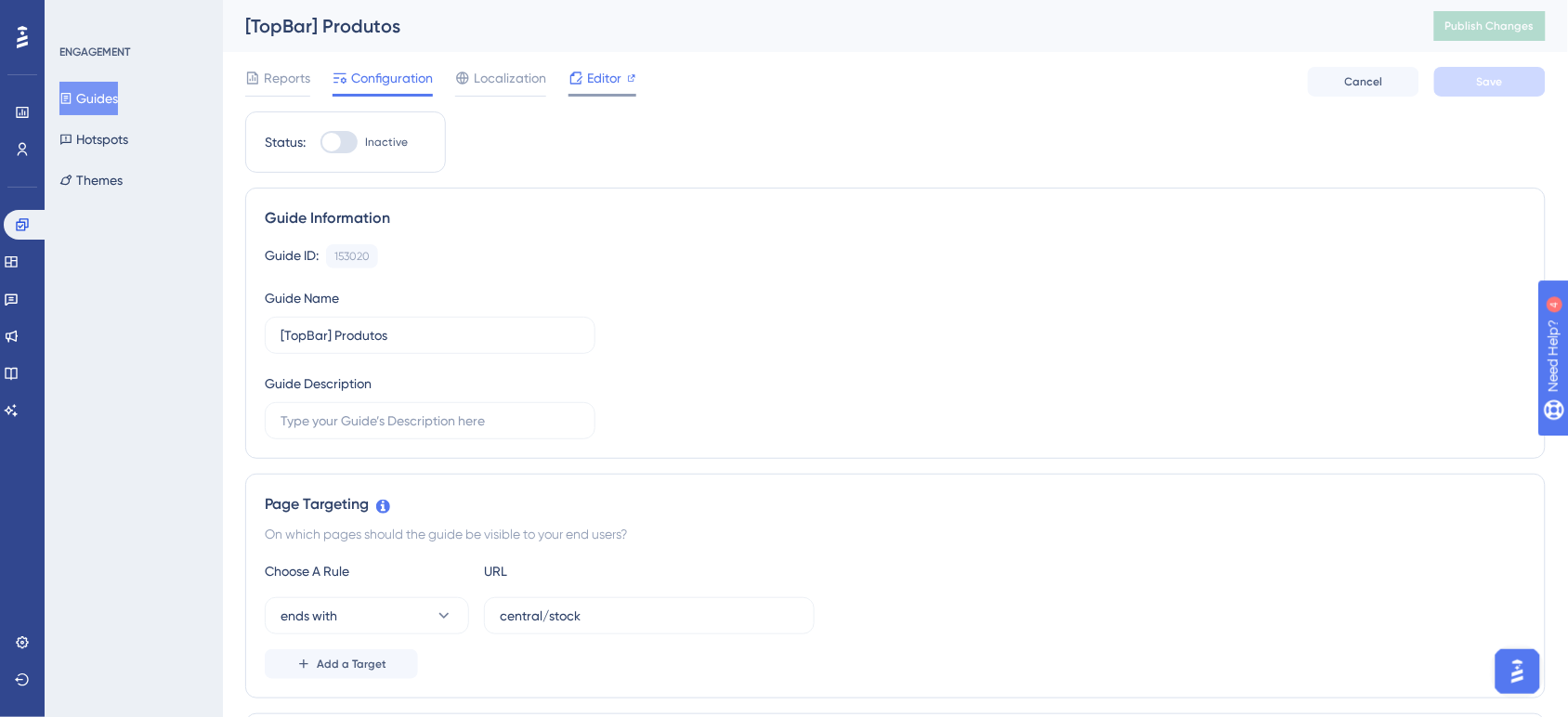
click at [597, 81] on span "Editor" at bounding box center [604, 78] width 35 height 22
click at [1511, 23] on span "Publish Changes" at bounding box center [1489, 25] width 89 height 14
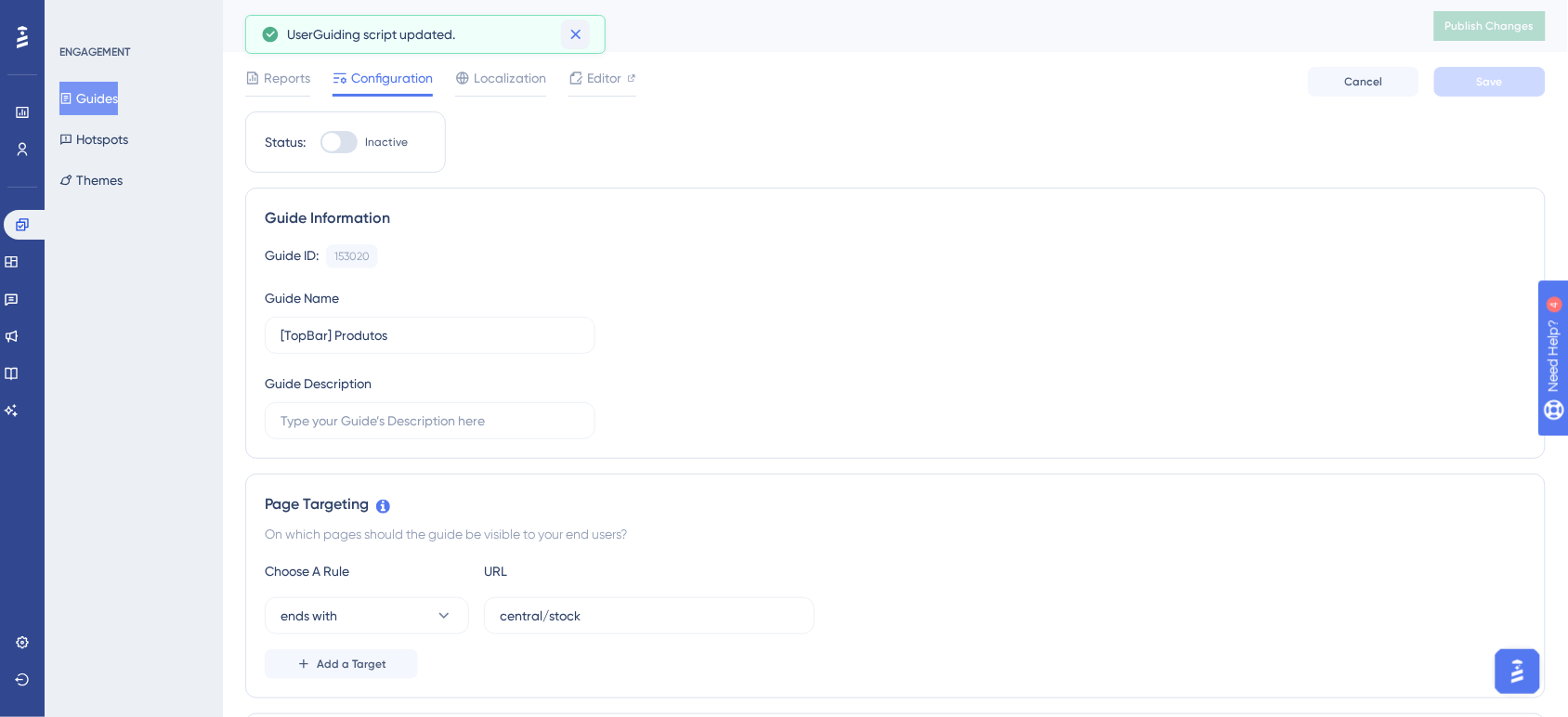
click at [585, 35] on button at bounding box center [575, 34] width 29 height 30
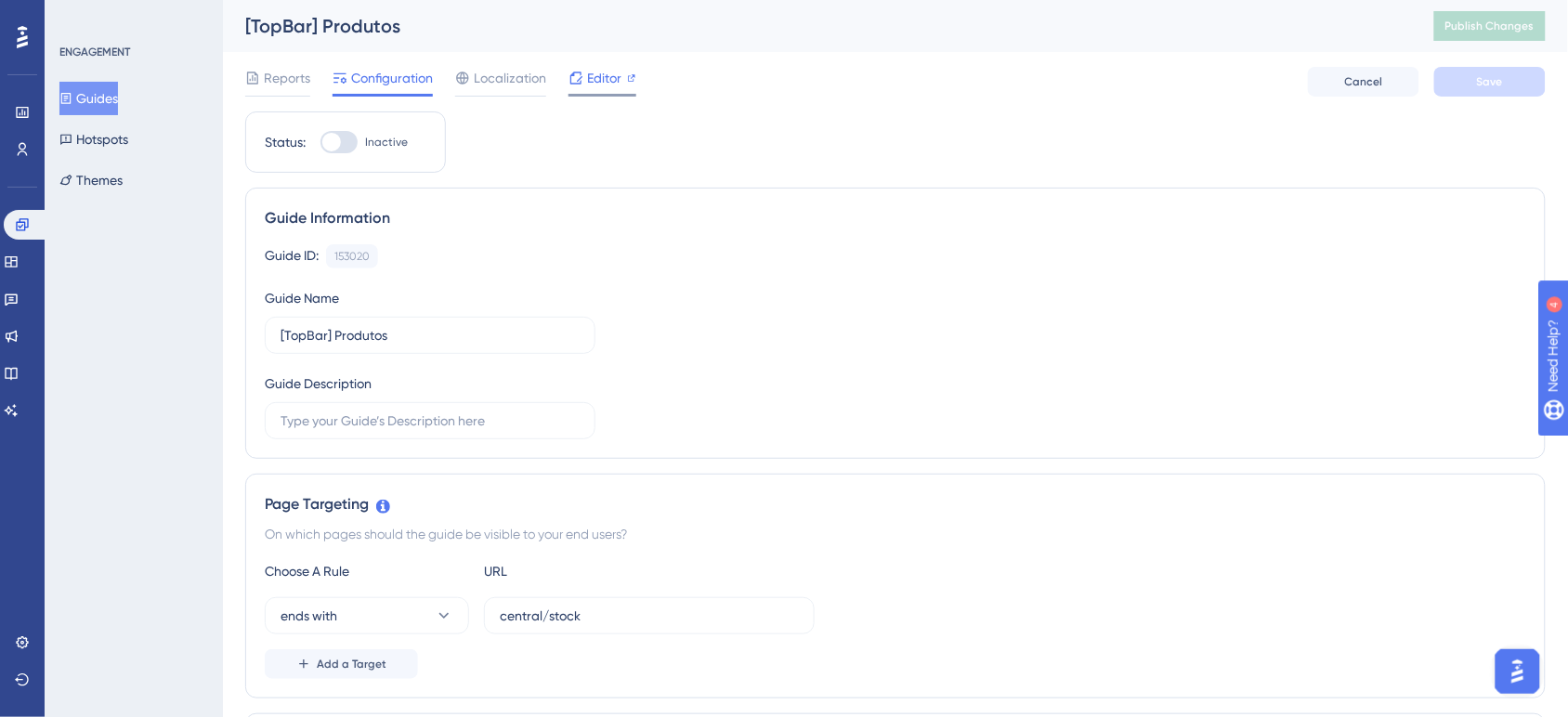
click at [611, 84] on span "Editor" at bounding box center [604, 78] width 35 height 22
click at [15, 225] on icon at bounding box center [21, 224] width 12 height 12
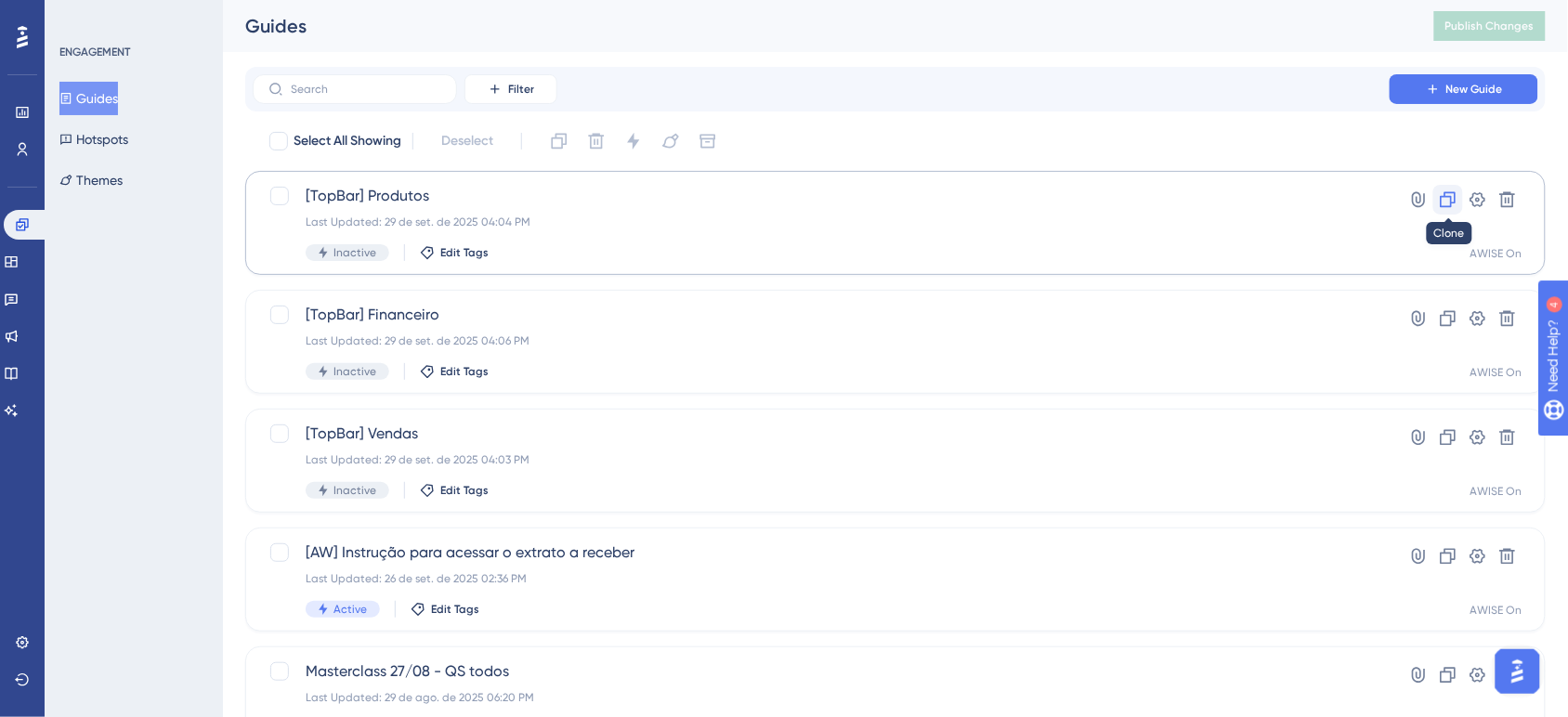
click at [1444, 195] on icon at bounding box center [1447, 199] width 18 height 18
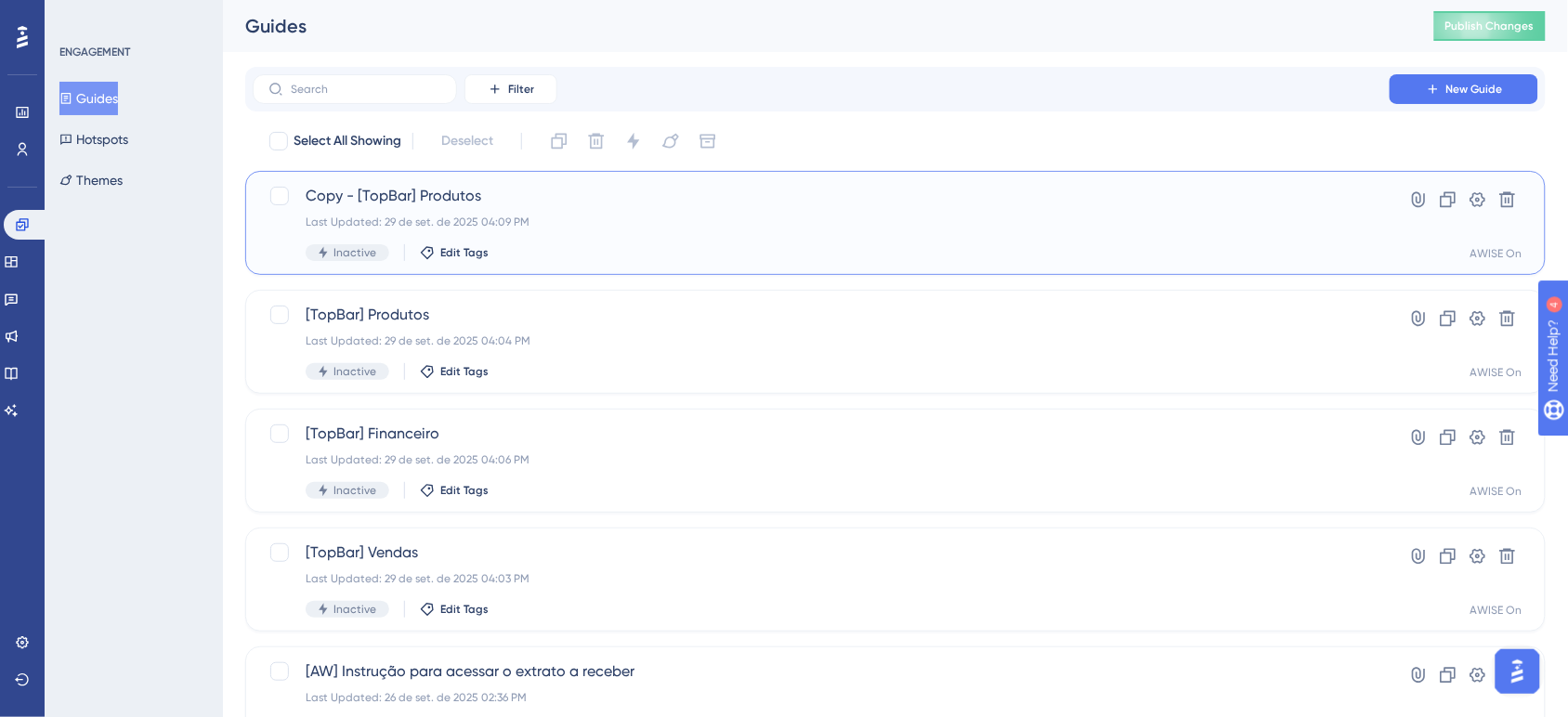
click at [921, 193] on span "Copy - [TopBar] Produtos" at bounding box center [821, 196] width 1031 height 22
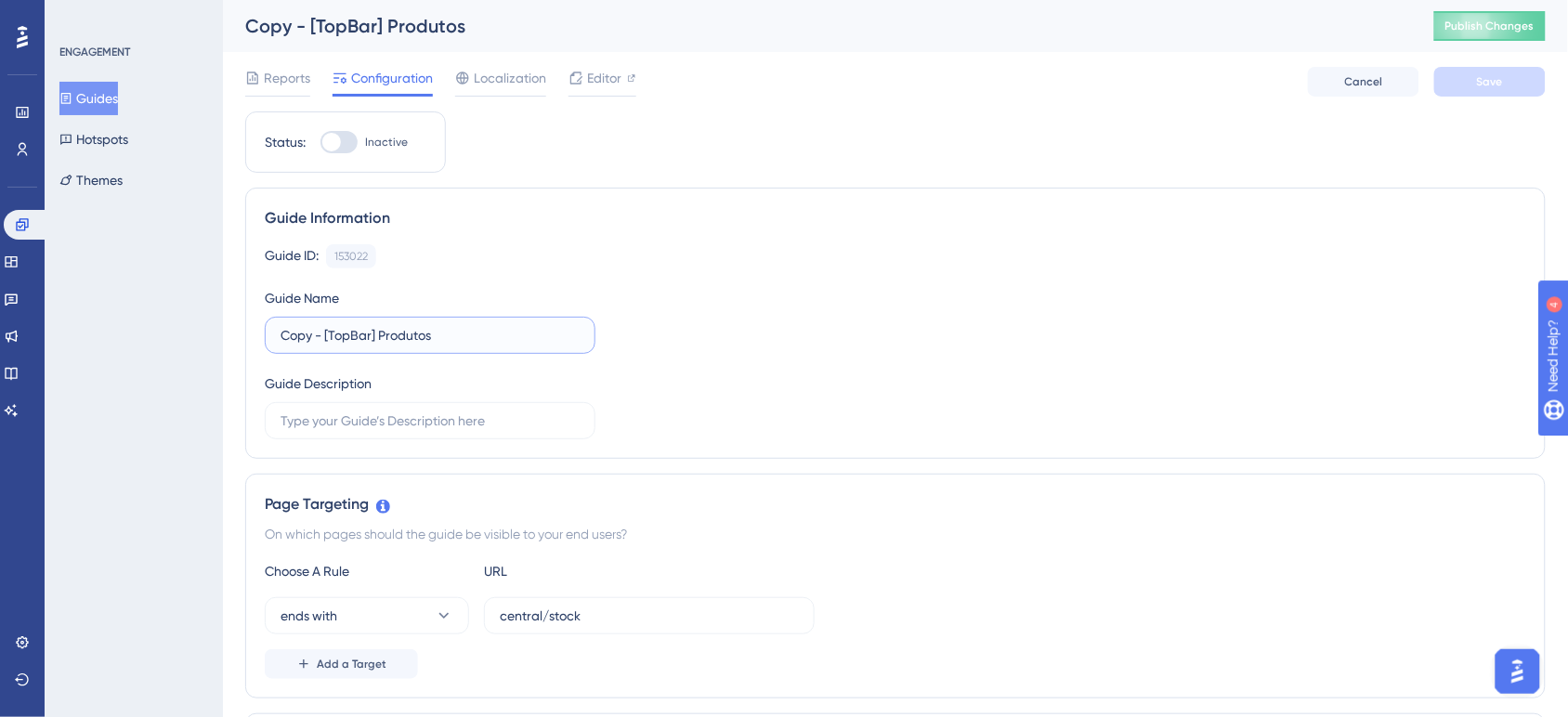
drag, startPoint x: 323, startPoint y: 336, endPoint x: 265, endPoint y: 341, distance: 58.2
click at [265, 341] on label "Copy - [TopBar] Produtos" at bounding box center [430, 335] width 331 height 37
drag, startPoint x: 416, startPoint y: 349, endPoint x: 335, endPoint y: 341, distance: 81.4
click at [335, 341] on label "[TopBar] Produtos" at bounding box center [430, 335] width 331 height 37
click at [335, 341] on input "[TopBar] Produtos" at bounding box center [431, 335] width 299 height 20
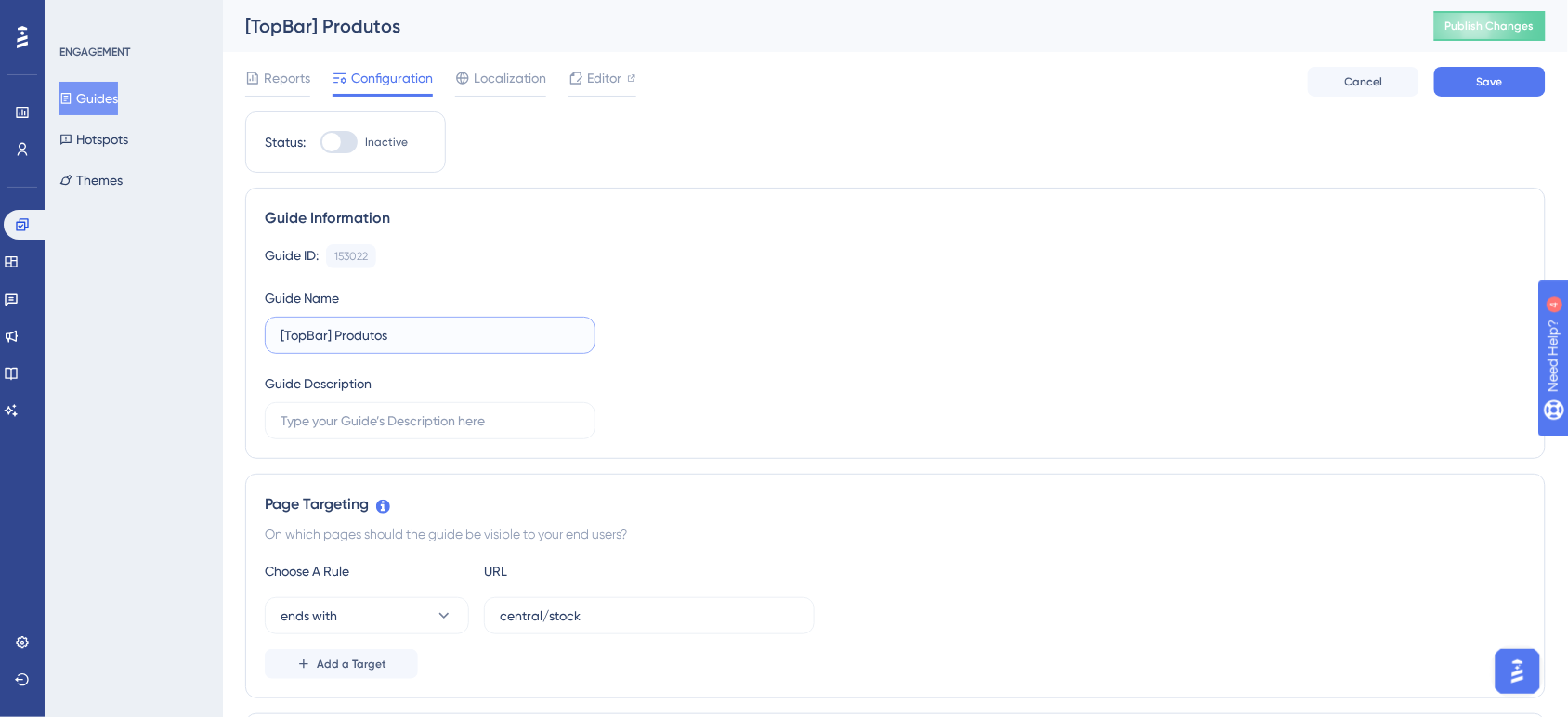
drag, startPoint x: 337, startPoint y: 339, endPoint x: 454, endPoint y: 339, distance: 117.0
click at [454, 339] on input "[TopBar] Produtos" at bounding box center [431, 335] width 299 height 20
type input "[TopBar] Relatórios"
drag, startPoint x: 632, startPoint y: 618, endPoint x: 424, endPoint y: 627, distance: 208.2
click at [424, 627] on div "ends with central/stock" at bounding box center [539, 615] width 550 height 37
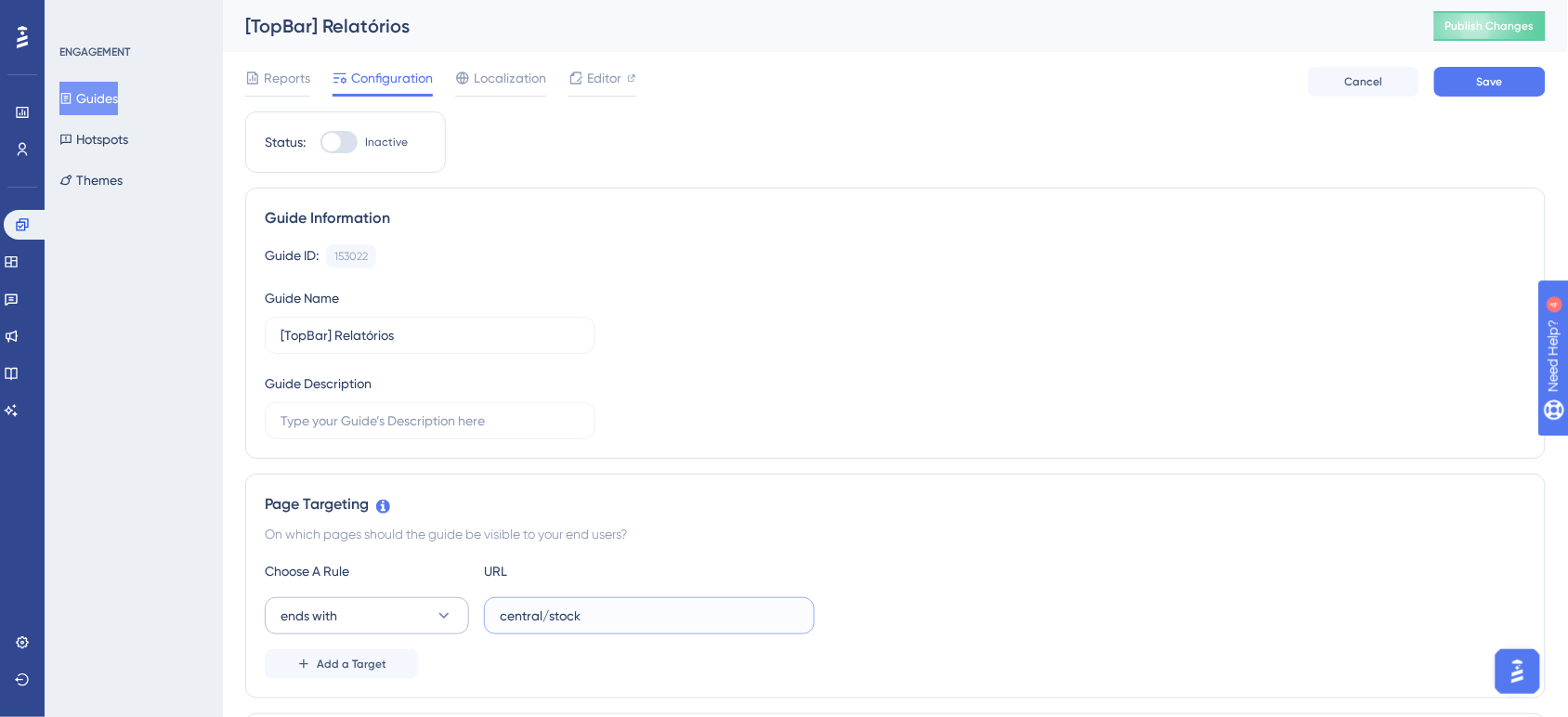
paste input "reports"
type input "central/reports"
click at [1485, 89] on button "Save" at bounding box center [1489, 81] width 111 height 30
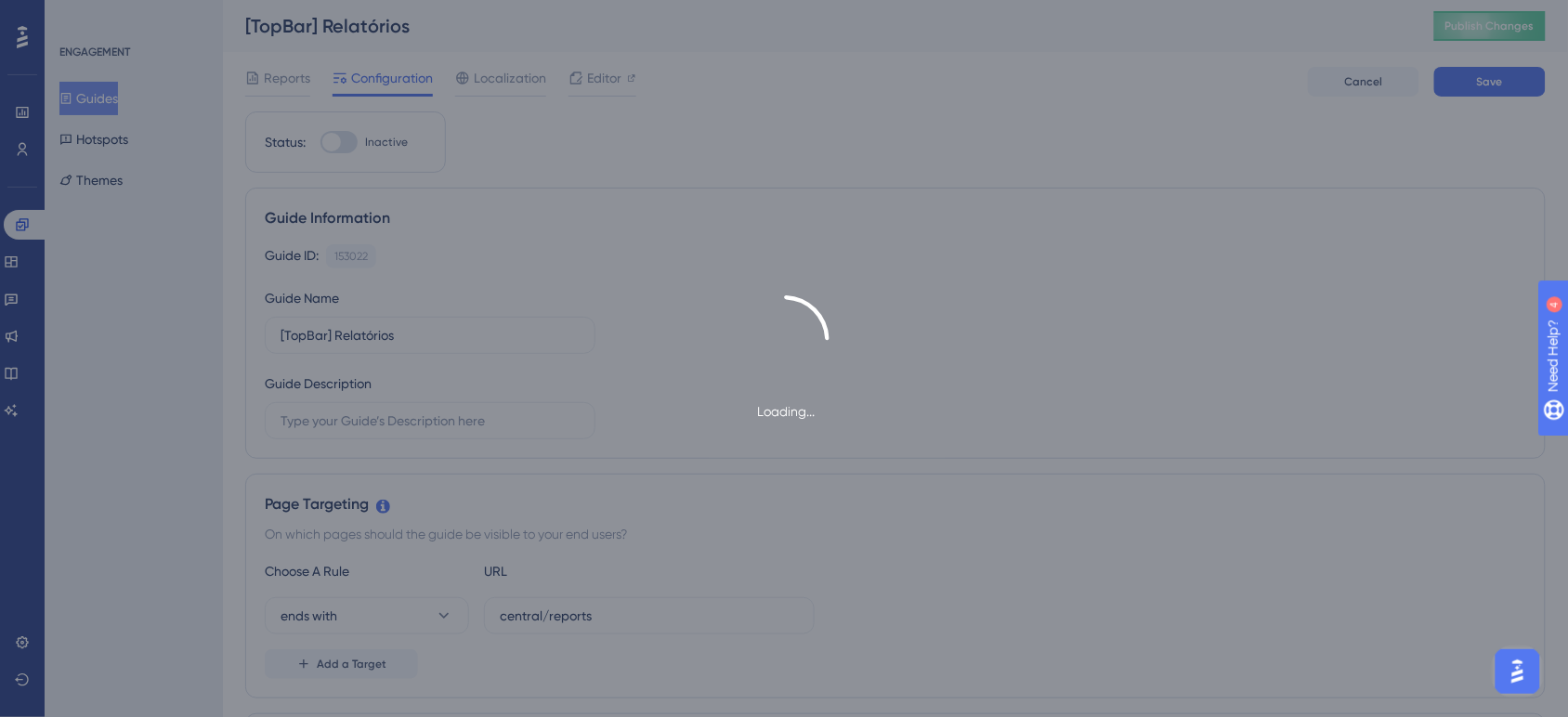
type input "[TopBar] Relatórios"
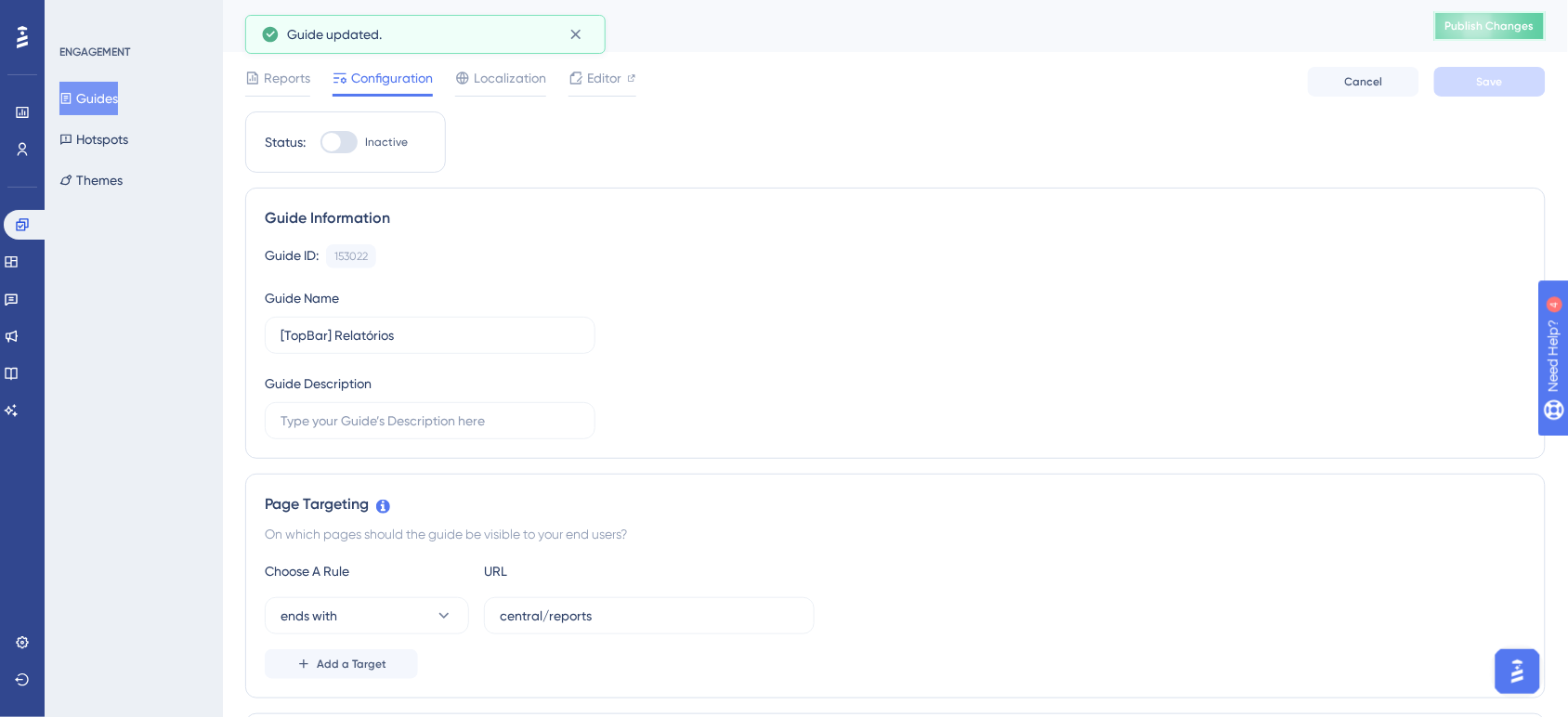
click at [1484, 35] on button "Publish Changes" at bounding box center [1489, 26] width 111 height 30
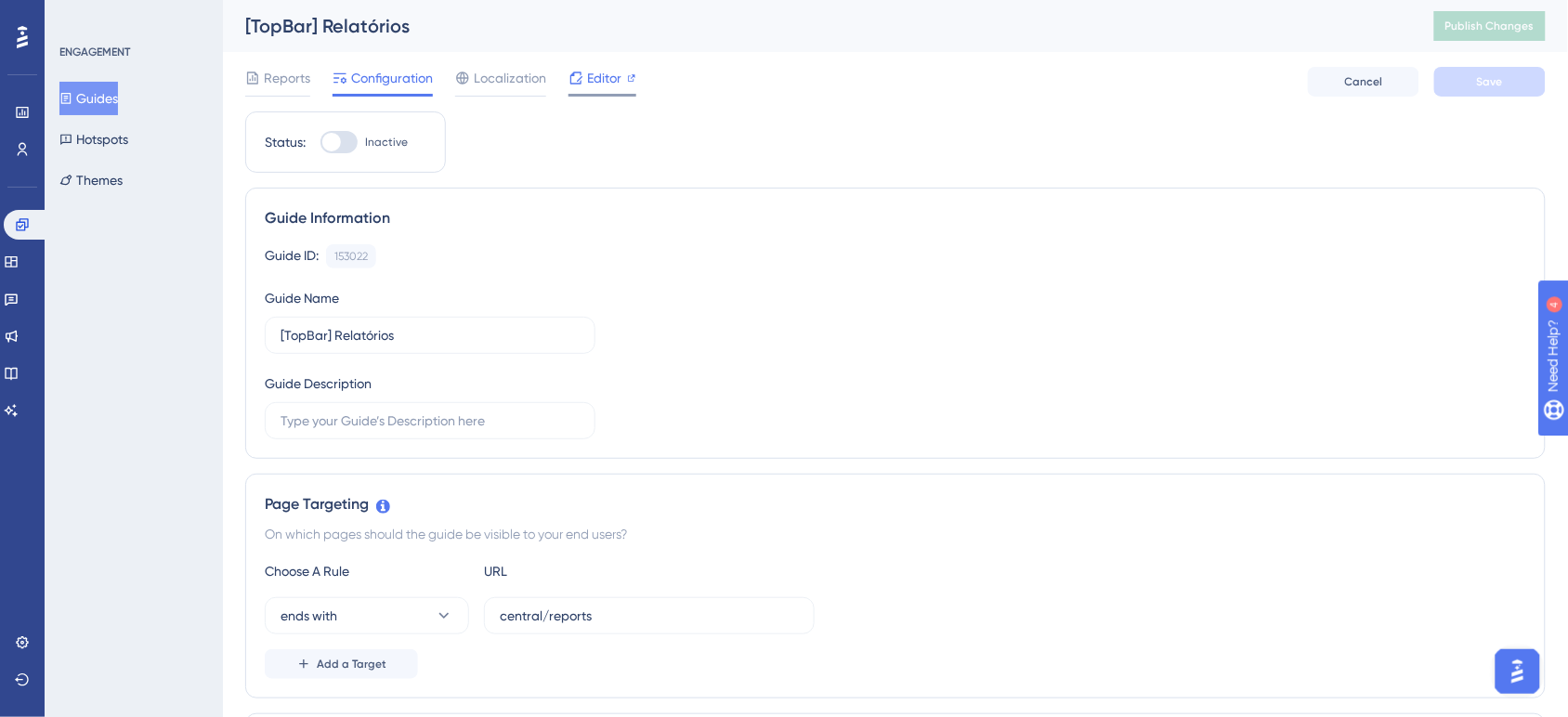
click at [573, 75] on icon at bounding box center [576, 78] width 12 height 12
click at [1493, 33] on button "Publish Changes" at bounding box center [1489, 26] width 111 height 30
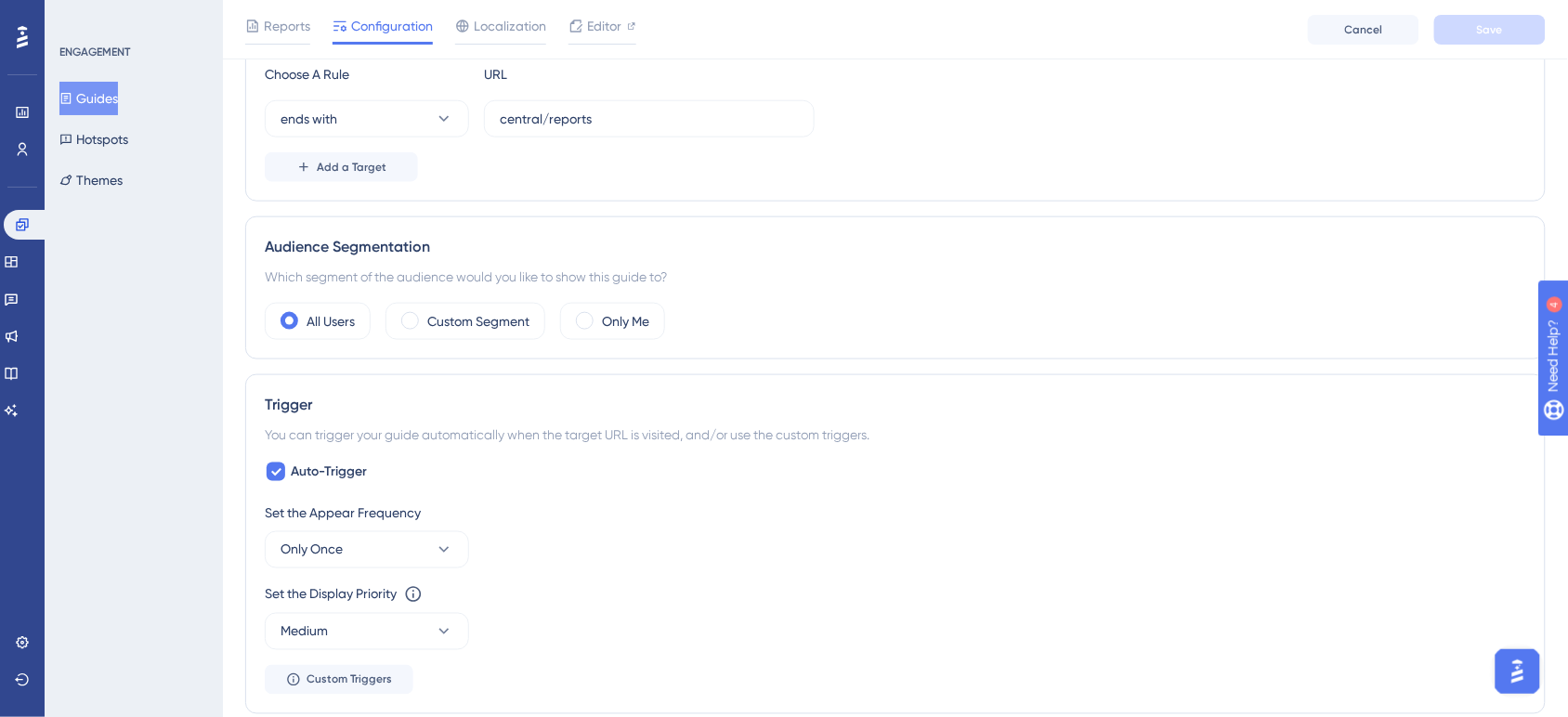
scroll to position [452, 0]
